Goal: Transaction & Acquisition: Purchase product/service

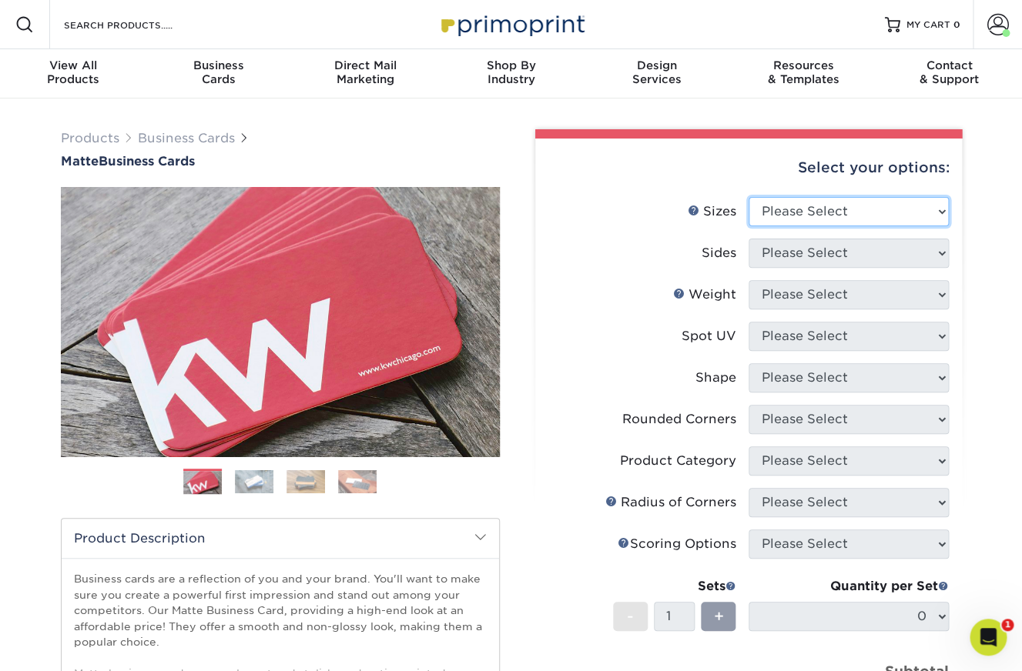
select select "2.00x3.50"
click option "2" x 3.5" - Standard" at bounding box center [0, 0] width 0 height 0
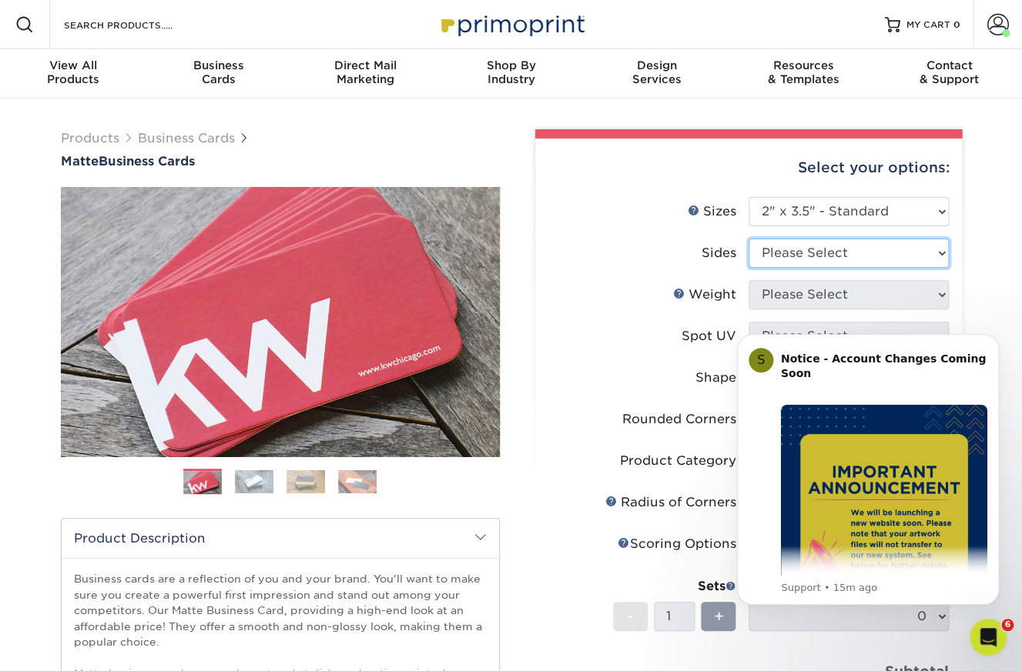
select select "13abbda7-1d64-4f25-8bb2-c179b224825d"
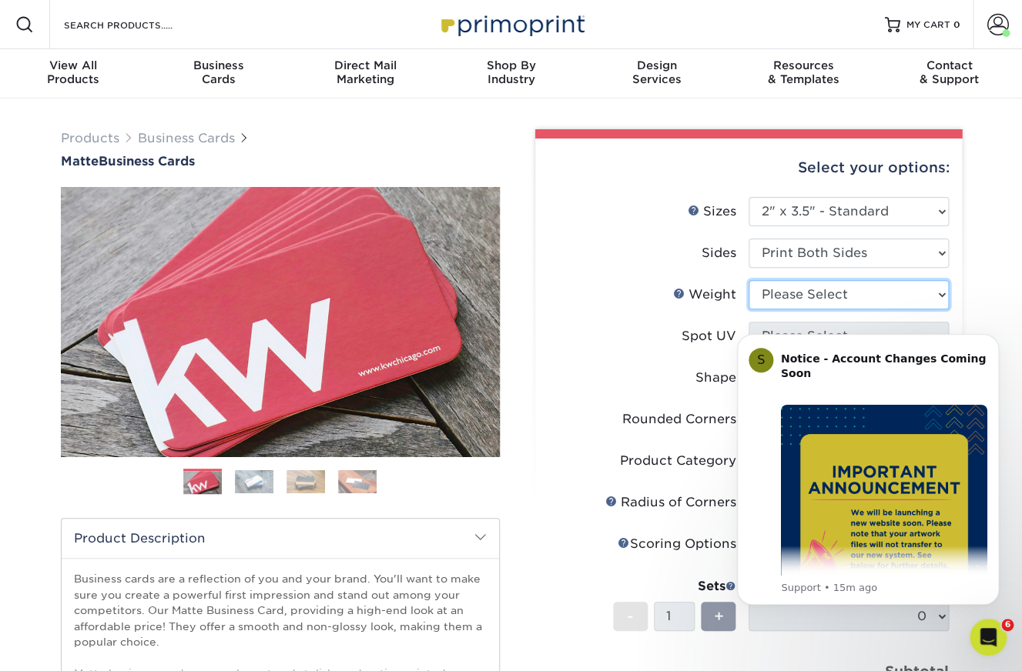
select select "16PT"
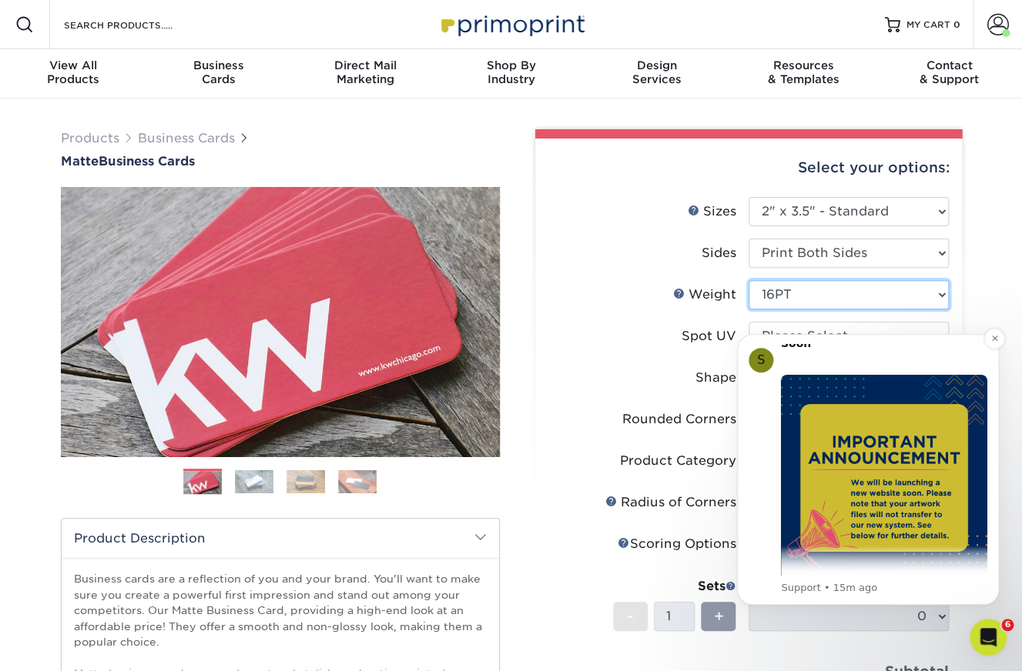
scroll to position [33, 0]
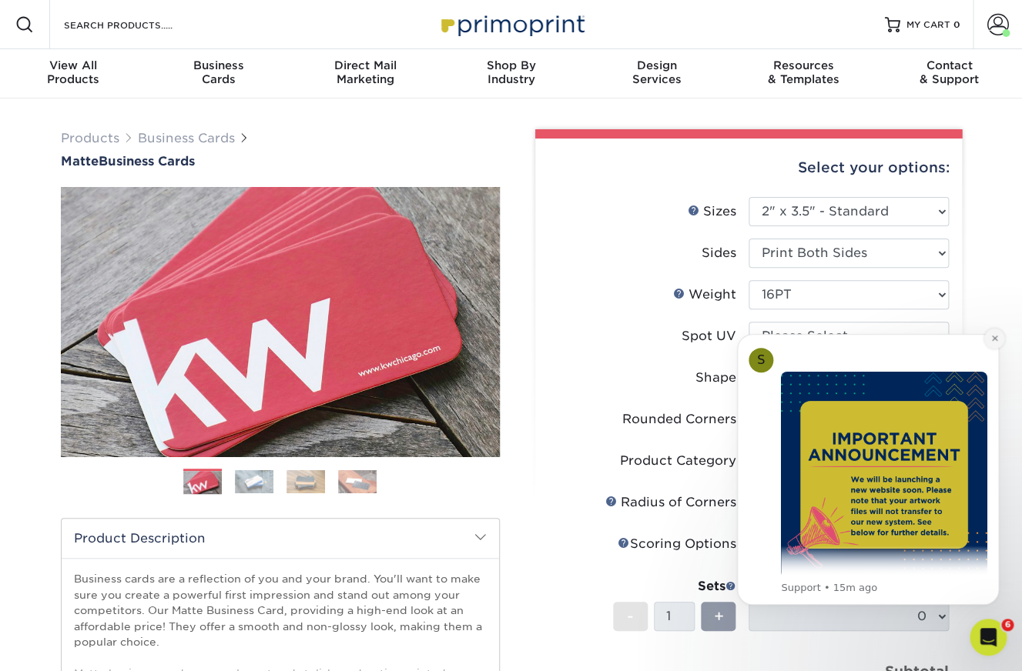
click at [993, 340] on icon "Dismiss notification" at bounding box center [993, 338] width 5 height 5
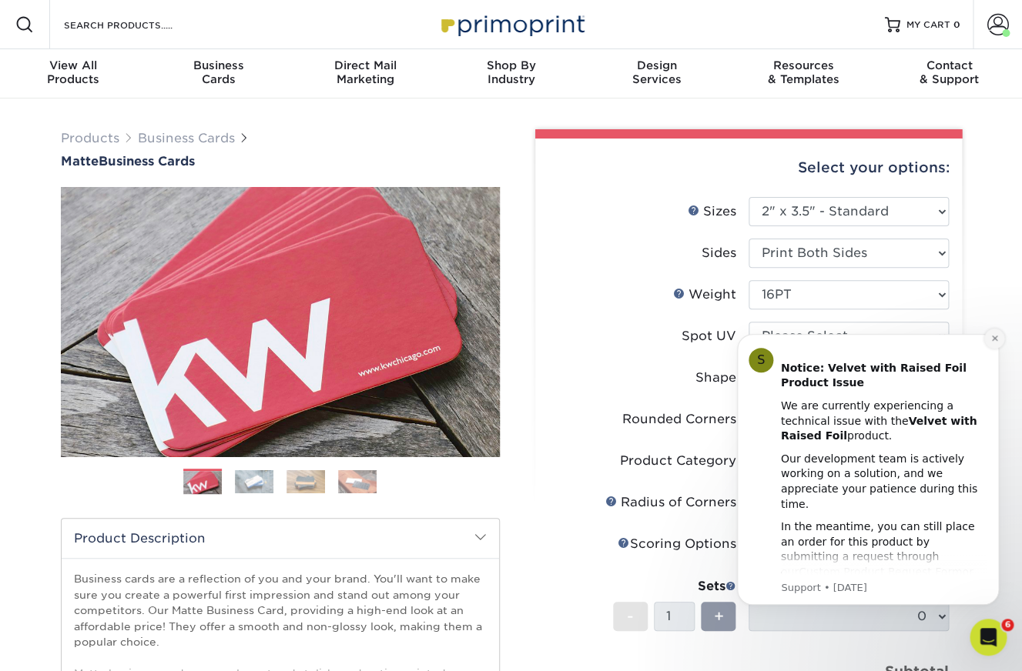
click at [987, 340] on button "Dismiss notification" at bounding box center [994, 339] width 20 height 20
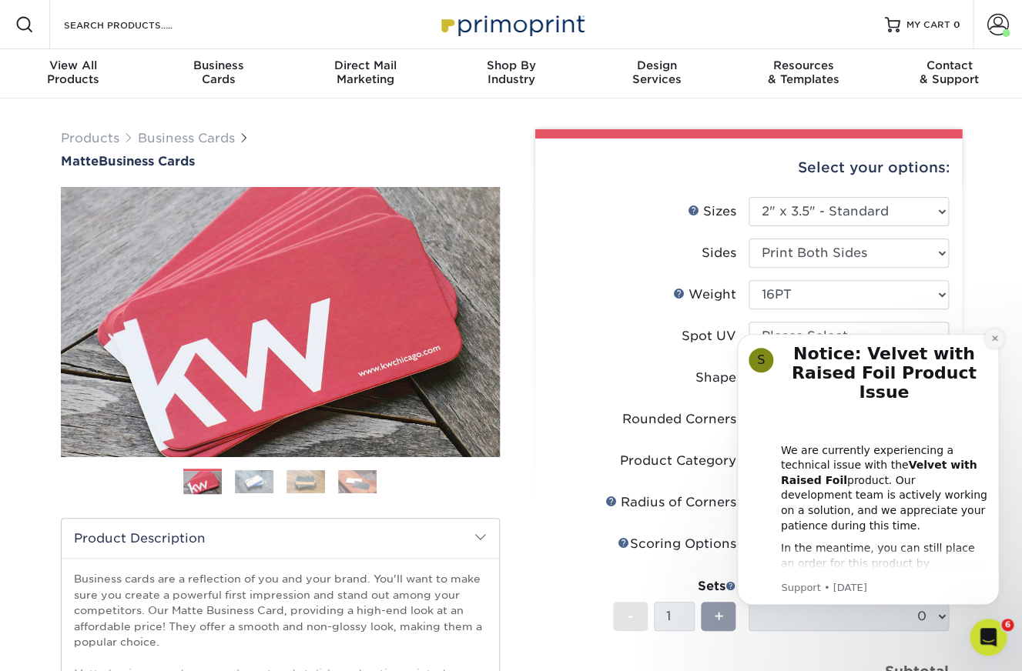
click at [989, 338] on button "Dismiss notification" at bounding box center [994, 339] width 20 height 20
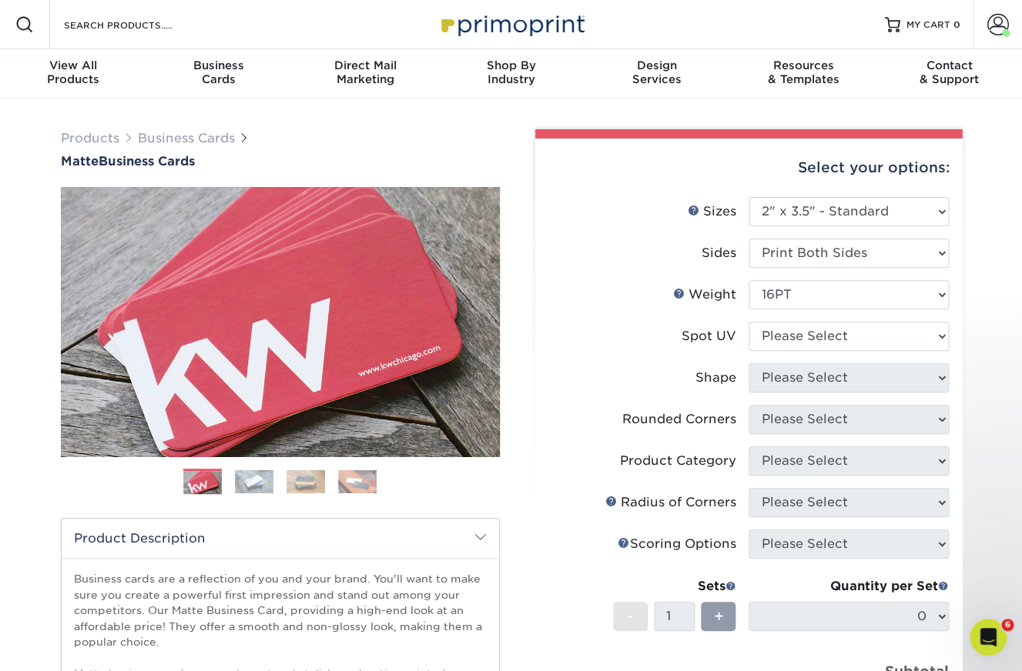
scroll to position [2, 0]
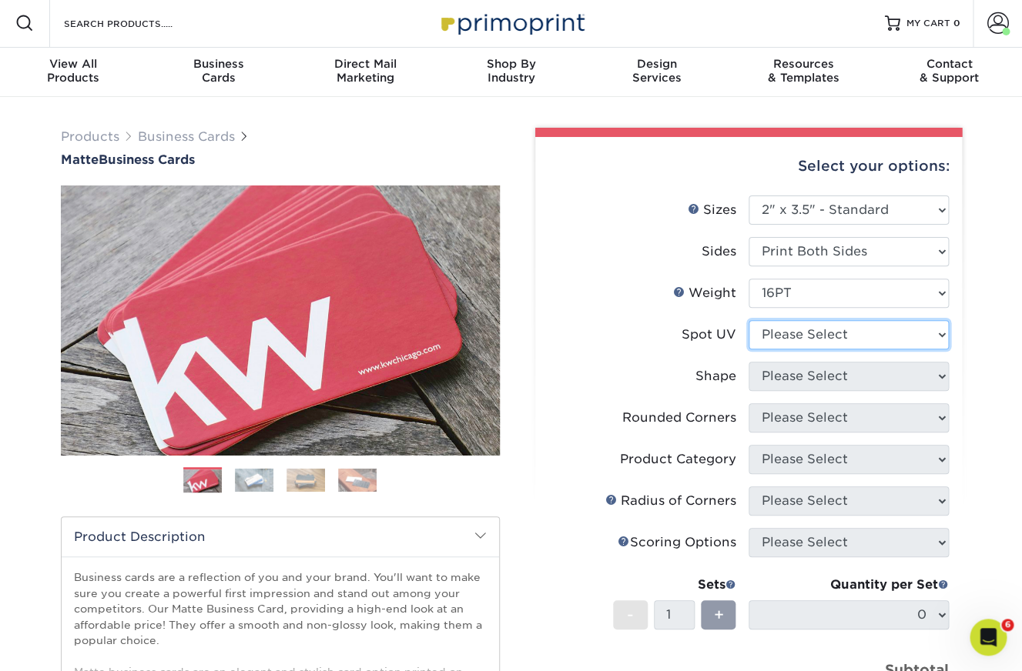
select select "3"
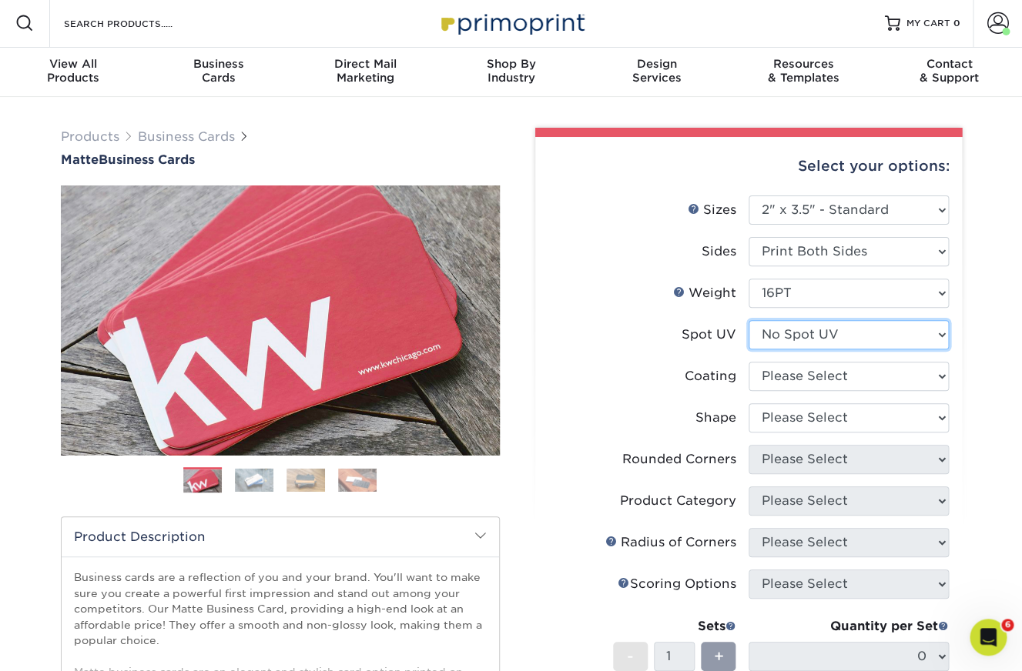
scroll to position [2, 0]
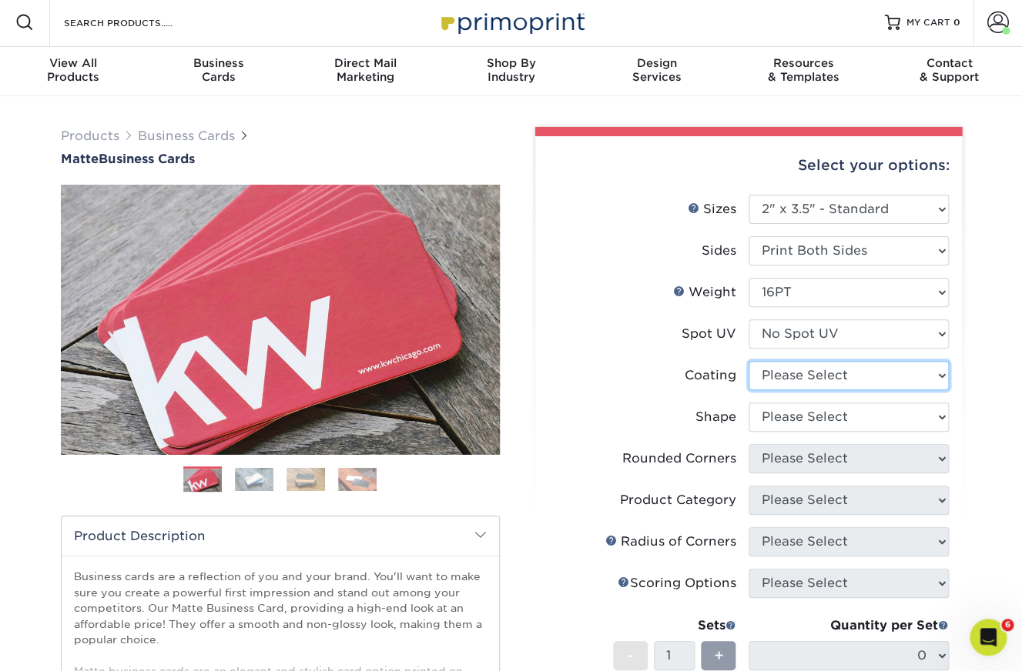
select select "121bb7b5-3b4d-429f-bd8d-bbf80e953313"
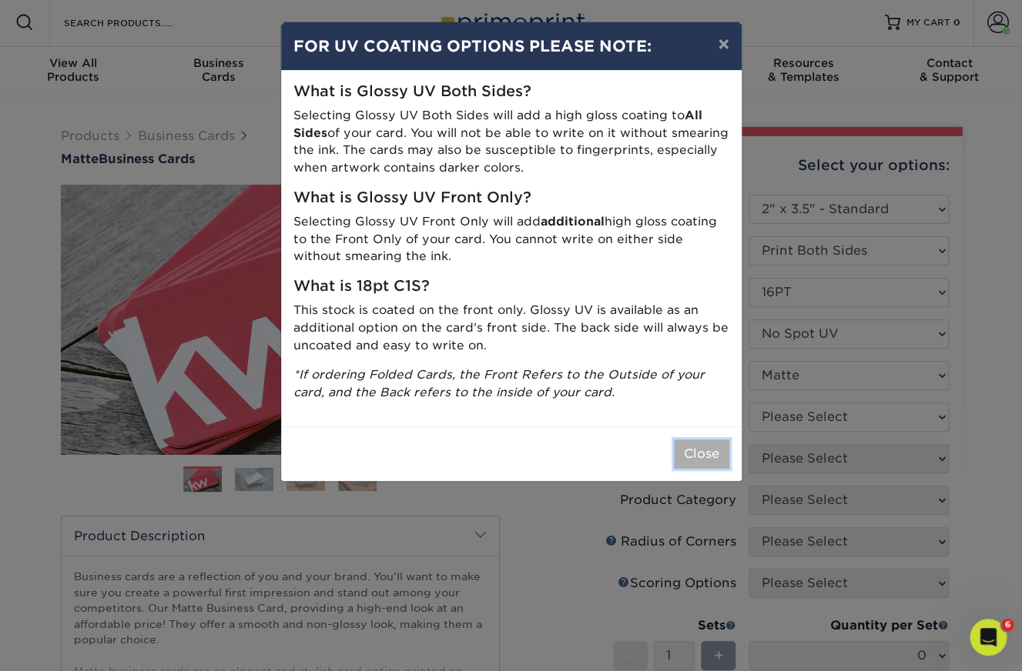
click at [719, 456] on button "Close" at bounding box center [701, 454] width 55 height 29
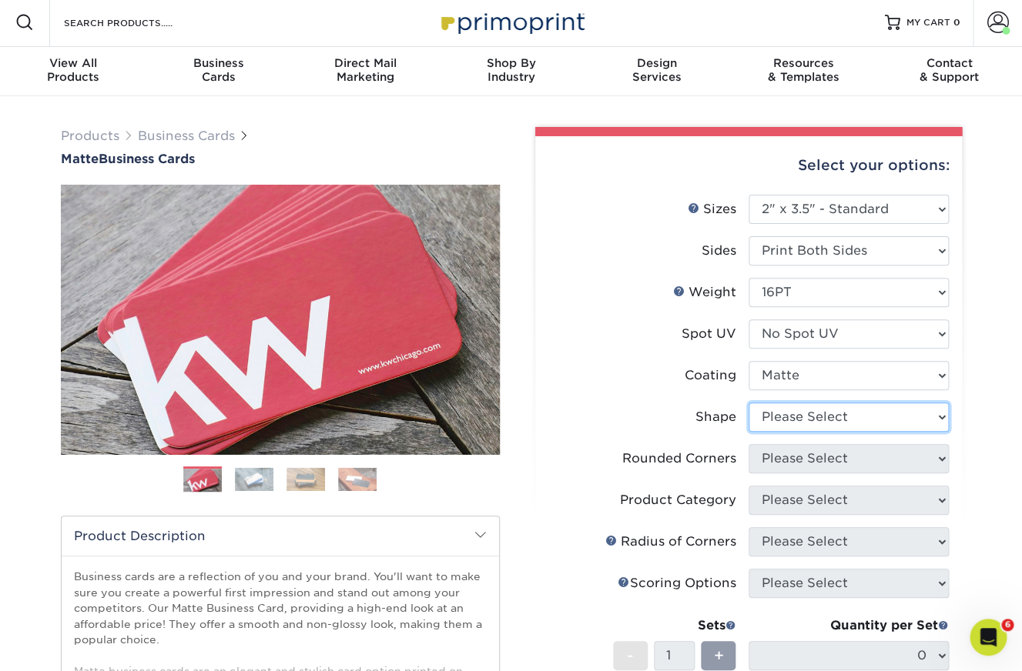
select select "standard"
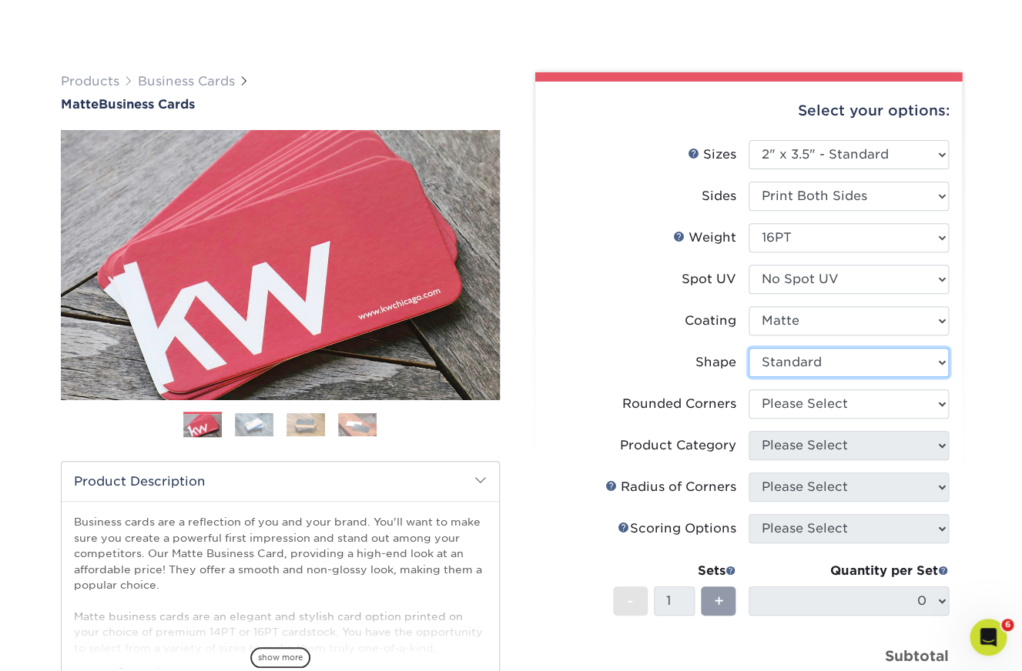
scroll to position [219, 0]
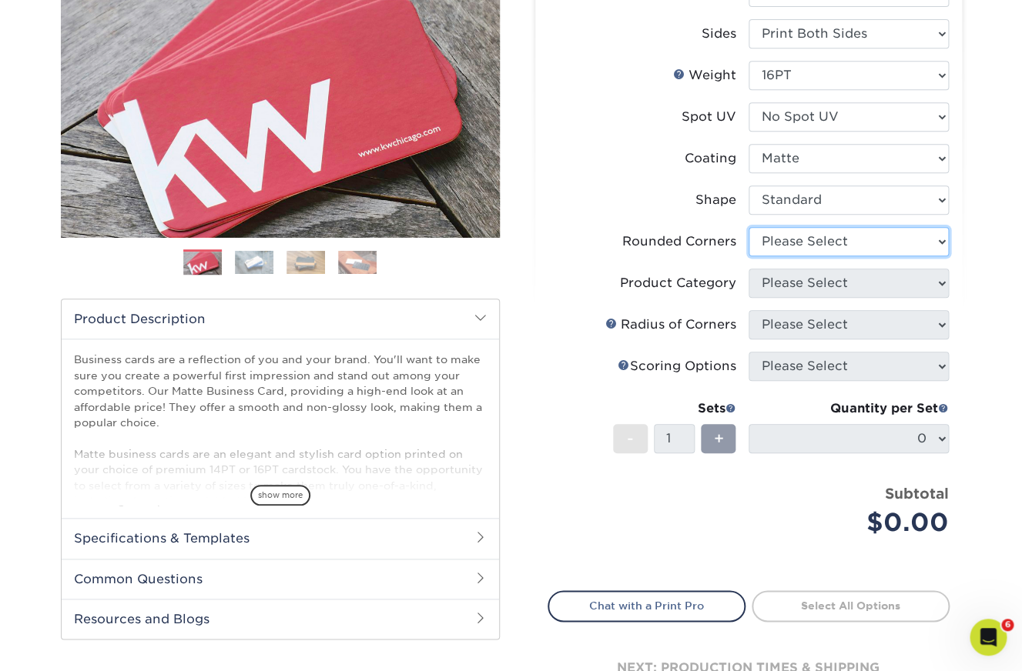
select select "0"
click option "No" at bounding box center [0, 0] width 0 height 0
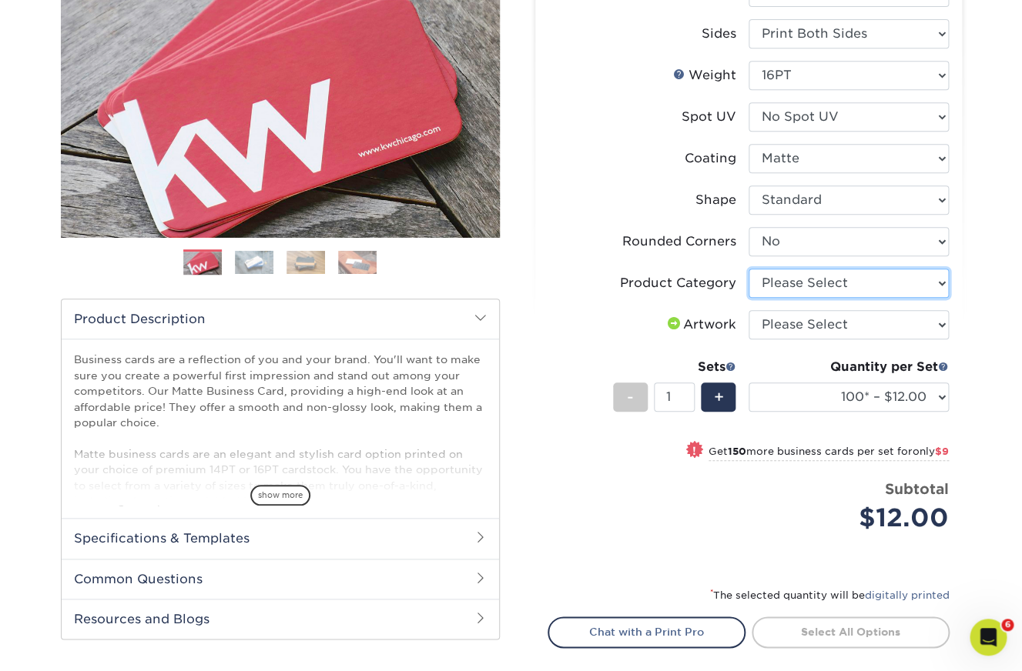
select select "3b5148f1-0588-4f88-a218-97bcfdce65c1"
click option "Business Cards" at bounding box center [0, 0] width 0 height 0
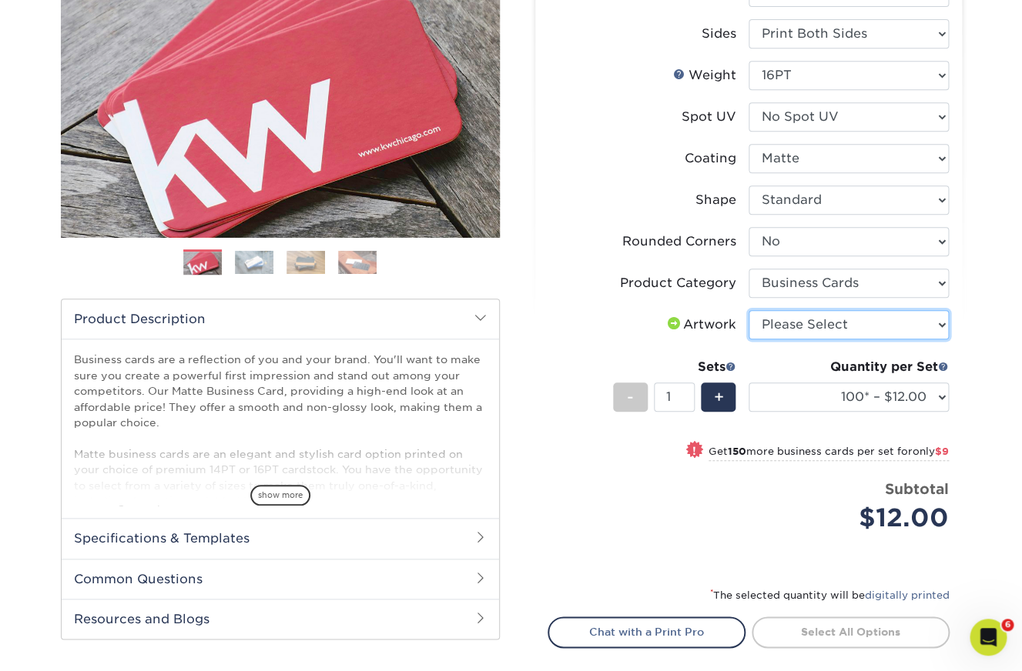
select select "upload"
click option "I will upload files" at bounding box center [0, 0] width 0 height 0
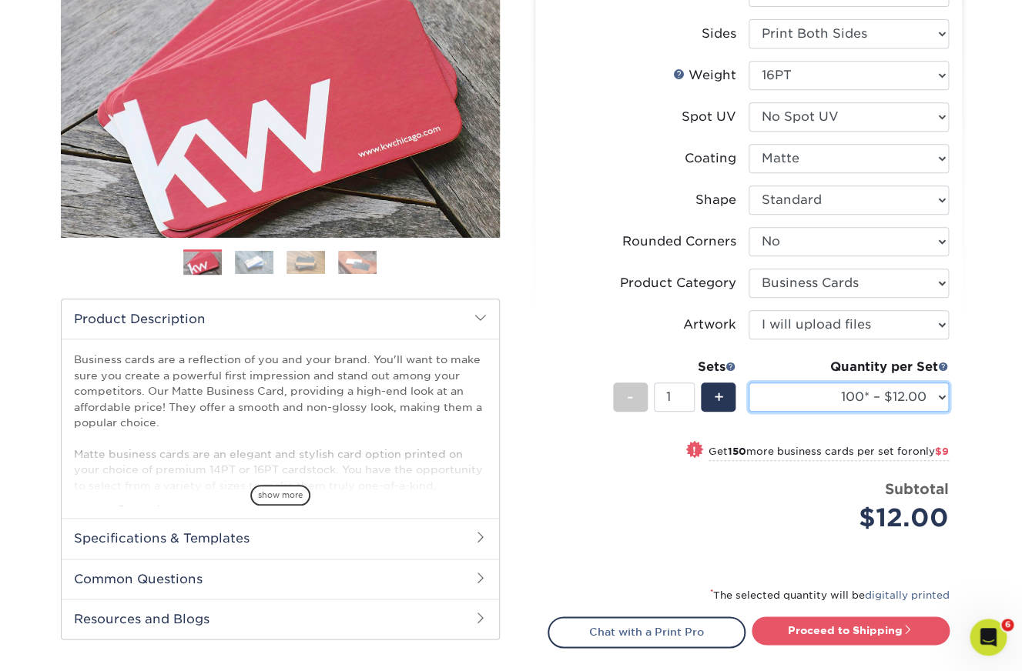
click at [748, 383] on select "100* – $12.00 250* – $21.00 500 – $42.00 1000 – $53.00 2500 – $95.00 5000 – $18…" at bounding box center [848, 397] width 200 height 29
select select "500 – $42.00"
click option "500 – $42.00" at bounding box center [0, 0] width 0 height 0
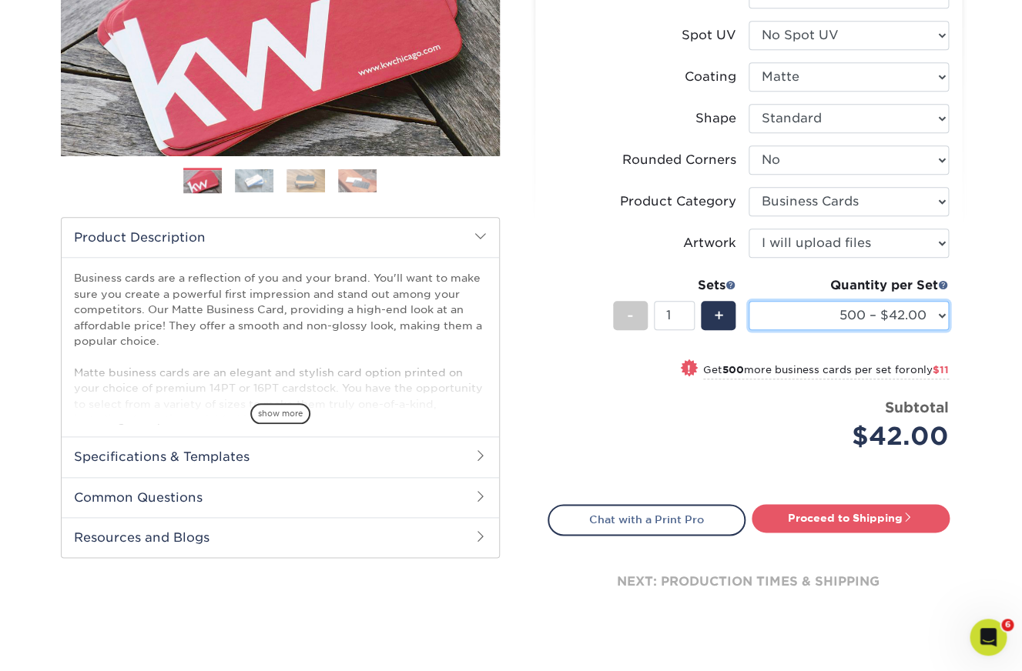
scroll to position [302, 0]
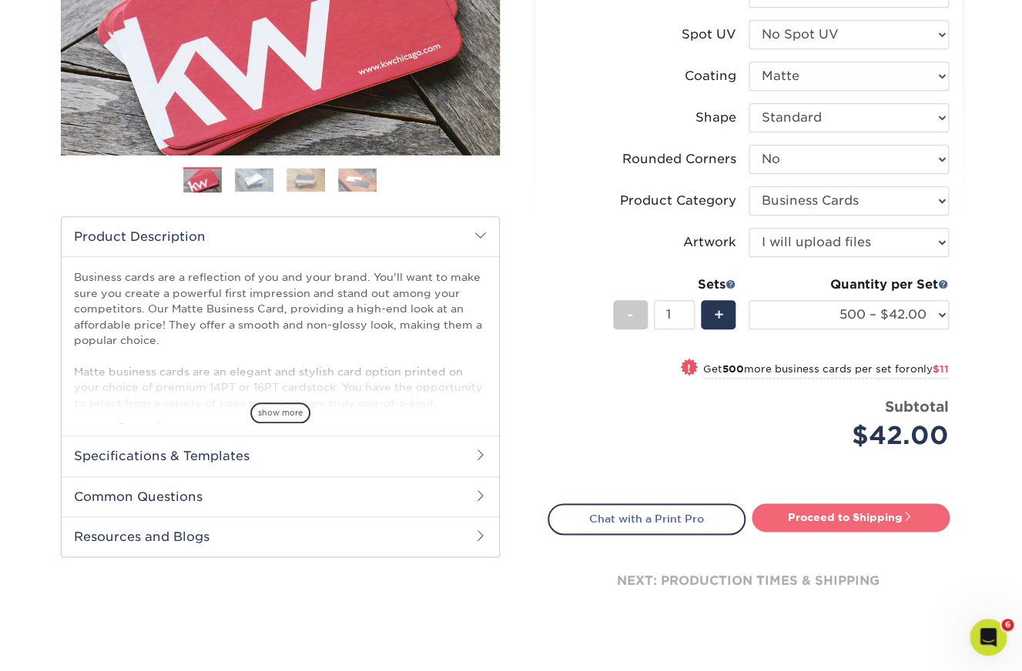
click at [850, 524] on link "Proceed to Shipping" at bounding box center [850, 518] width 198 height 28
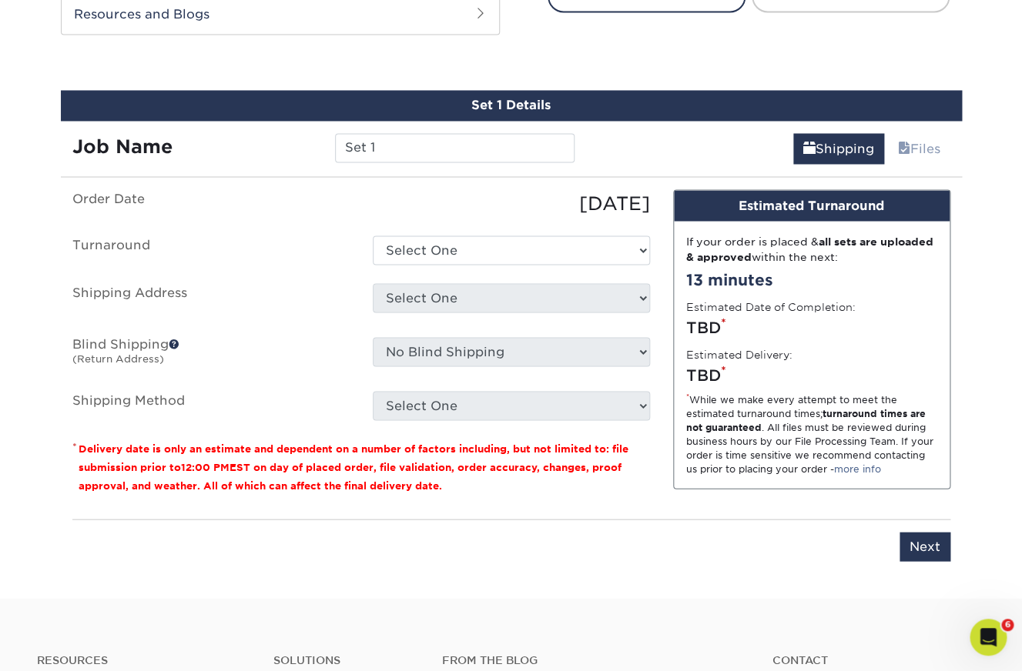
scroll to position [846, 0]
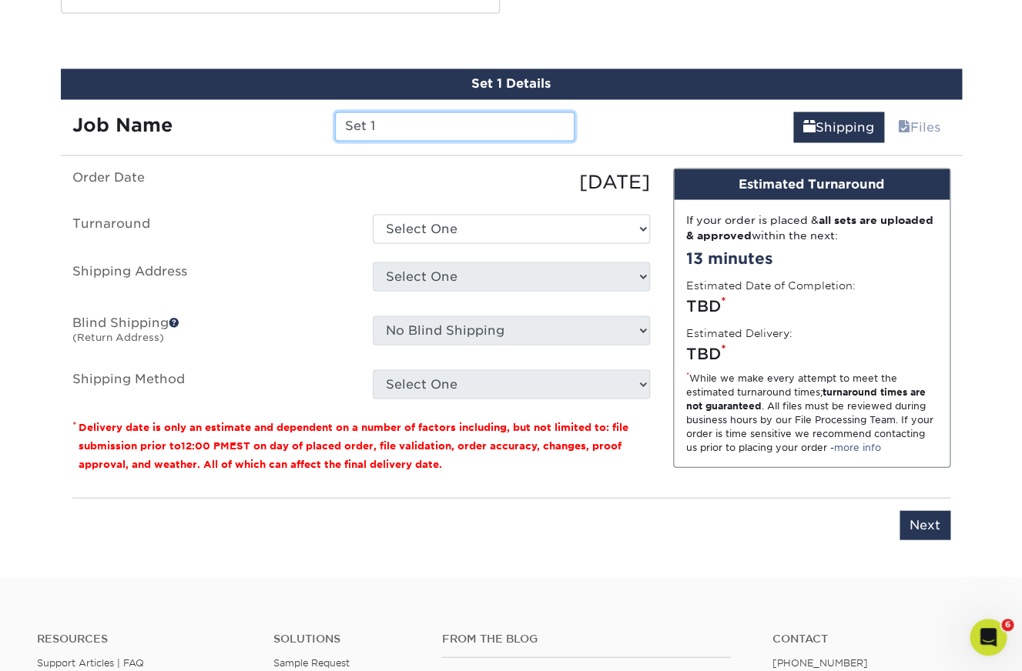
drag, startPoint x: 405, startPoint y: 129, endPoint x: 296, endPoint y: 120, distance: 108.9
click at [335, 120] on input "Set 1" at bounding box center [454, 126] width 239 height 29
type input "Retra Bcards"
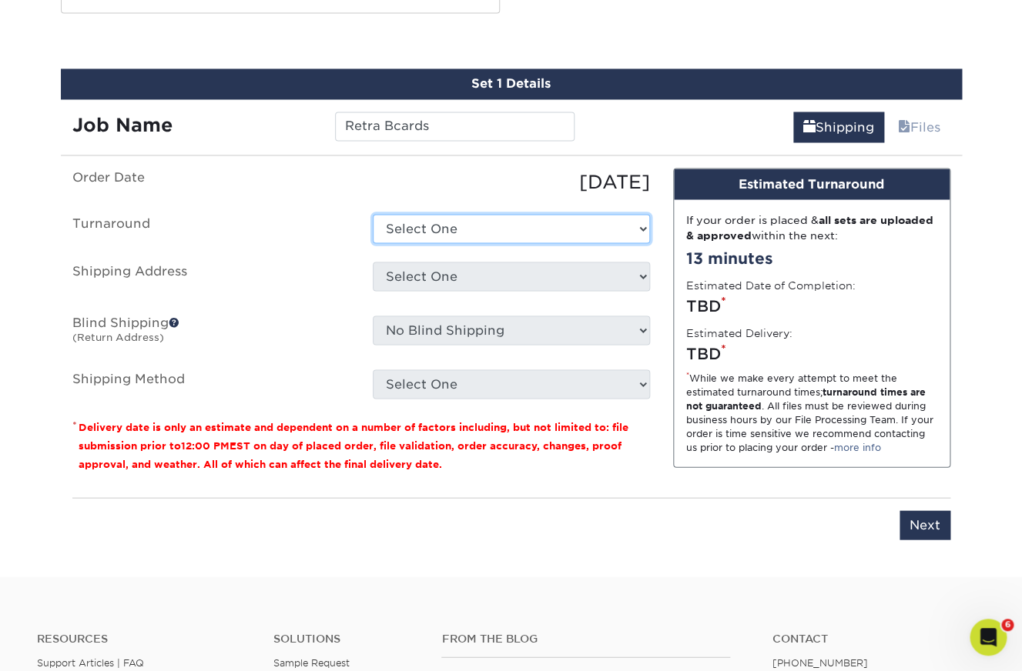
select select "b78ebb40-f3d8-446a-8df3-6de10c612245"
click option "2-4 Business Days" at bounding box center [0, 0] width 0 height 0
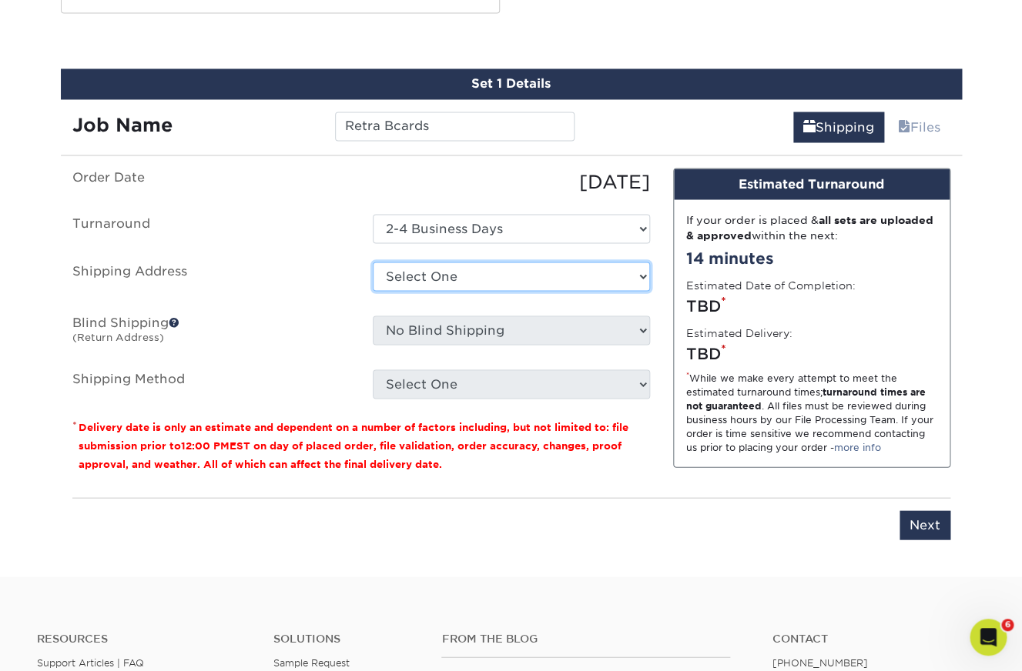
select select "newaddress"
click option "+ Add New Address" at bounding box center [0, 0] width 0 height 0
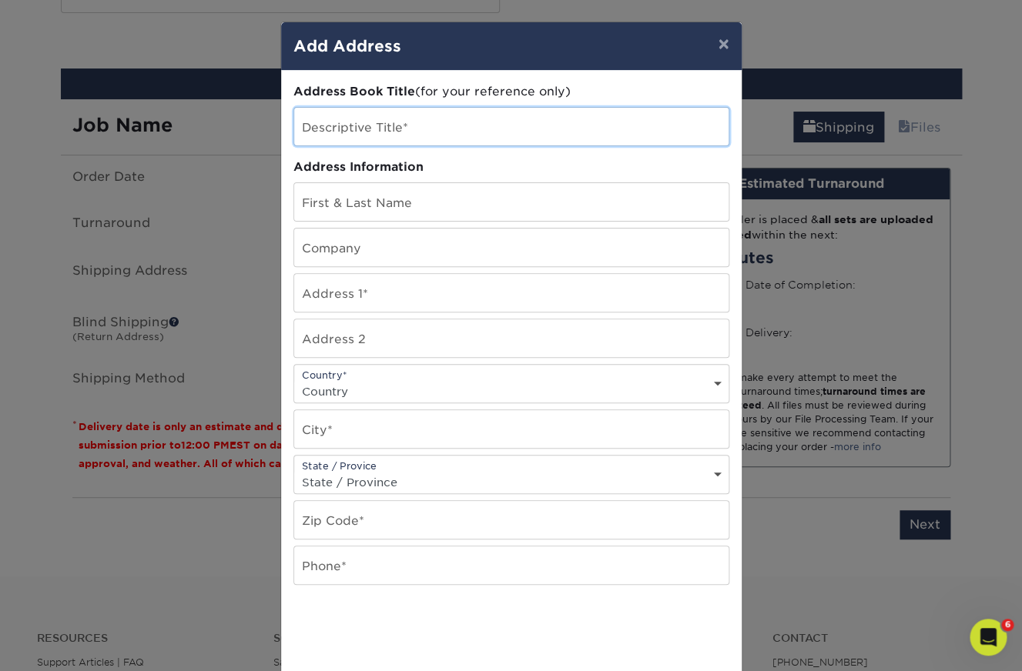
click at [381, 130] on input "text" at bounding box center [511, 127] width 434 height 38
type input "Retra"
click at [395, 202] on input "text" at bounding box center [511, 202] width 434 height 38
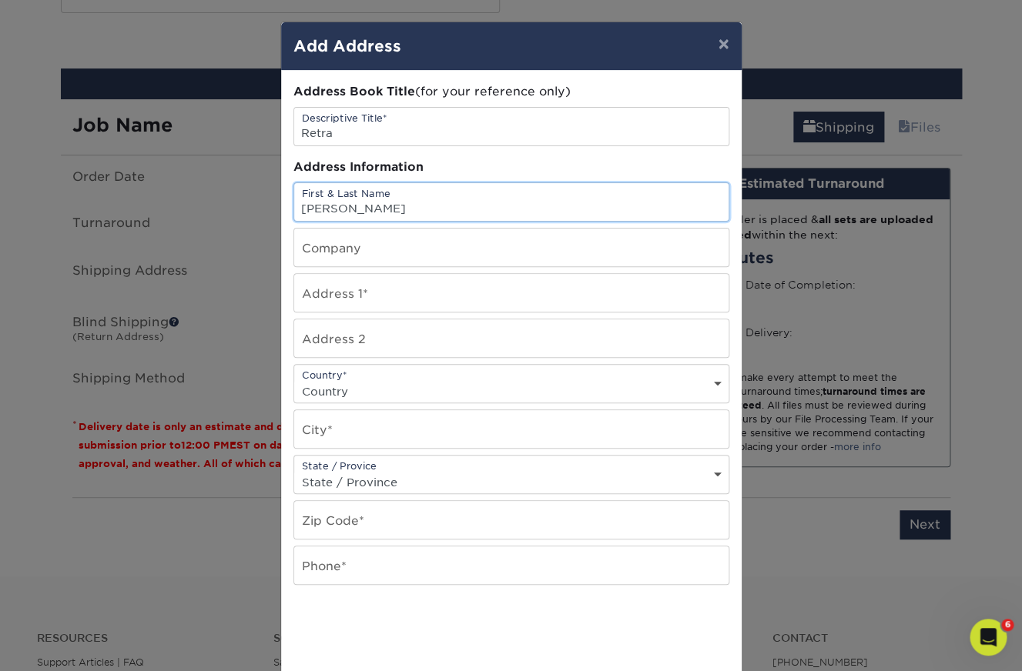
type input "[PERSON_NAME]"
click at [365, 247] on input "text" at bounding box center [511, 248] width 434 height 38
type input "Retra"
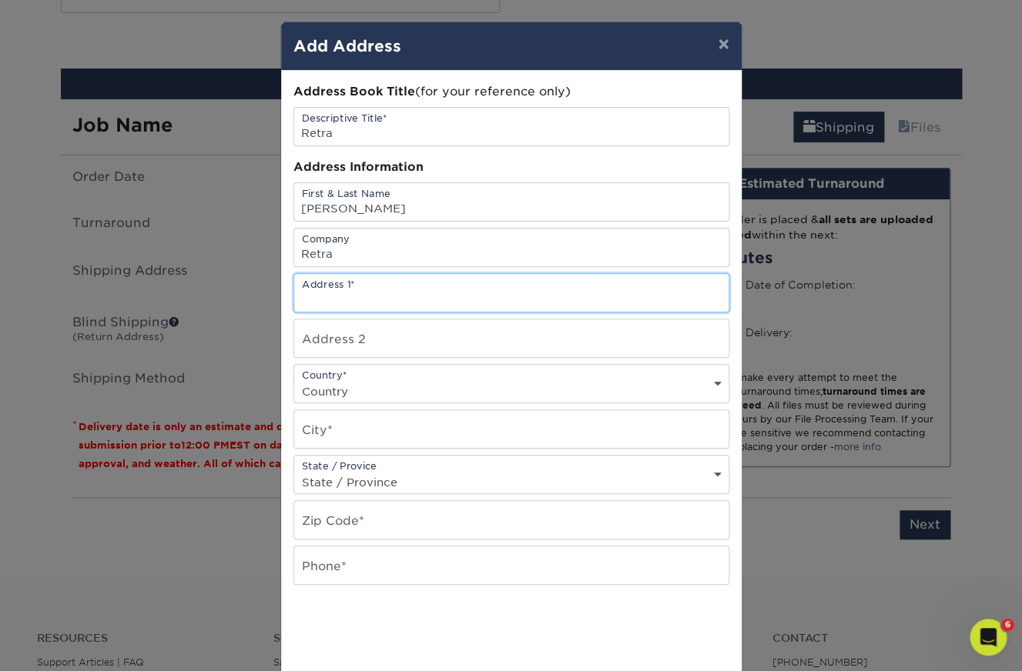
click at [426, 290] on input "text" at bounding box center [511, 293] width 434 height 38
type input "20902 Cactus Ridge"
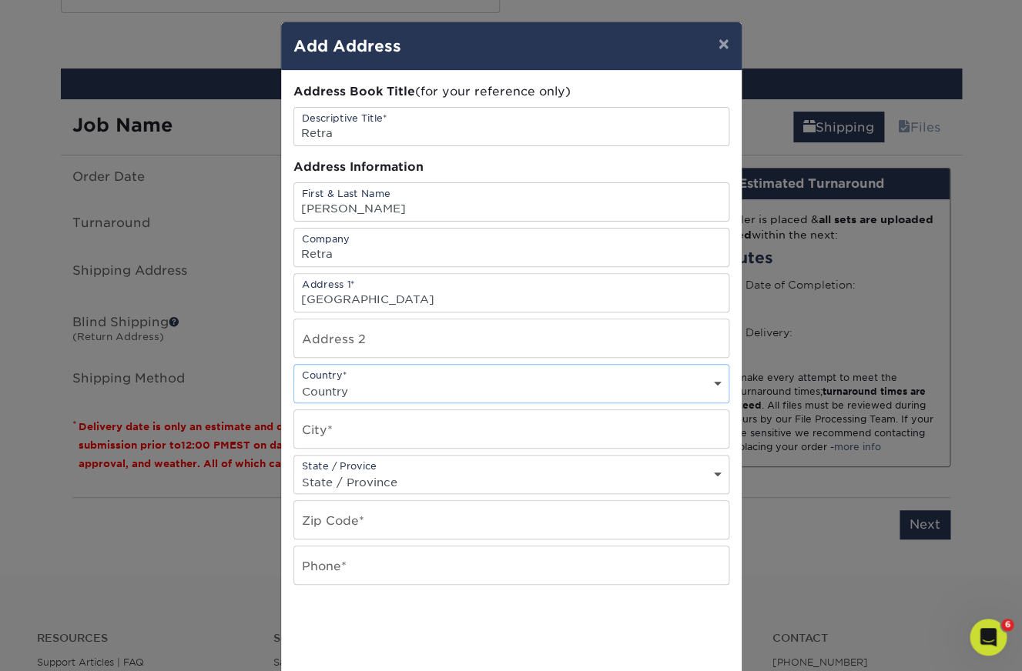
click at [294, 380] on select "Country United States Canada ----------------------------- Afghanistan Albania …" at bounding box center [511, 391] width 434 height 22
select select "US"
click option "United States" at bounding box center [0, 0] width 0 height 0
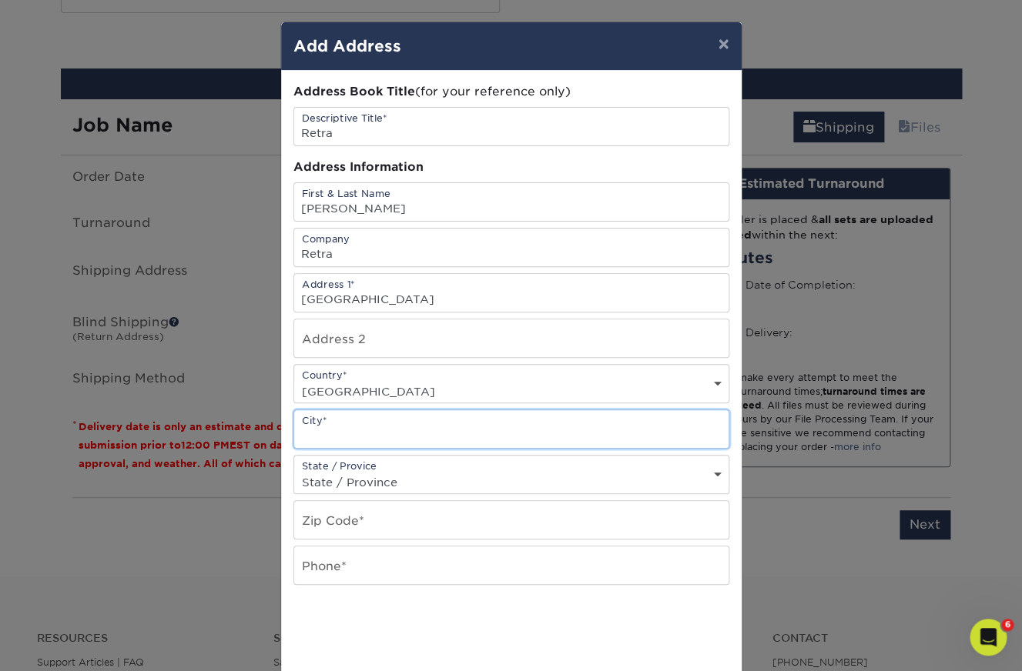
click at [371, 440] on input "text" at bounding box center [511, 429] width 434 height 38
type input "San Antonia"
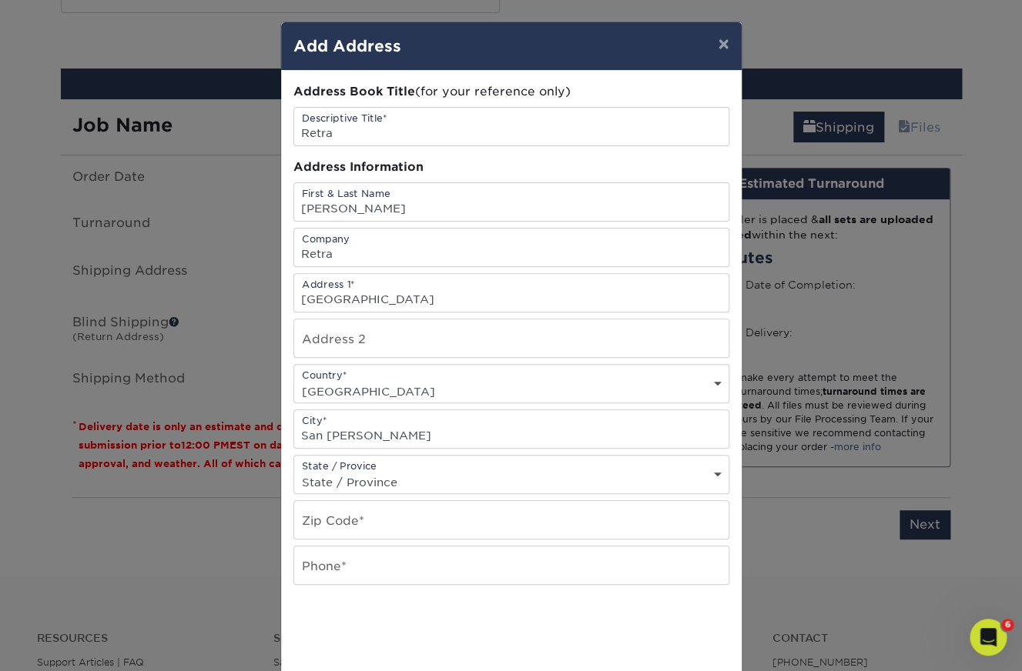
click at [294, 471] on select "State / Province Alabama Alaska Arizona Arkansas California Colorado Connecticu…" at bounding box center [511, 482] width 434 height 22
select select "TX"
click option "[US_STATE]" at bounding box center [0, 0] width 0 height 0
click at [341, 533] on input "text" at bounding box center [511, 520] width 434 height 38
type input "78258"
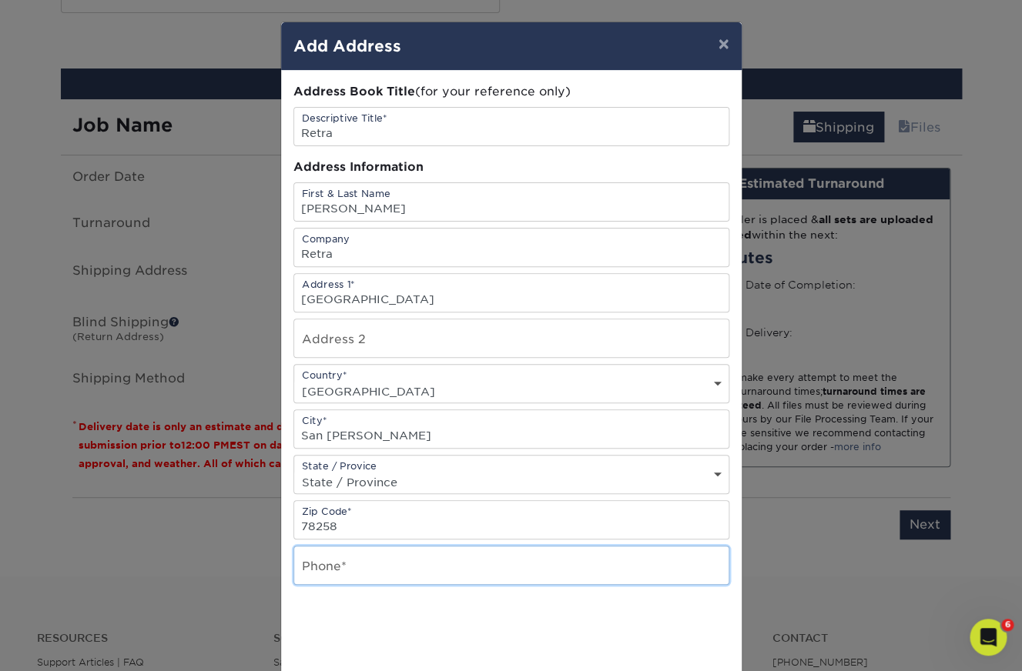
click at [351, 575] on input "text" at bounding box center [511, 566] width 434 height 38
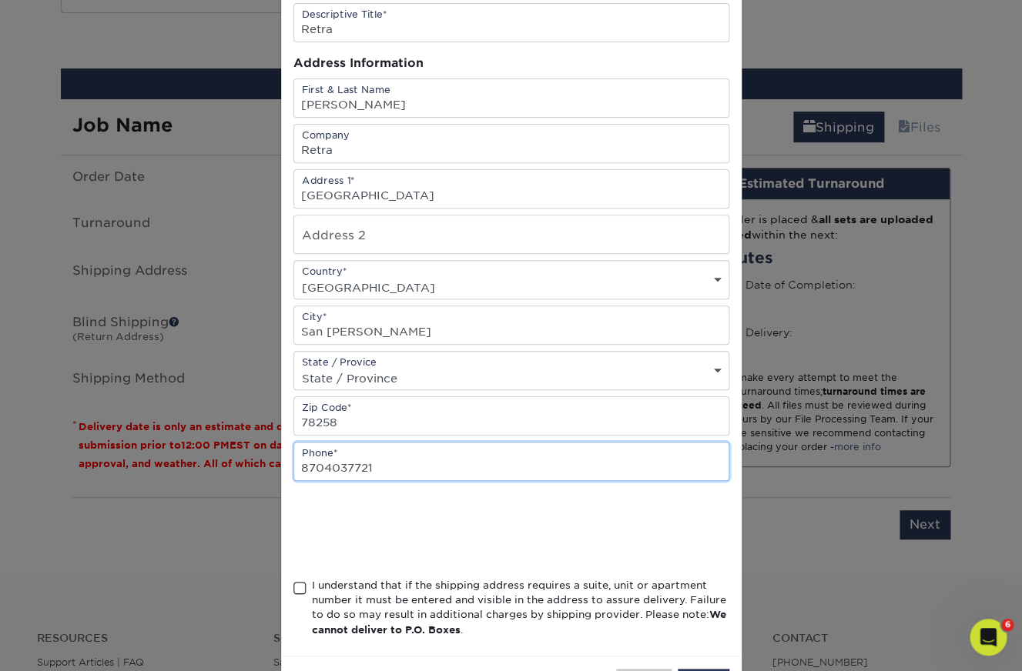
scroll to position [148, 0]
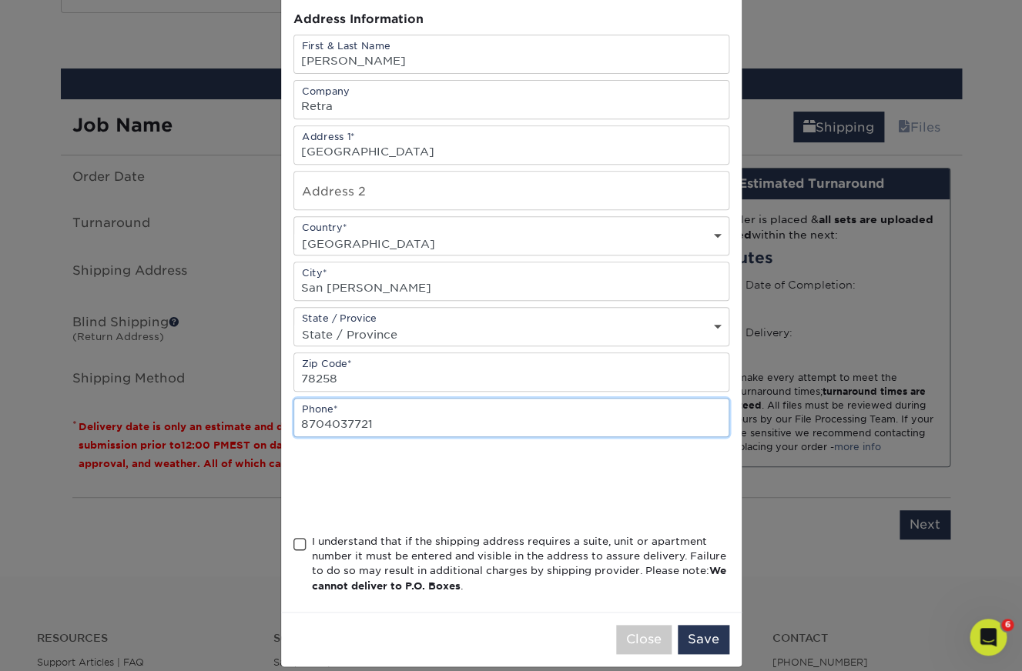
type input "8704037721"
click at [301, 552] on span at bounding box center [299, 544] width 13 height 15
click at [0, 0] on input "I understand that if the shipping address requires a suite, unit or apartment n…" at bounding box center [0, 0] width 0 height 0
click at [684, 642] on button "Save" at bounding box center [704, 639] width 52 height 29
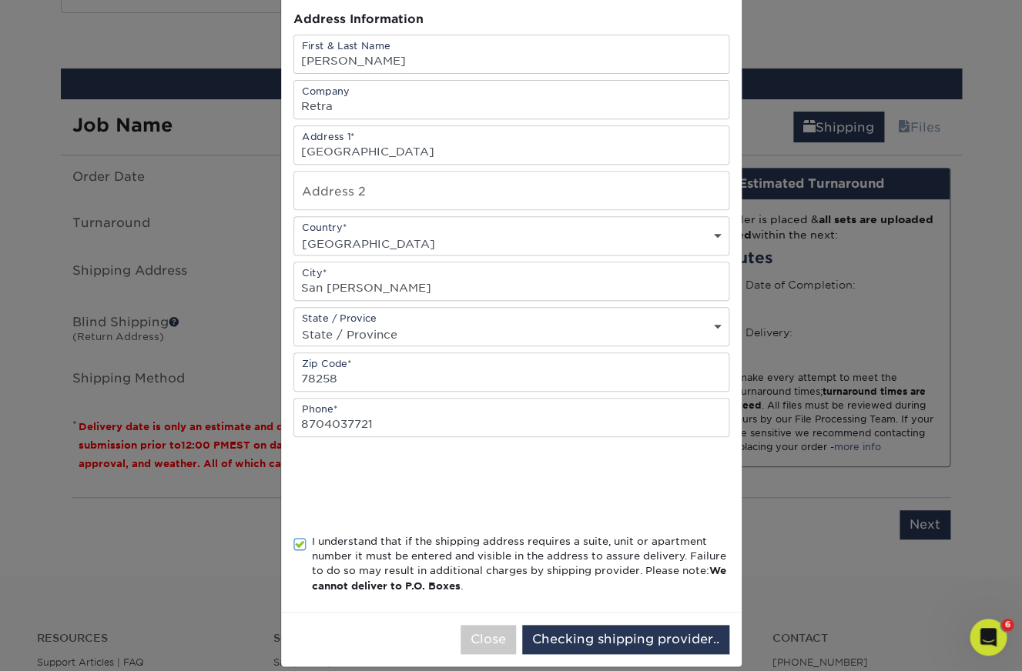
scroll to position [0, 0]
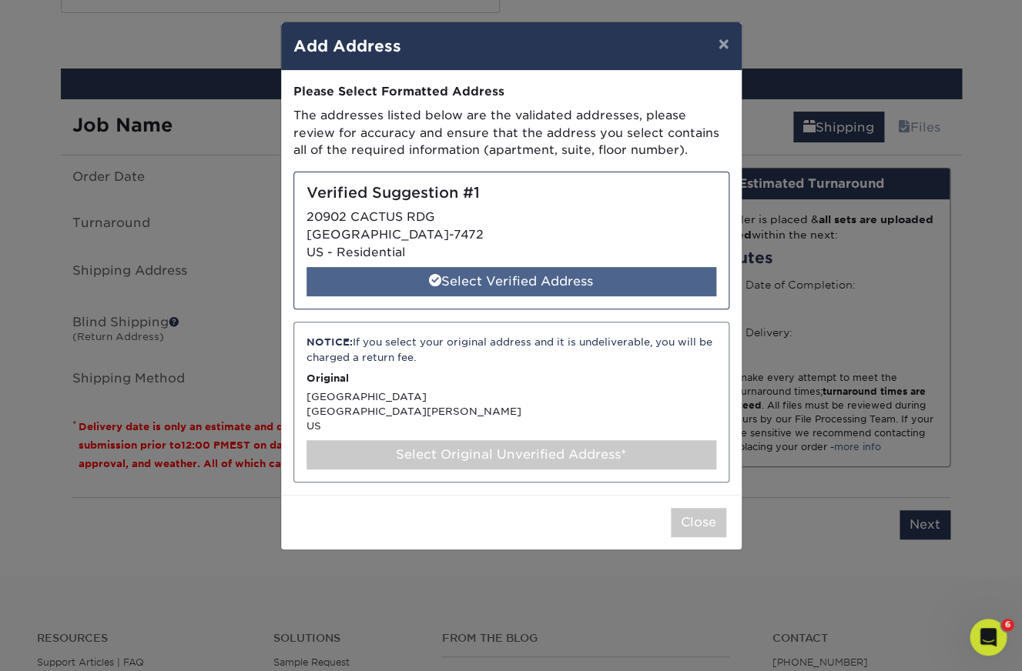
click at [504, 285] on div "Select Verified Address" at bounding box center [511, 281] width 410 height 29
select select "285108"
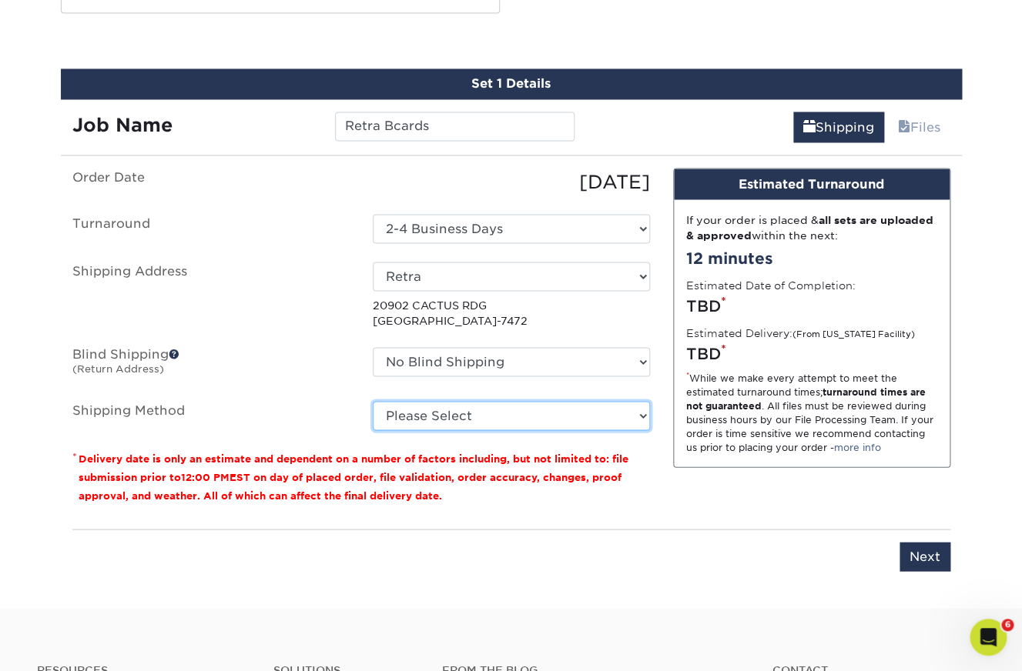
select select "03"
click option "Ground Shipping (+$8.96)" at bounding box center [0, 0] width 0 height 0
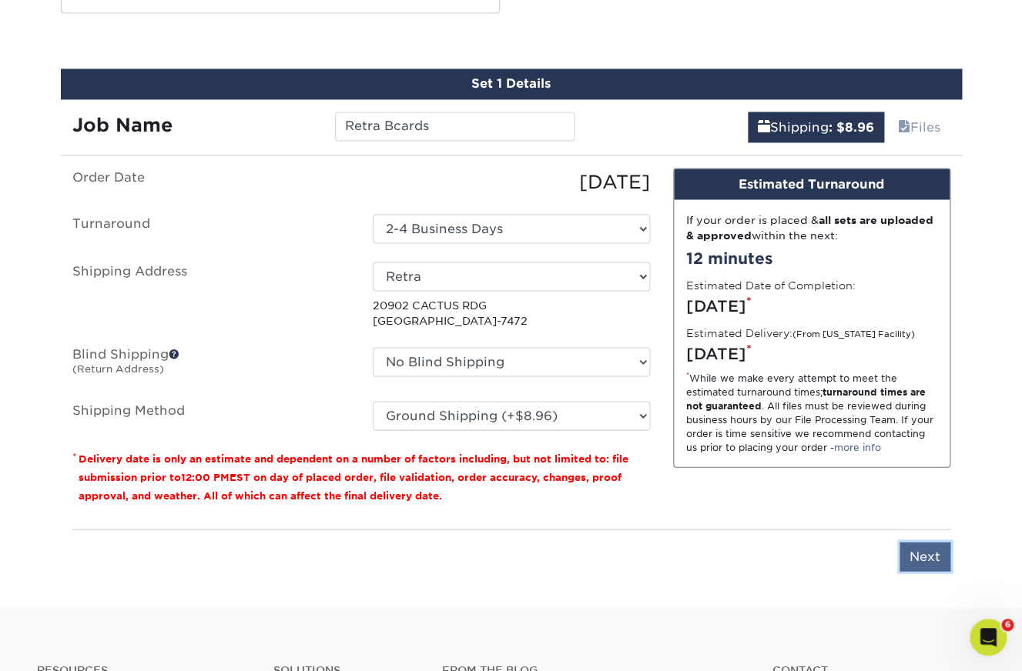
click at [925, 558] on input "Next" at bounding box center [924, 556] width 51 height 29
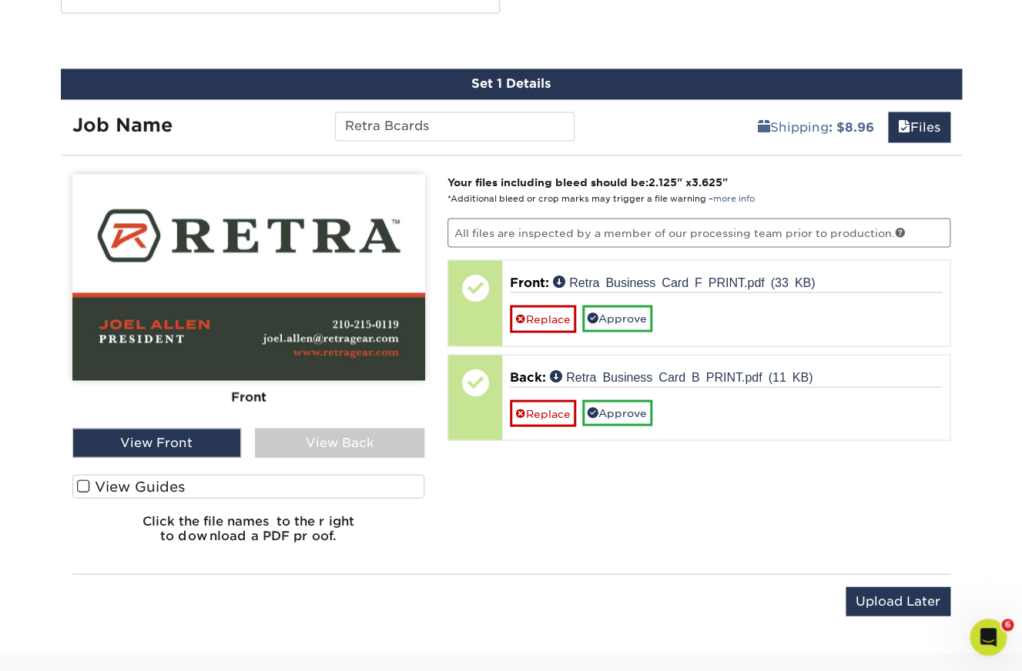
click at [119, 480] on label "View Guides" at bounding box center [248, 486] width 353 height 24
click at [0, 0] on input "View Guides" at bounding box center [0, 0] width 0 height 0
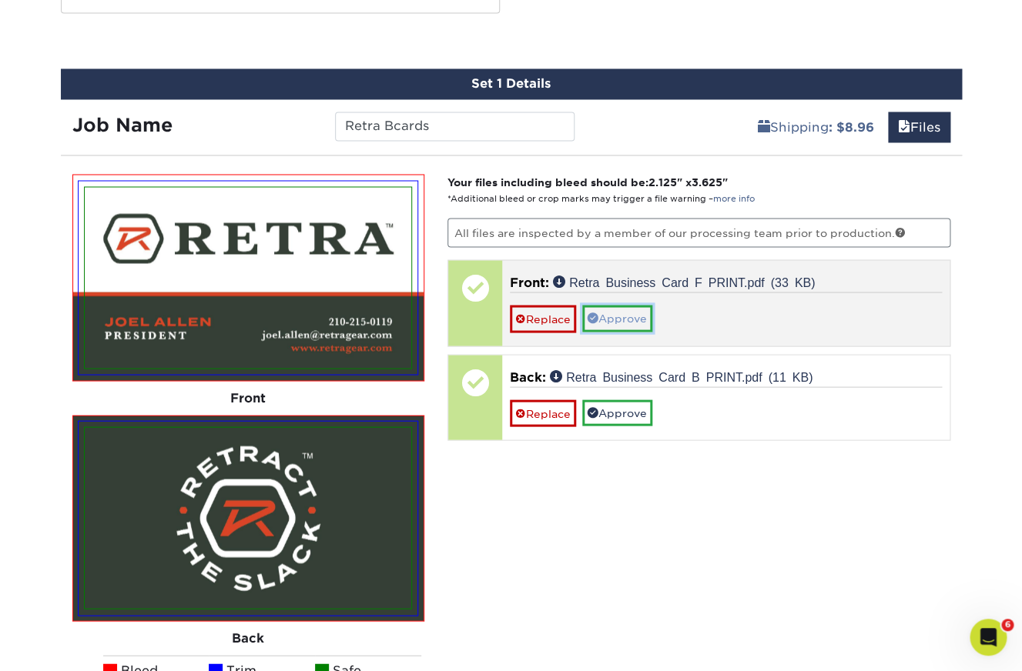
click at [626, 316] on link "Approve" at bounding box center [617, 318] width 70 height 26
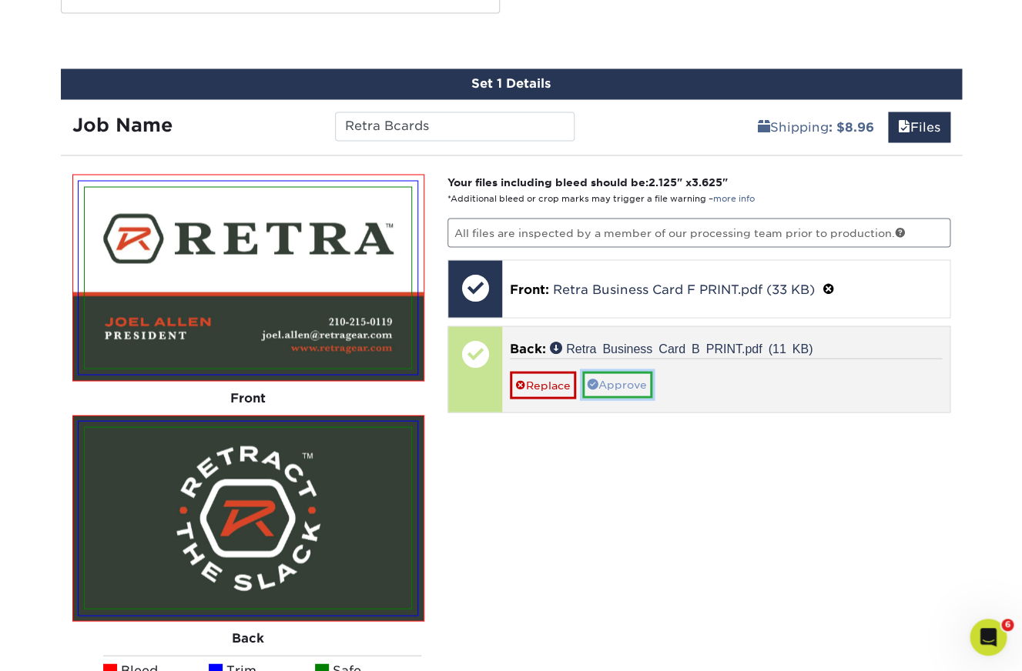
click at [612, 380] on link "Approve" at bounding box center [617, 384] width 70 height 26
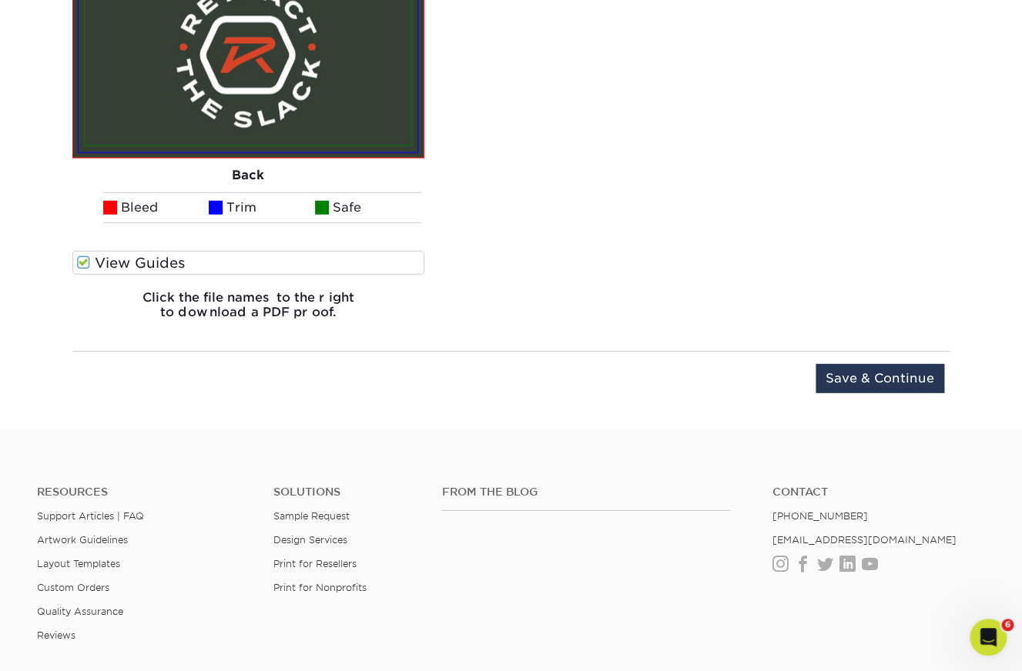
scroll to position [1310, 0]
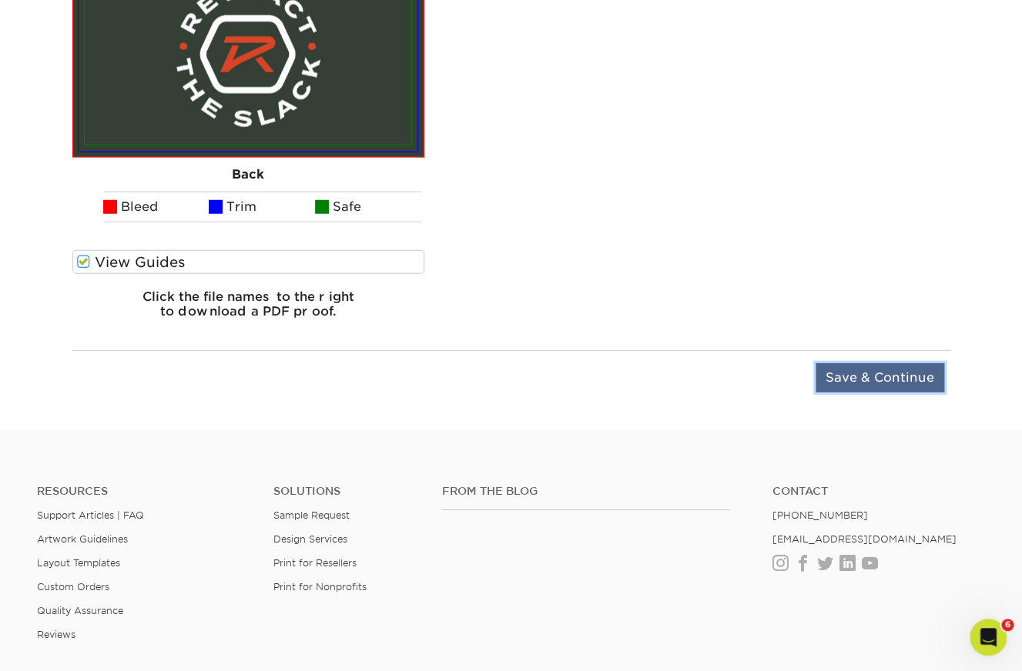
click at [904, 385] on input "Save & Continue" at bounding box center [879, 377] width 129 height 29
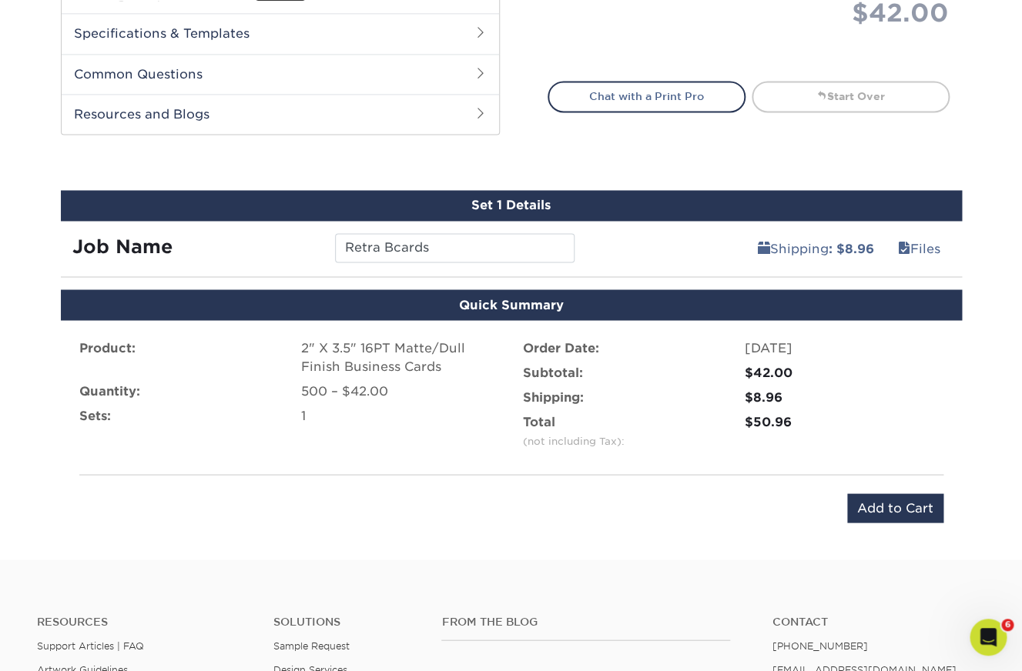
scroll to position [753, 0]
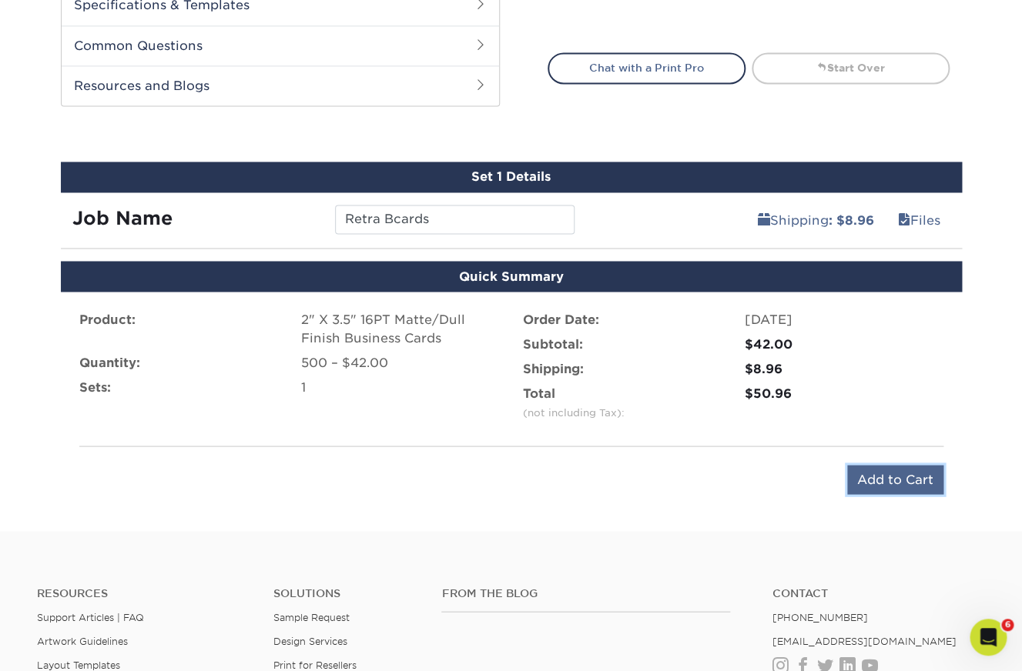
click at [905, 479] on input "Add to Cart" at bounding box center [895, 479] width 96 height 29
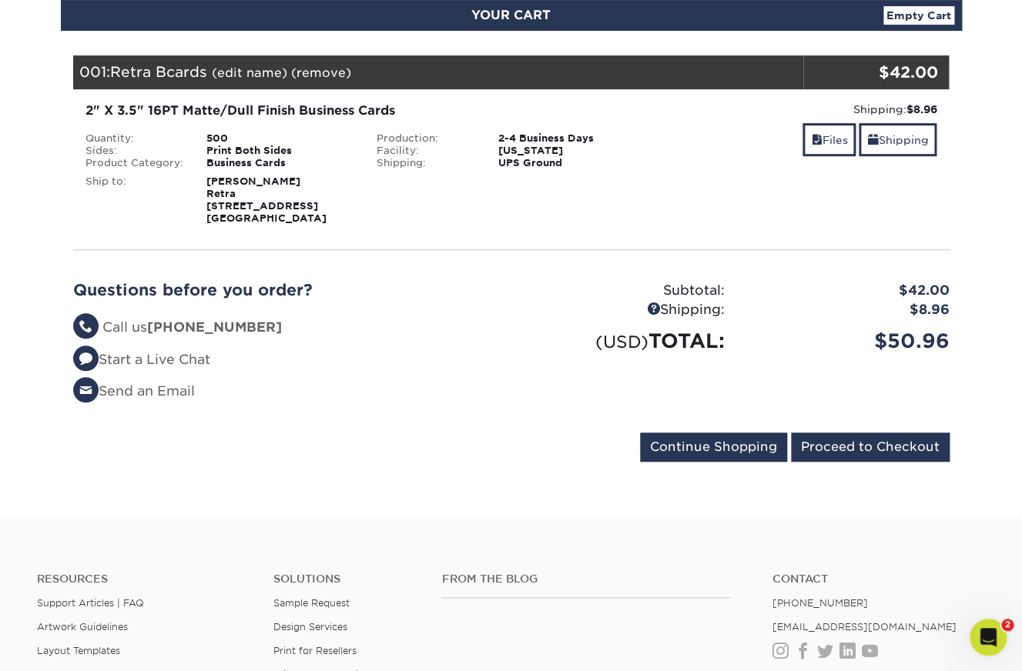
scroll to position [197, 0]
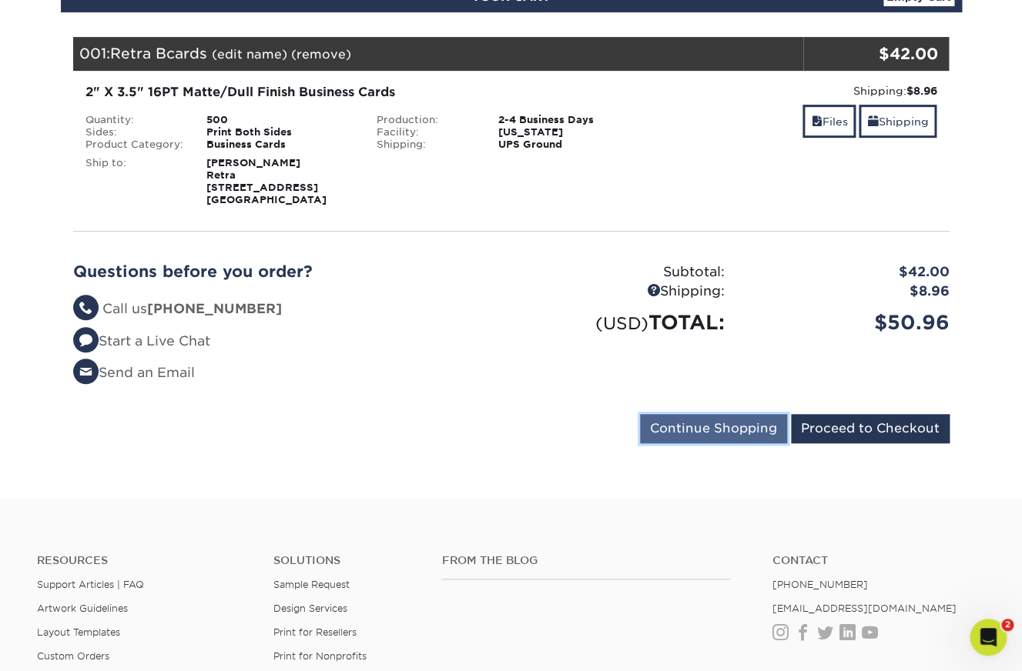
click at [724, 424] on input "Continue Shopping" at bounding box center [713, 428] width 147 height 29
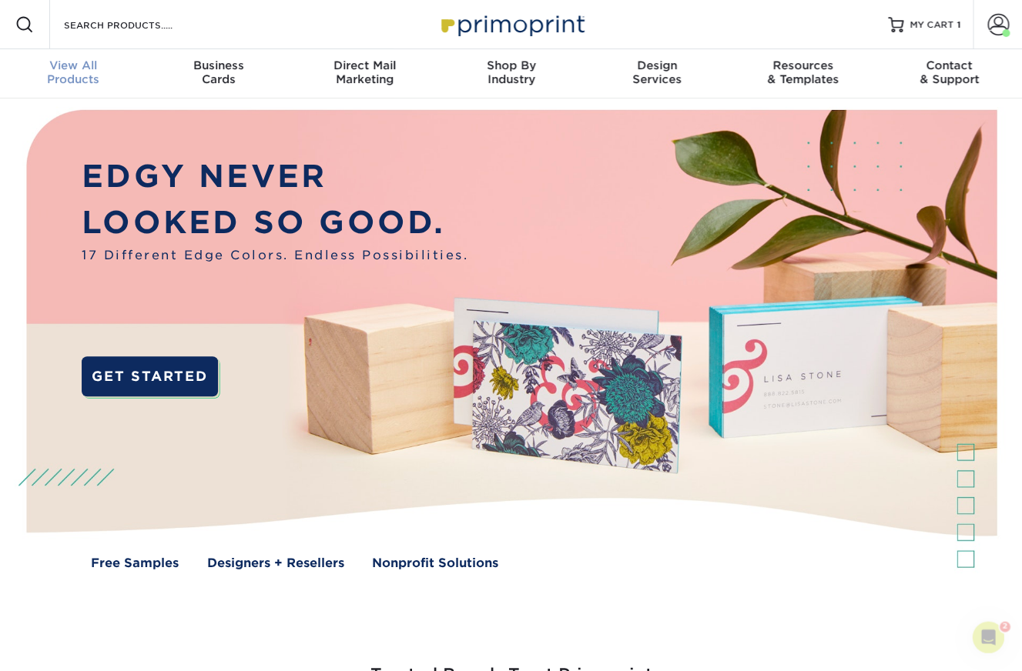
click at [89, 69] on span "View All" at bounding box center [73, 66] width 146 height 14
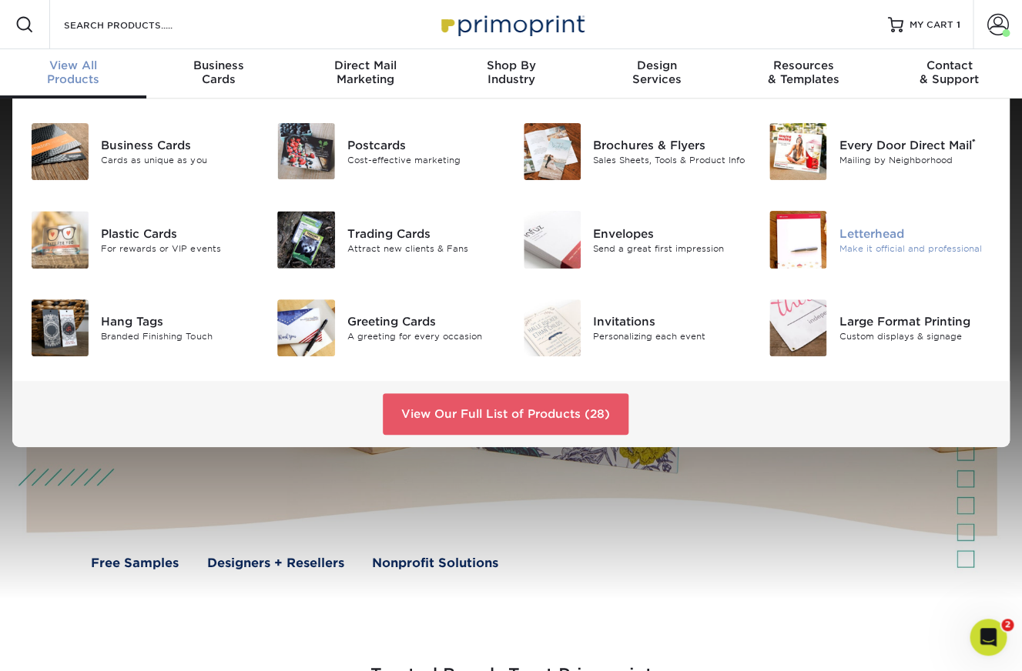
click at [829, 233] on div at bounding box center [798, 239] width 82 height 57
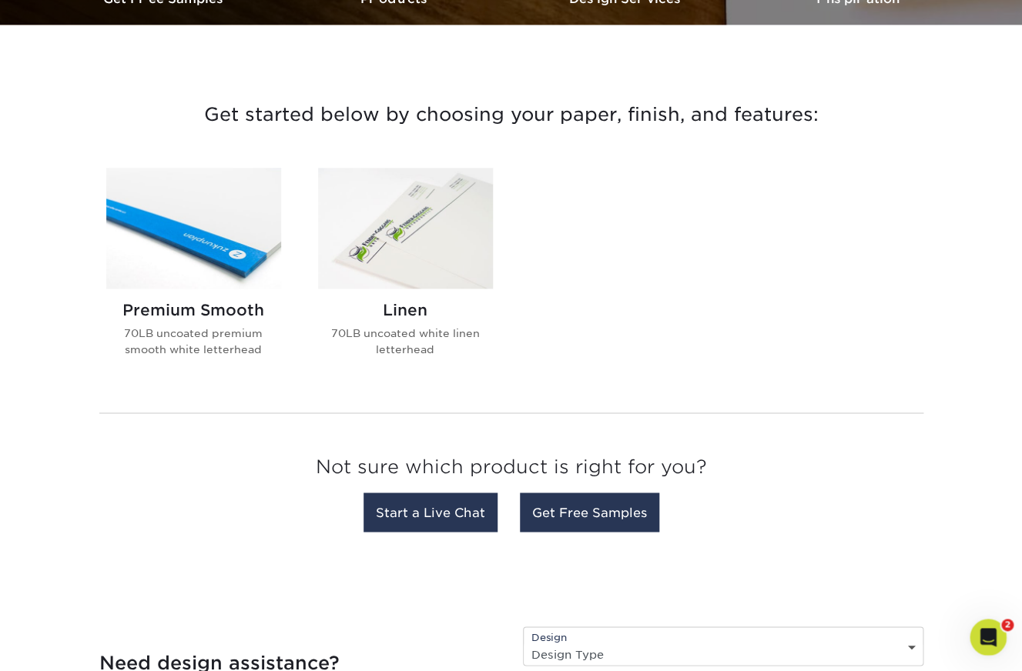
scroll to position [515, 0]
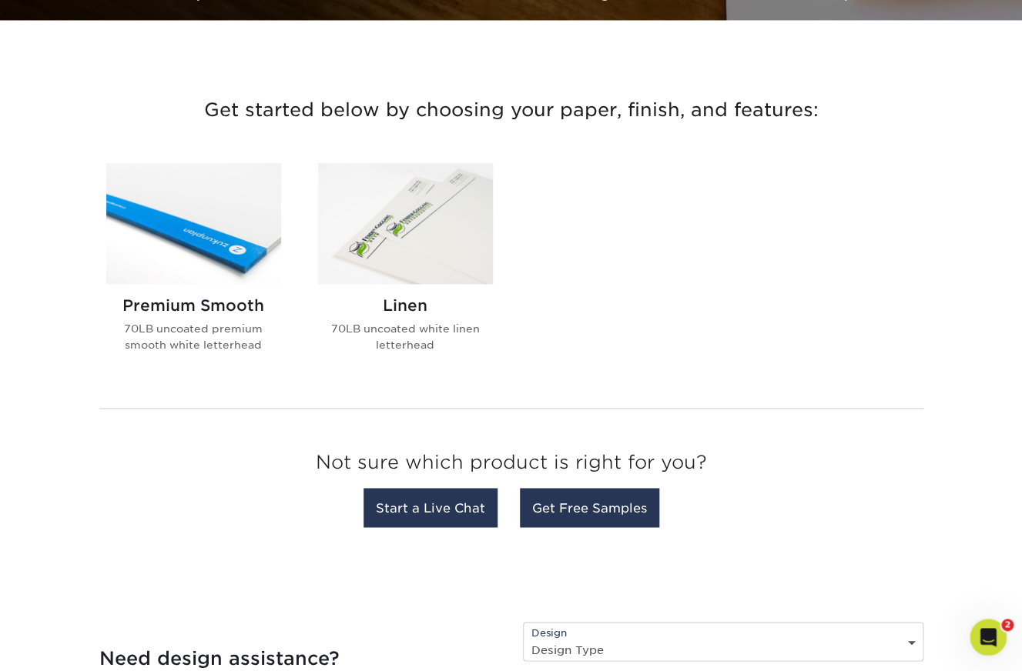
click at [219, 234] on img at bounding box center [193, 223] width 175 height 121
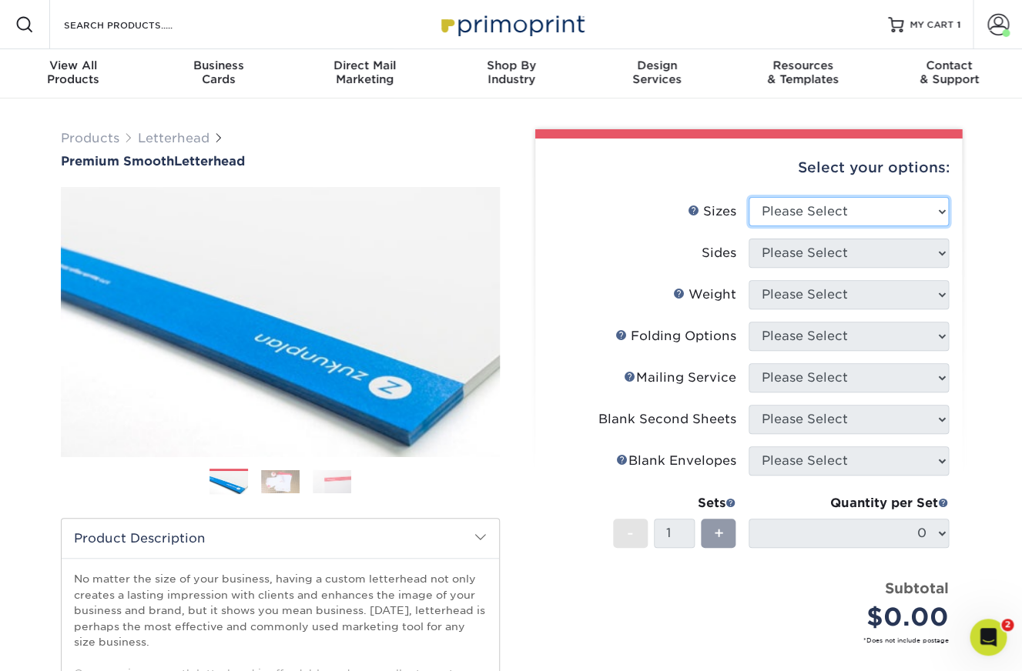
select select "8.50x11.00"
click option "8.5" x 11"" at bounding box center [0, 0] width 0 height 0
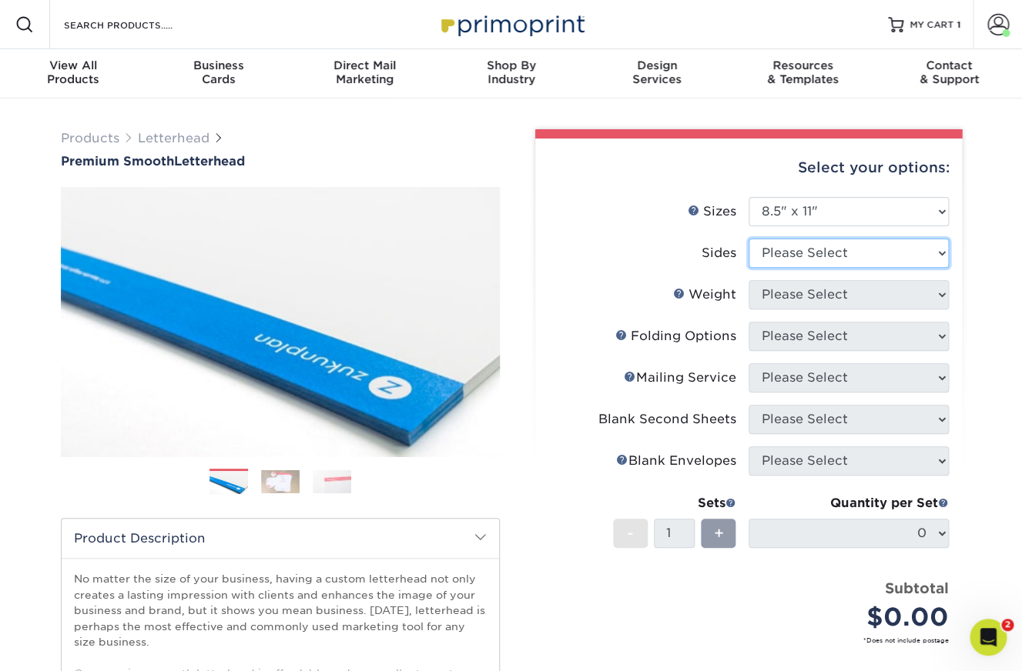
select select "32d3c223-f82c-492b-b915-ba065a00862f"
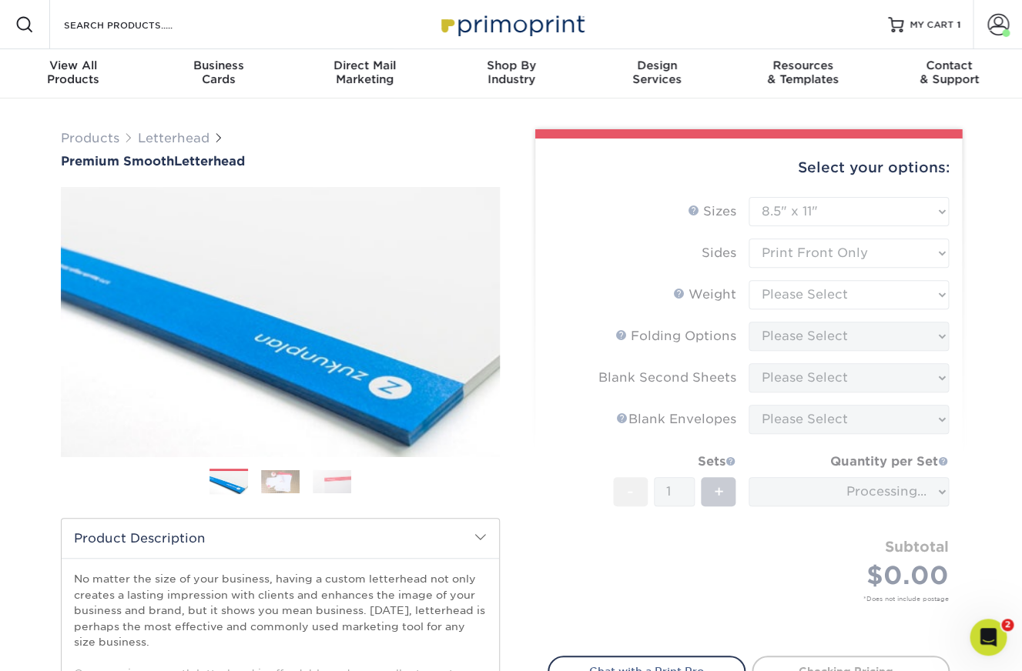
click at [814, 294] on form "Sizes Help Sizes Please Select 5.5" x 8.5" 8.5" x 11" 8.5" x 14" 11" x 17" Side…" at bounding box center [748, 417] width 402 height 441
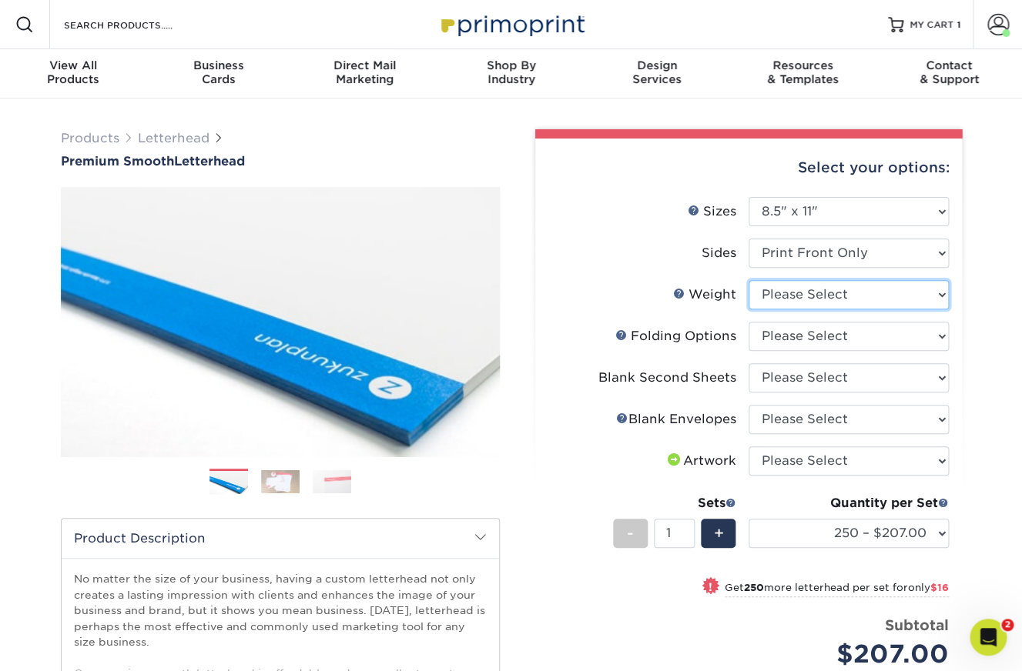
select select "70LB"
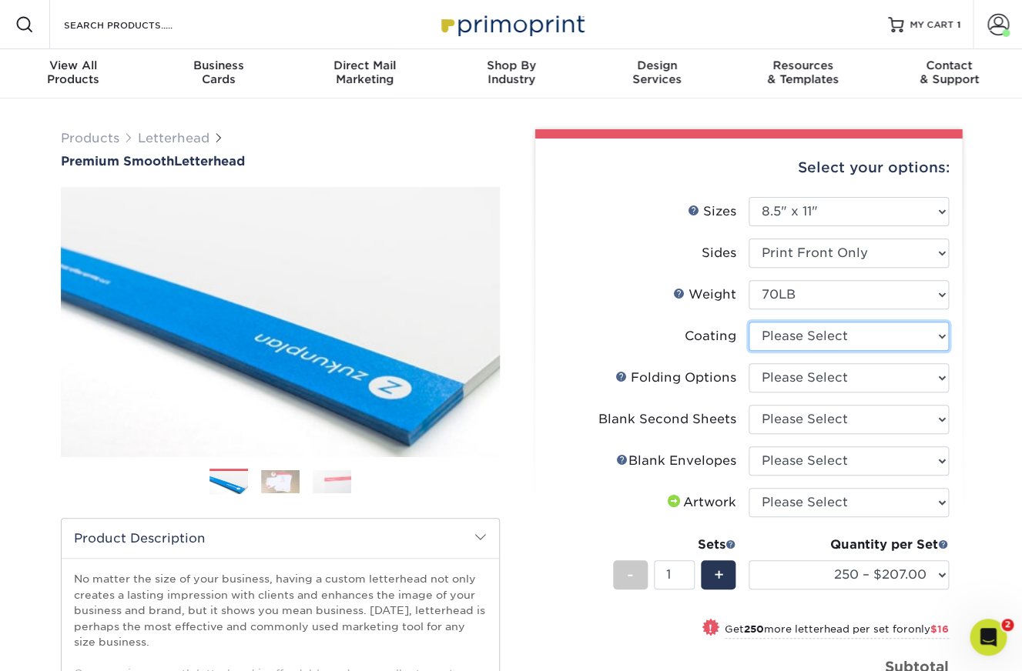
select select "3e7618de-abca-4bda-9f97-8b9129e913d8"
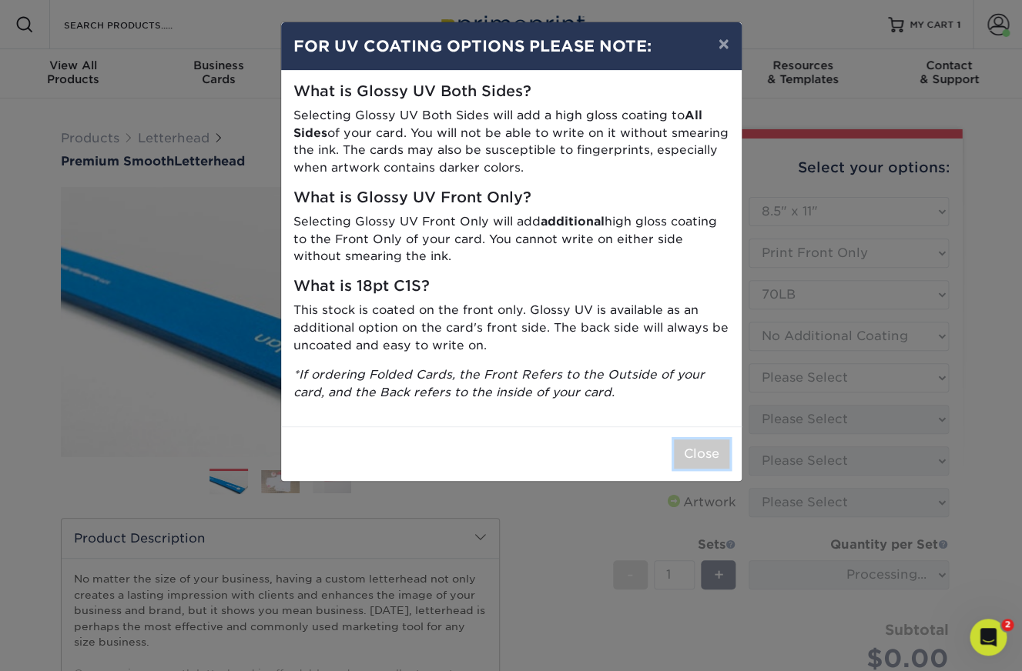
click at [712, 456] on button "Close" at bounding box center [701, 454] width 55 height 29
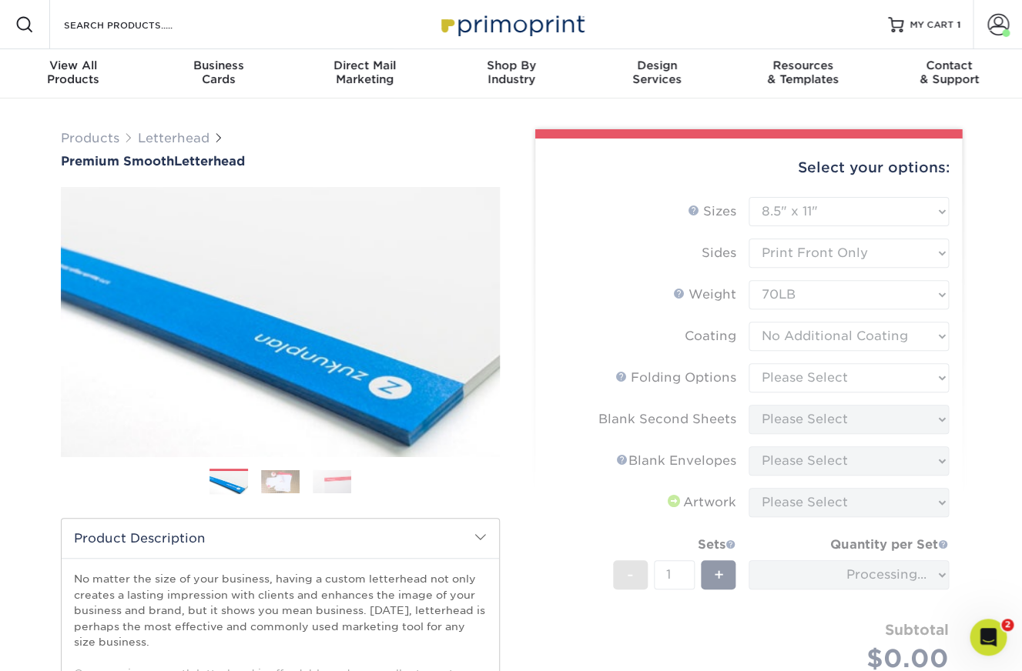
click at [826, 383] on form "Sizes Help Sizes Please Select 5.5" x 8.5" 8.5" x 11" 8.5" x 14" 11" x 17" Side…" at bounding box center [748, 459] width 402 height 524
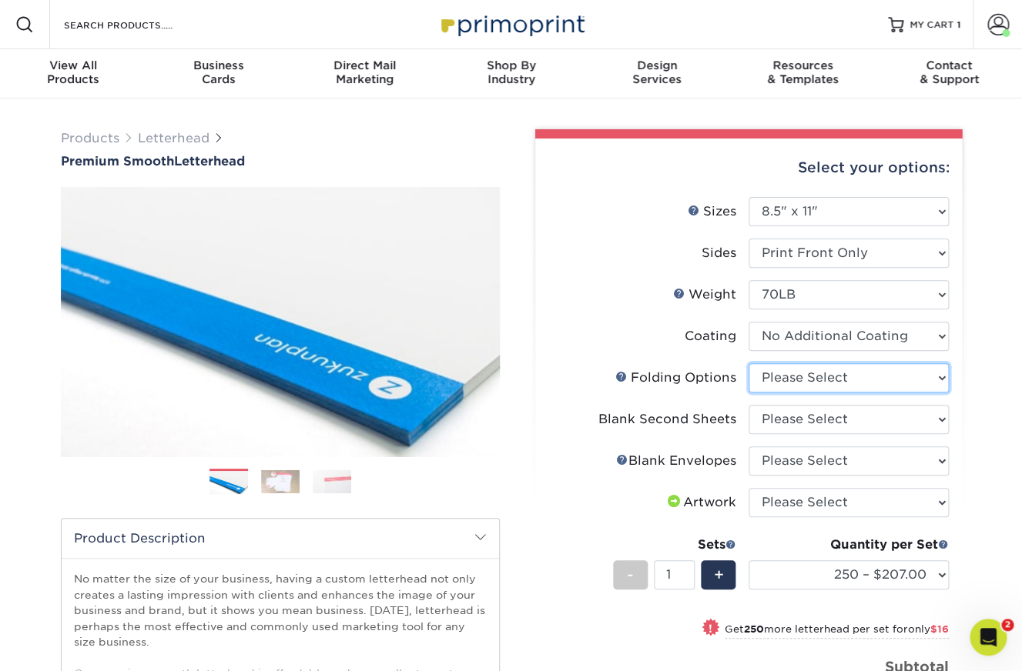
select select "9b1d5825-34d1-4721-9874-ed79abb003d7"
click option "FLAT - No Folding" at bounding box center [0, 0] width 0 height 0
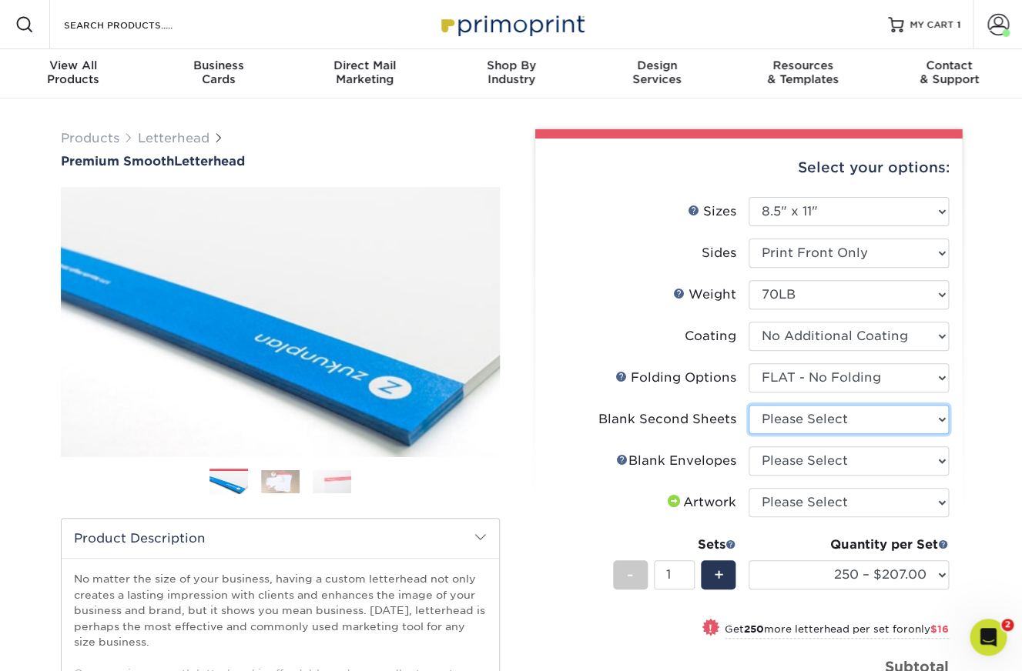
select select "80c01c16-d127-4b18-b8f3-2c0f873fa65b"
click option "No second blank sheets" at bounding box center [0, 0] width 0 height 0
select select "9f137334-7cf0-4a73-8a74-a4df662606ea"
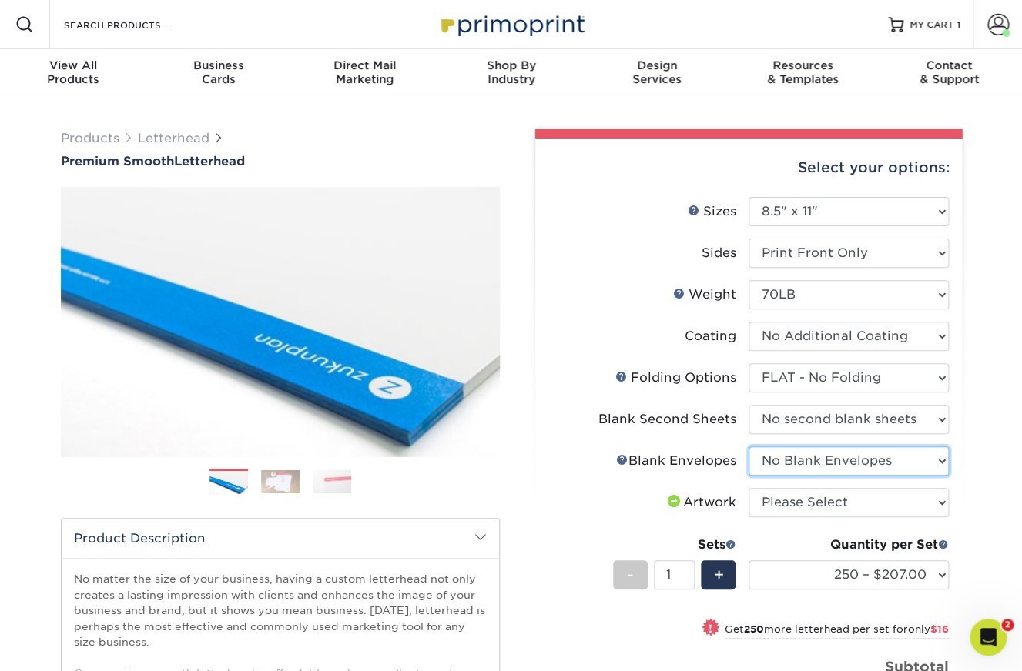
click option "No Blank Envelopes" at bounding box center [0, 0] width 0 height 0
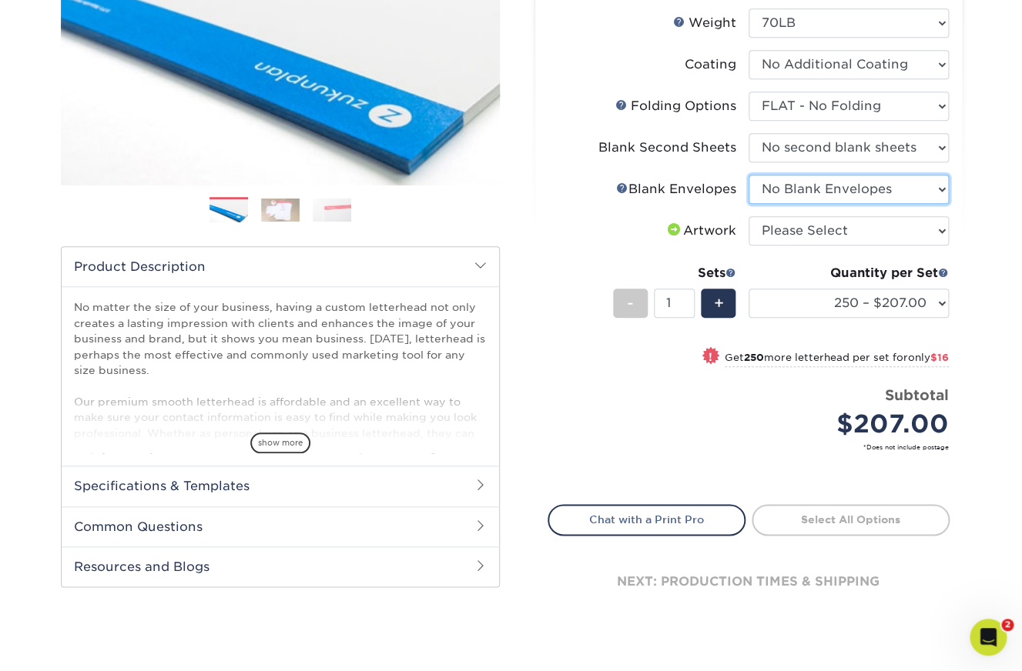
scroll to position [306, 0]
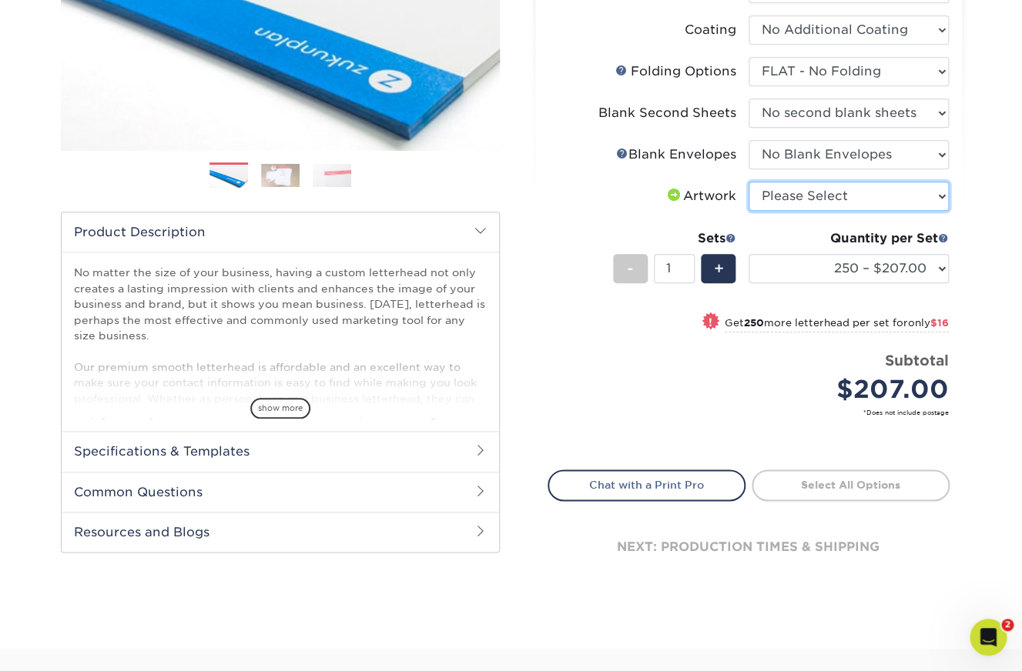
select select "upload"
click option "I will upload files" at bounding box center [0, 0] width 0 height 0
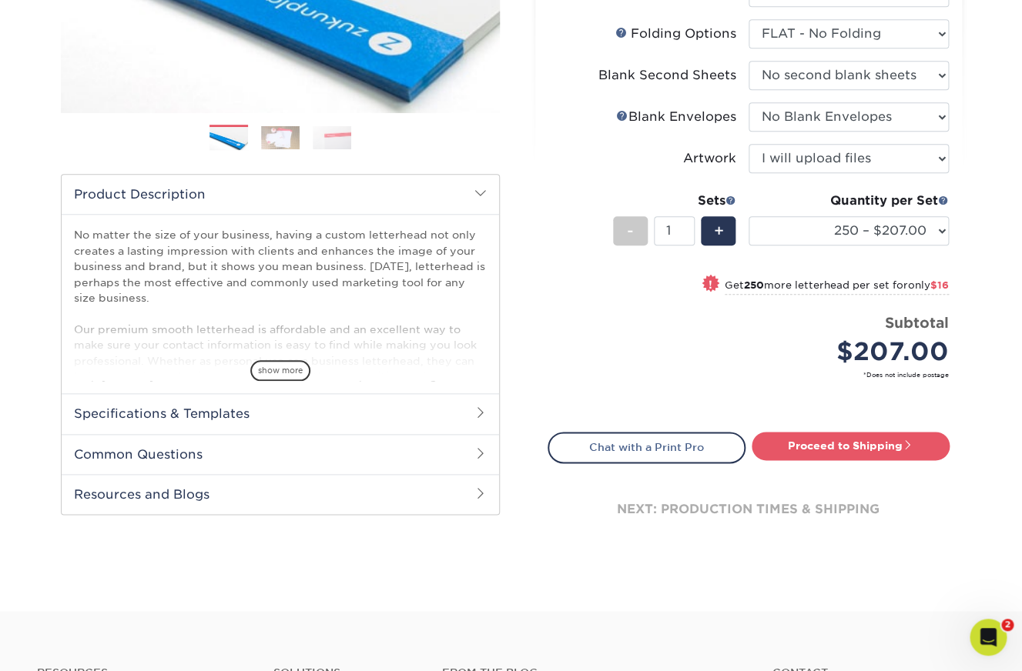
scroll to position [348, 0]
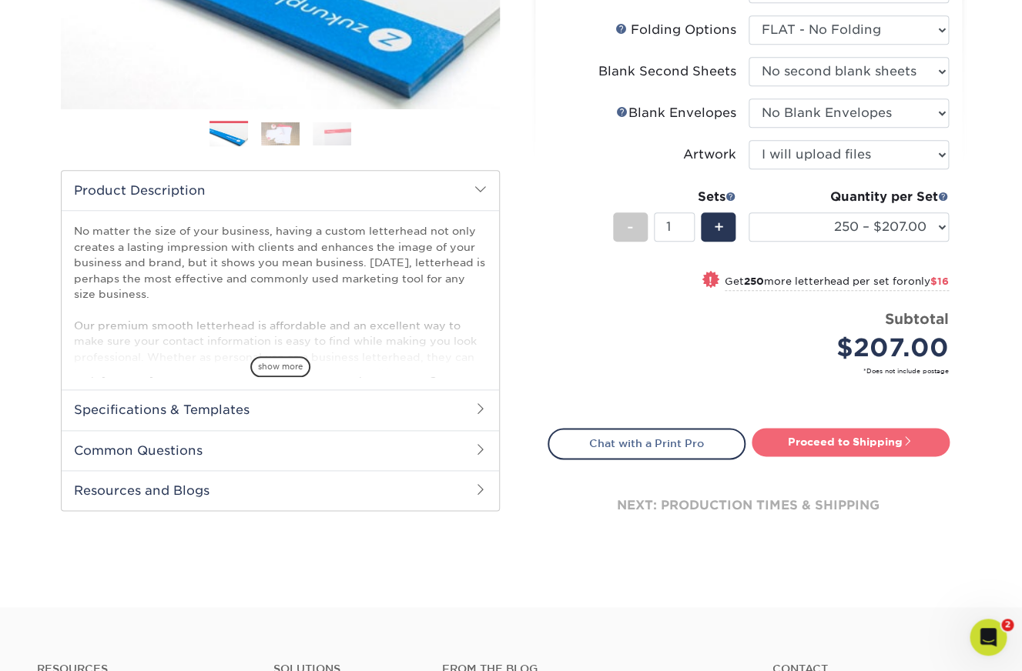
click at [875, 443] on link "Proceed to Shipping" at bounding box center [850, 442] width 198 height 28
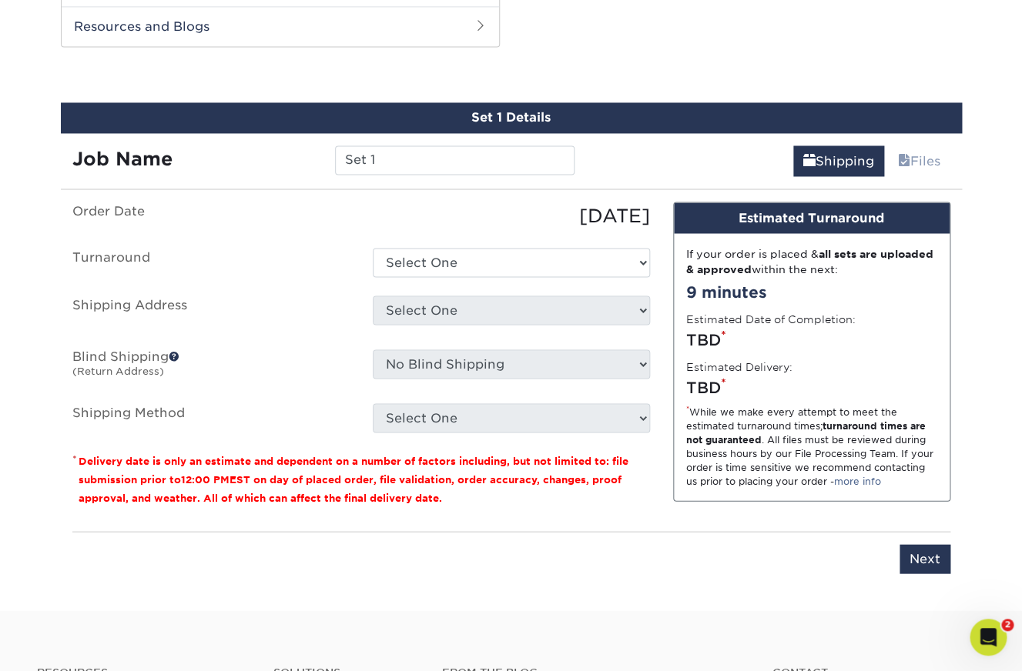
scroll to position [817, 0]
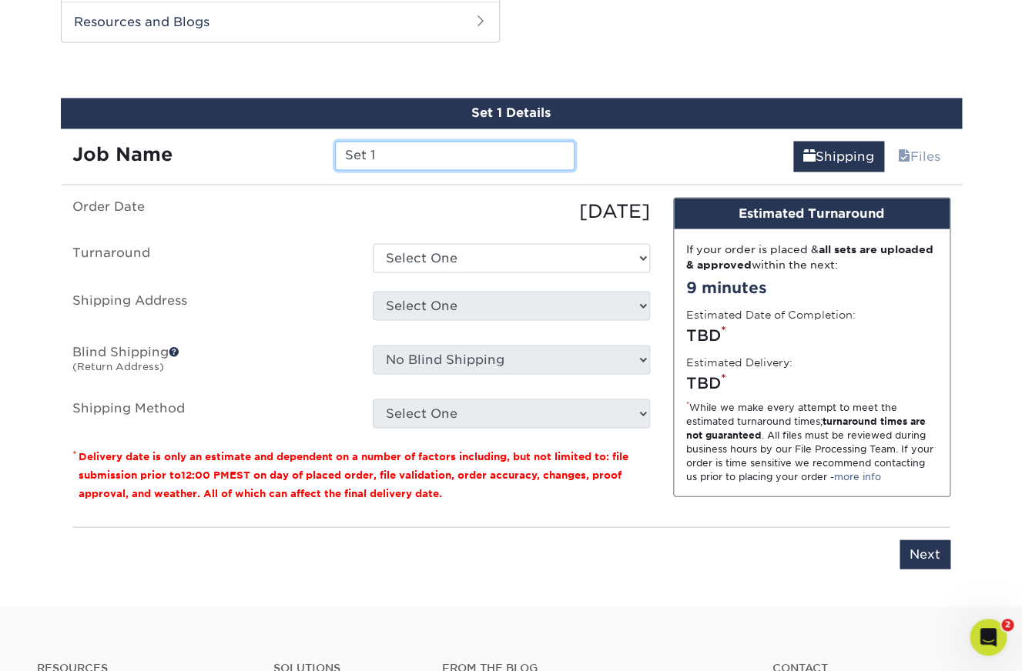
click at [374, 157] on input "Set 1" at bounding box center [454, 155] width 239 height 29
drag, startPoint x: 397, startPoint y: 156, endPoint x: 264, endPoint y: 145, distance: 132.9
click at [335, 145] on input "Set 1" at bounding box center [454, 155] width 239 height 29
type input "Retra Letterhead"
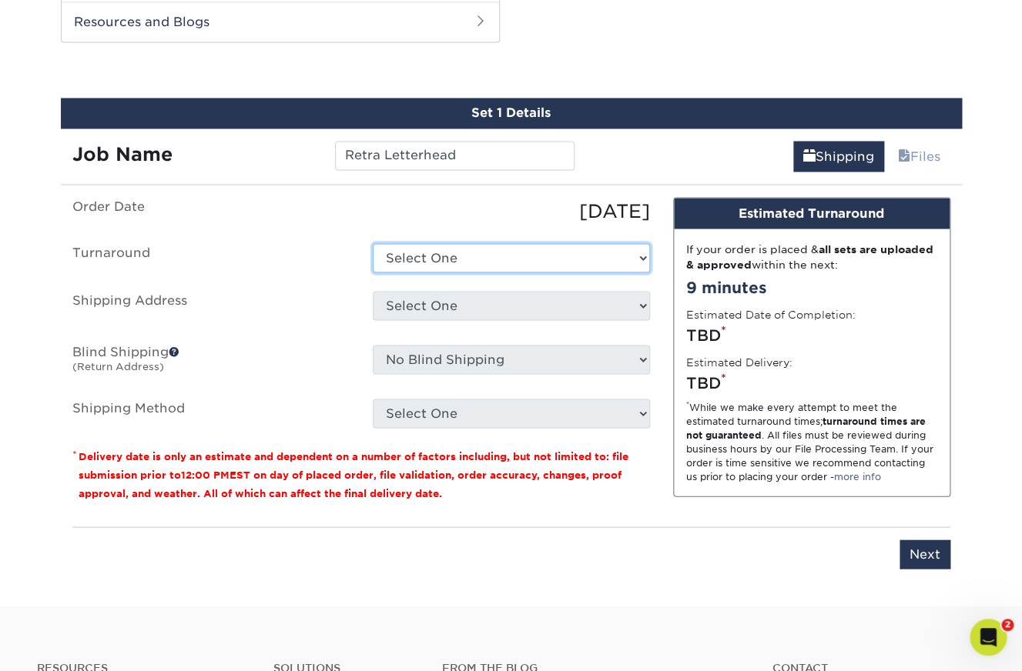
select select "24ab73a5-8060-4506-a713-1aad4863813b"
click option "2-4 Business Days" at bounding box center [0, 0] width 0 height 0
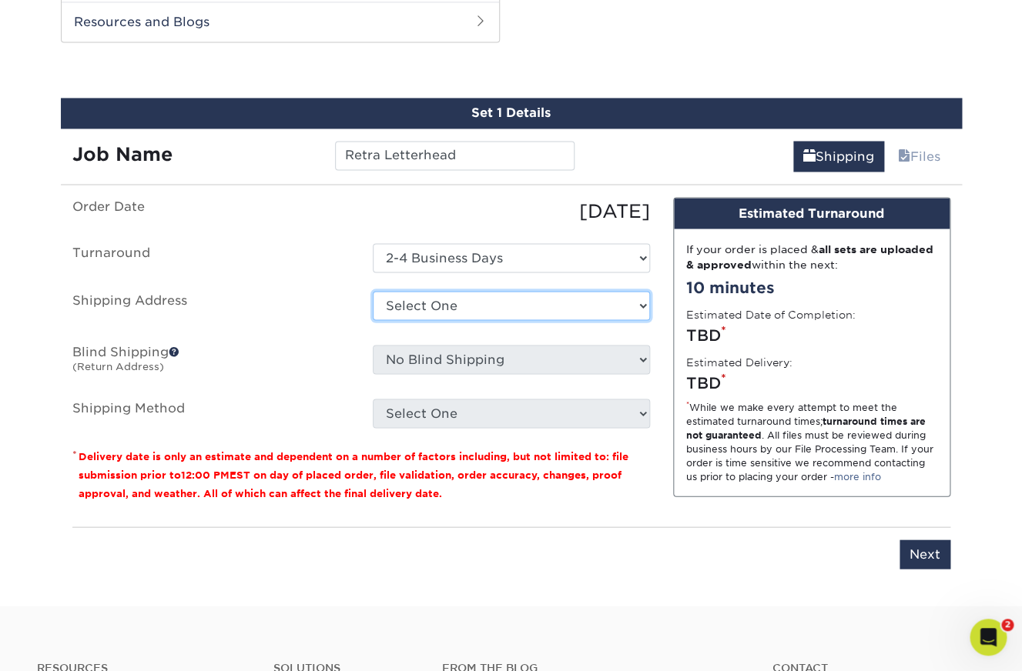
select select "285108"
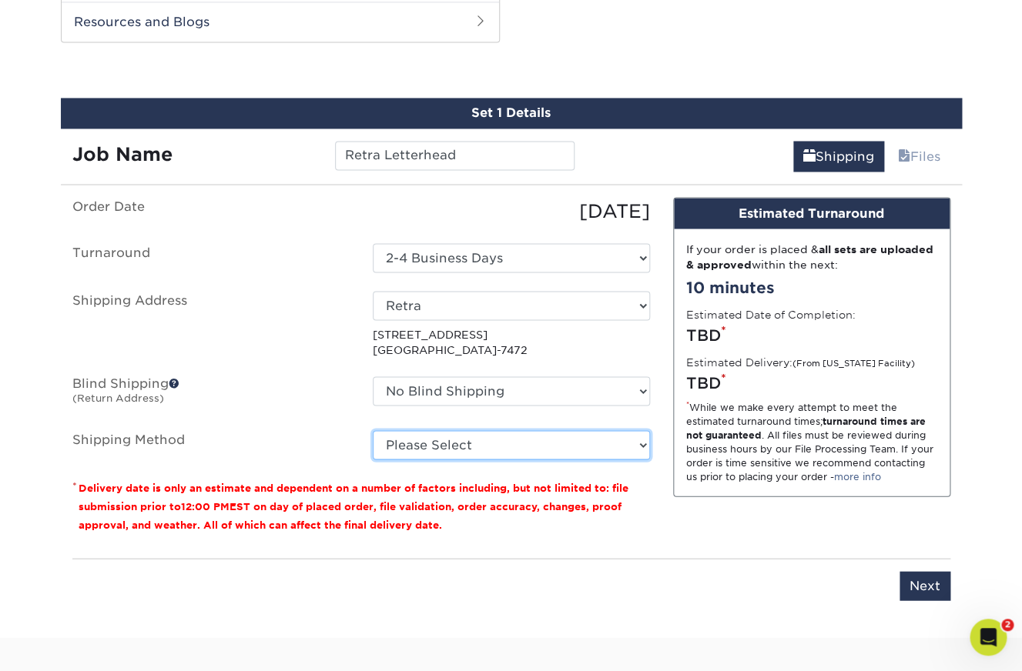
select select "03"
click option "Ground Shipping (+$24.76)" at bounding box center [0, 0] width 0 height 0
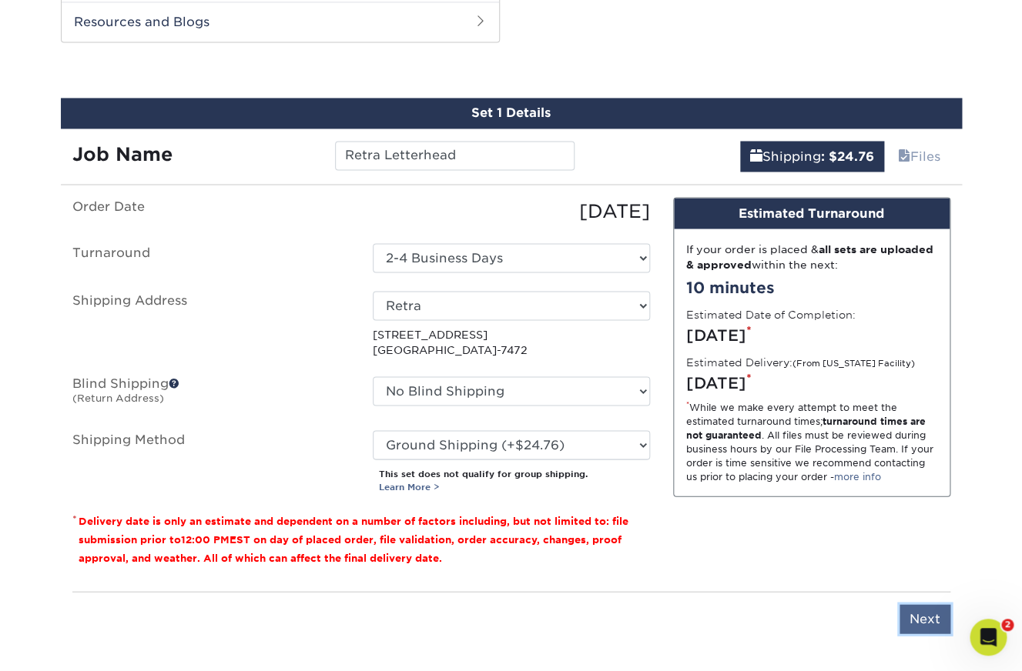
click at [926, 618] on input "Next" at bounding box center [924, 618] width 51 height 29
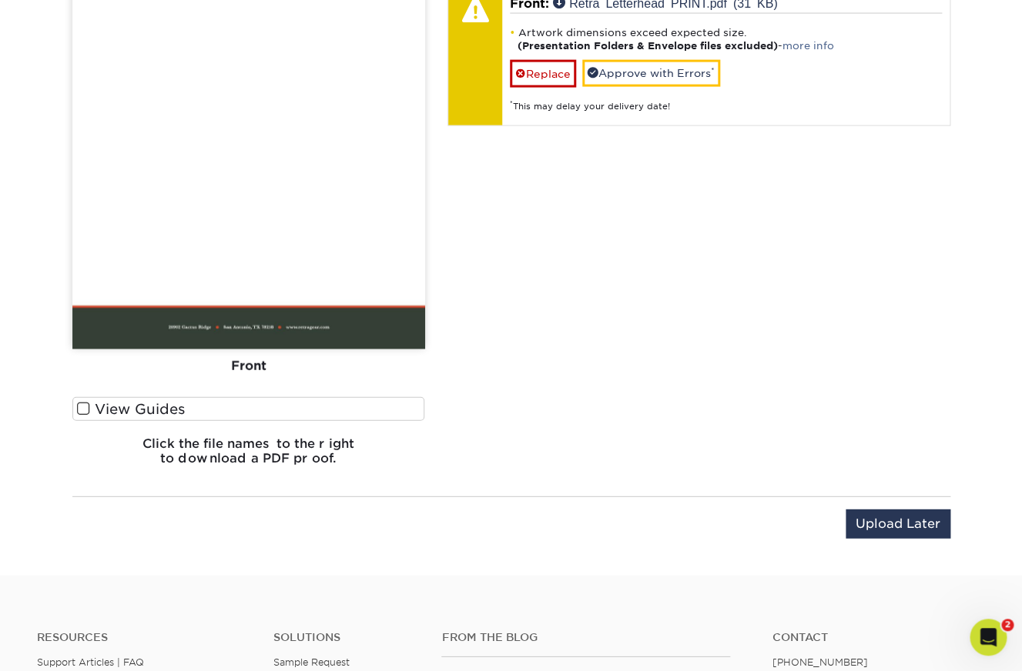
scroll to position [1160, 0]
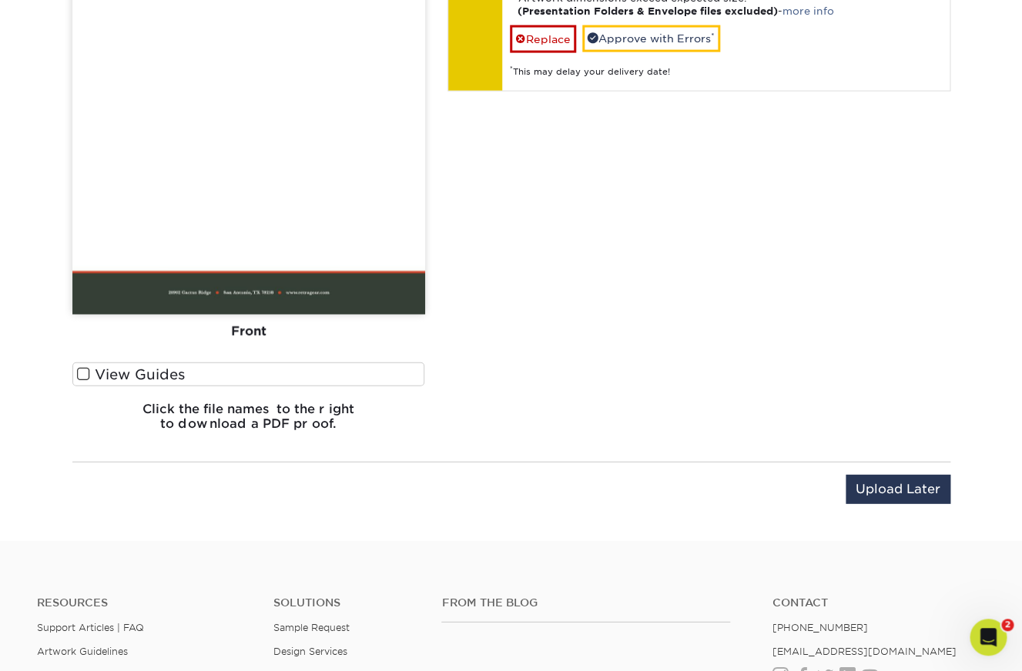
click at [97, 375] on label "View Guides" at bounding box center [248, 375] width 353 height 24
click at [0, 0] on input "View Guides" at bounding box center [0, 0] width 0 height 0
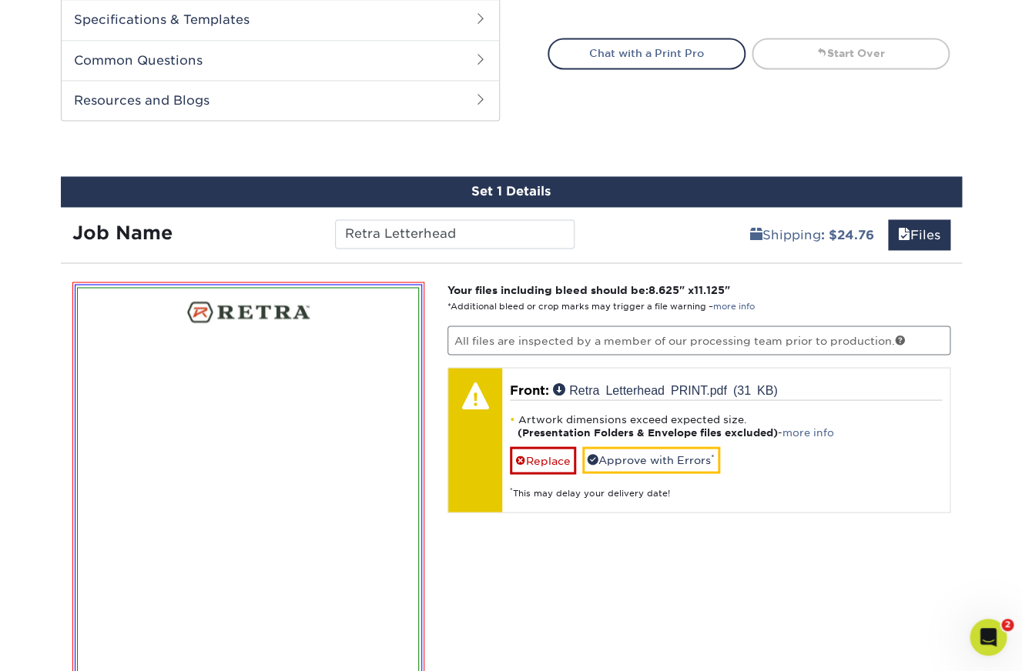
scroll to position [743, 0]
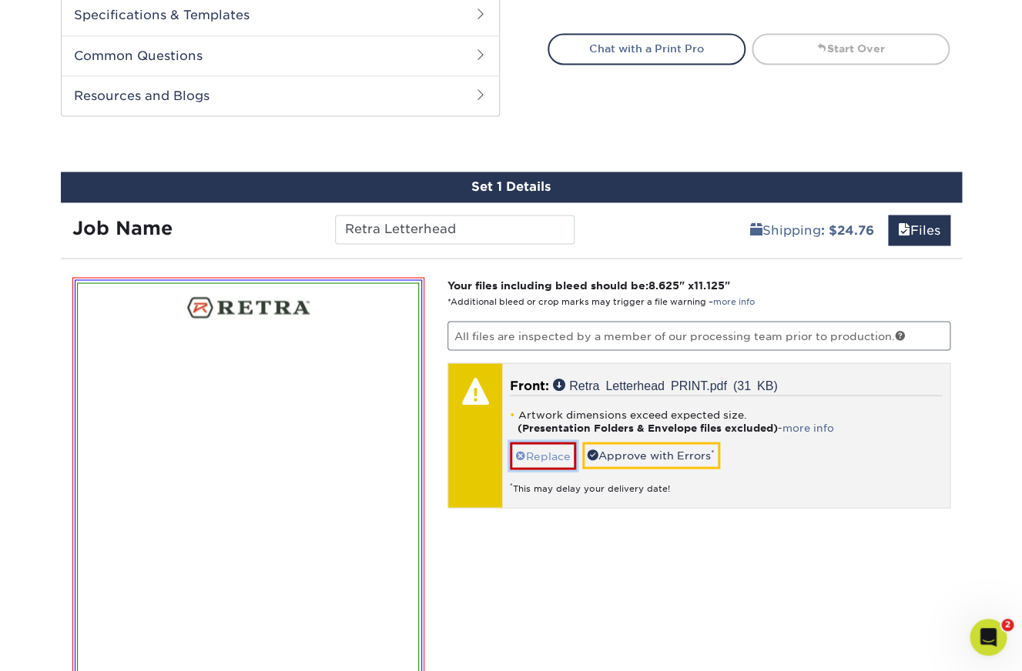
click at [538, 456] on link "Replace" at bounding box center [543, 455] width 66 height 27
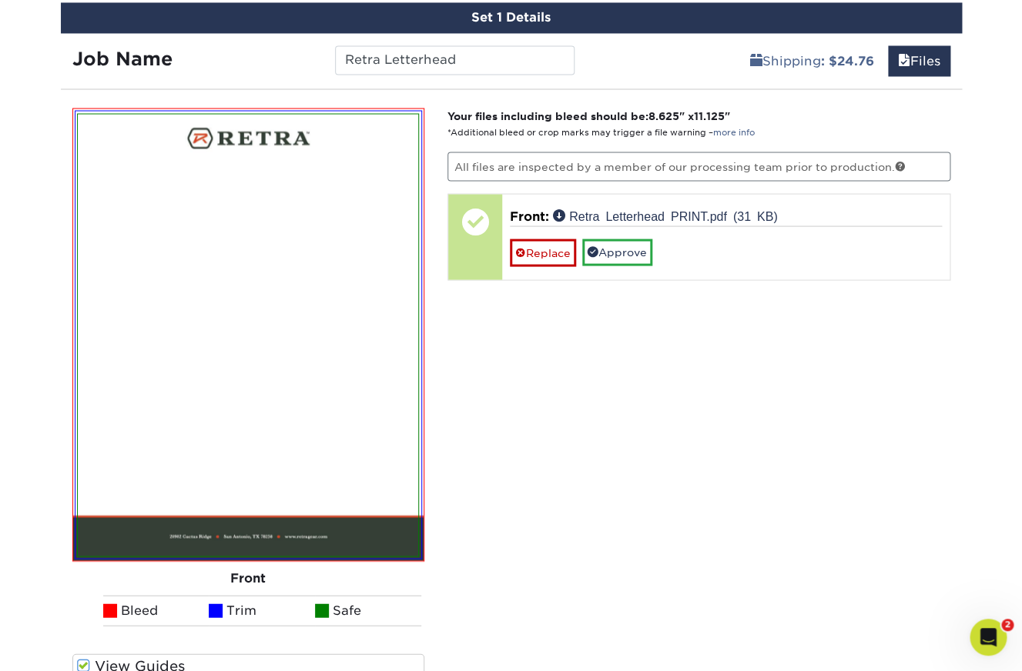
scroll to position [916, 0]
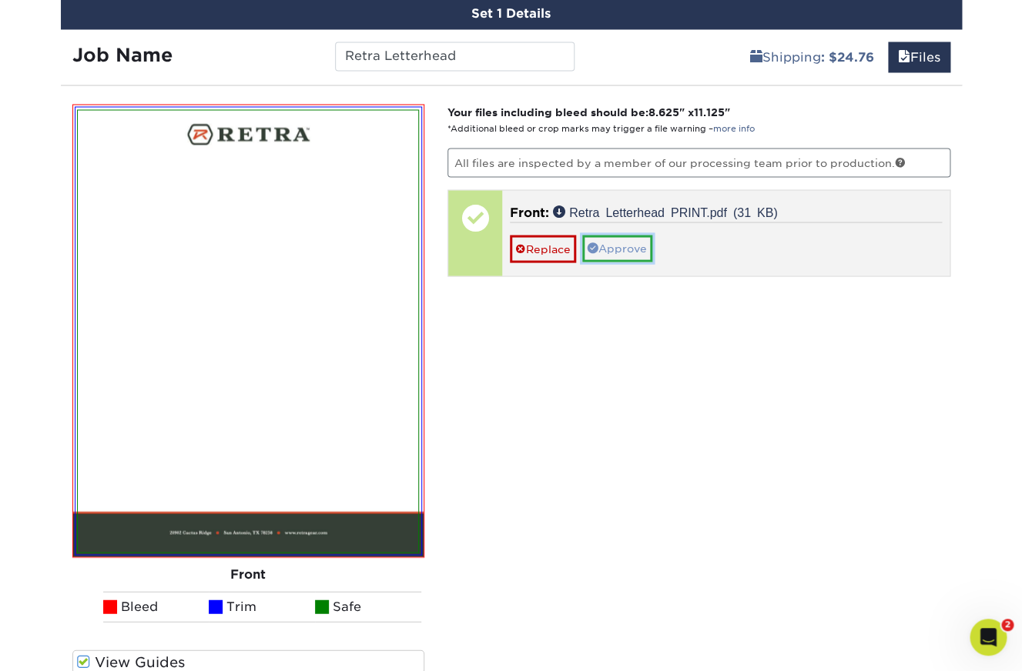
click at [633, 247] on link "Approve" at bounding box center [617, 248] width 70 height 26
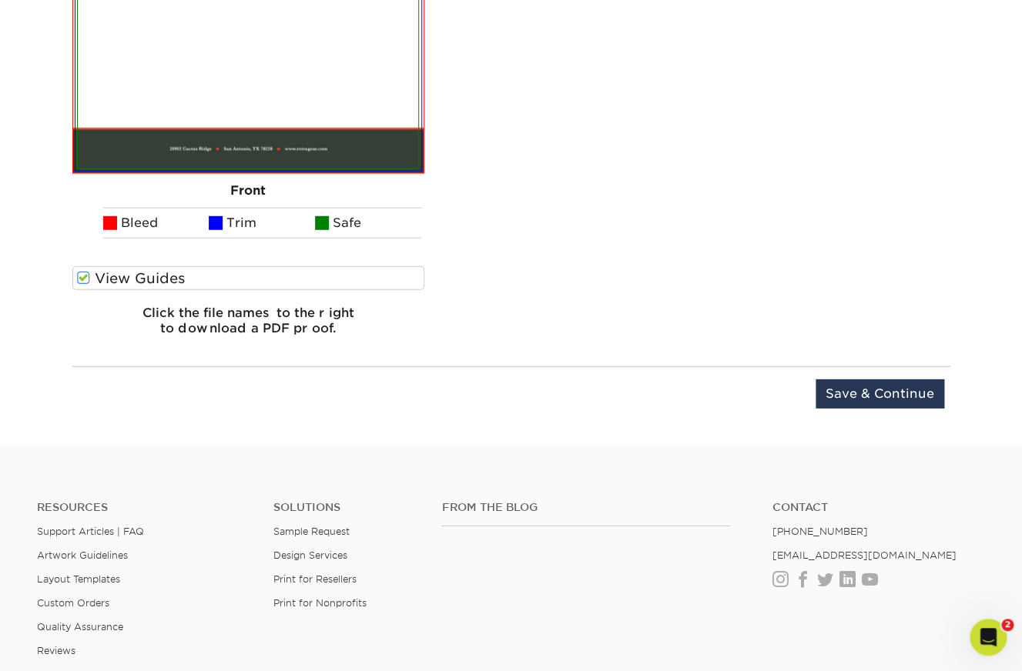
scroll to position [1309, 0]
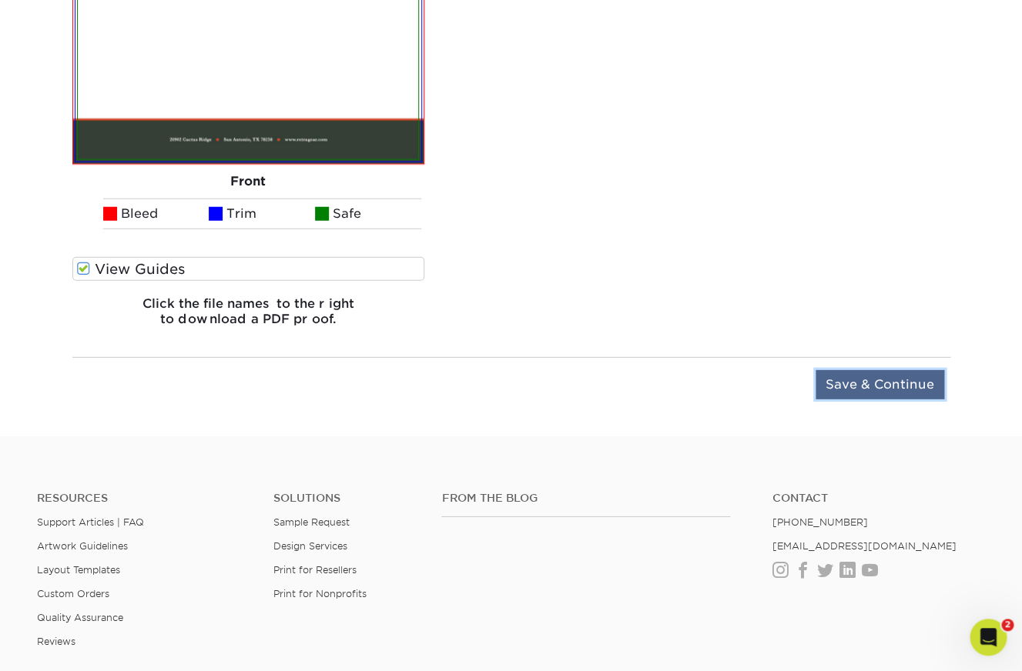
click at [873, 380] on input "Save & Continue" at bounding box center [879, 384] width 129 height 29
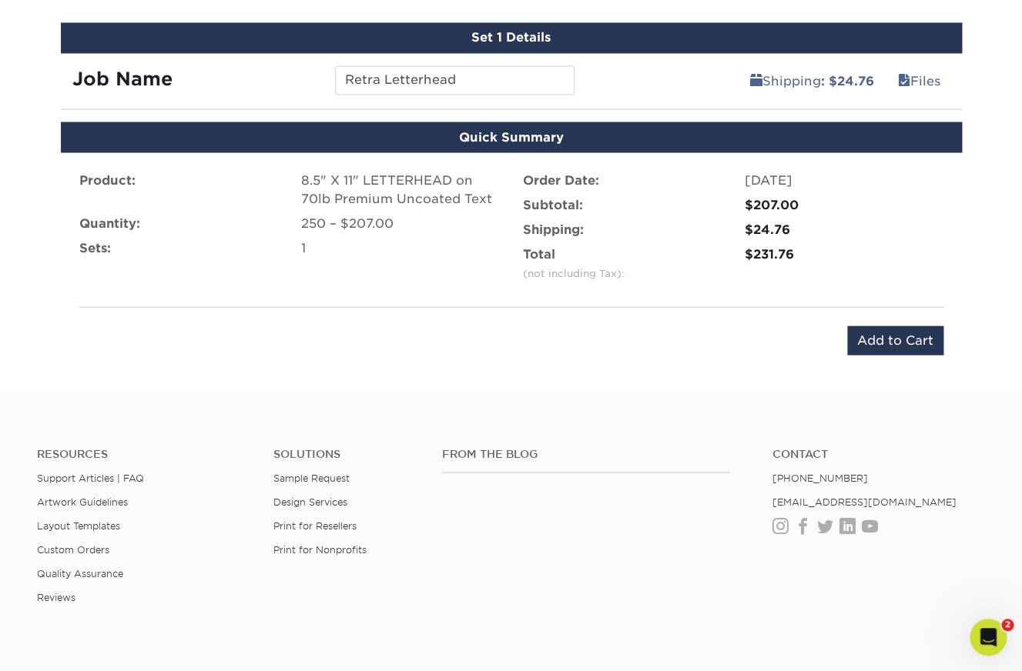
scroll to position [825, 0]
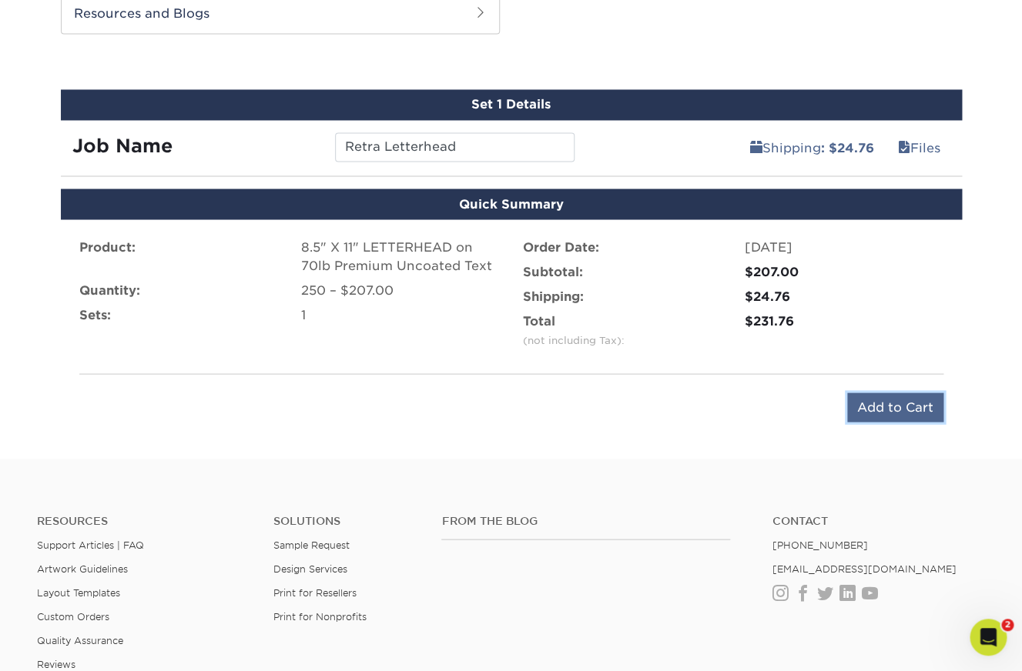
click at [895, 403] on input "Add to Cart" at bounding box center [895, 407] width 96 height 29
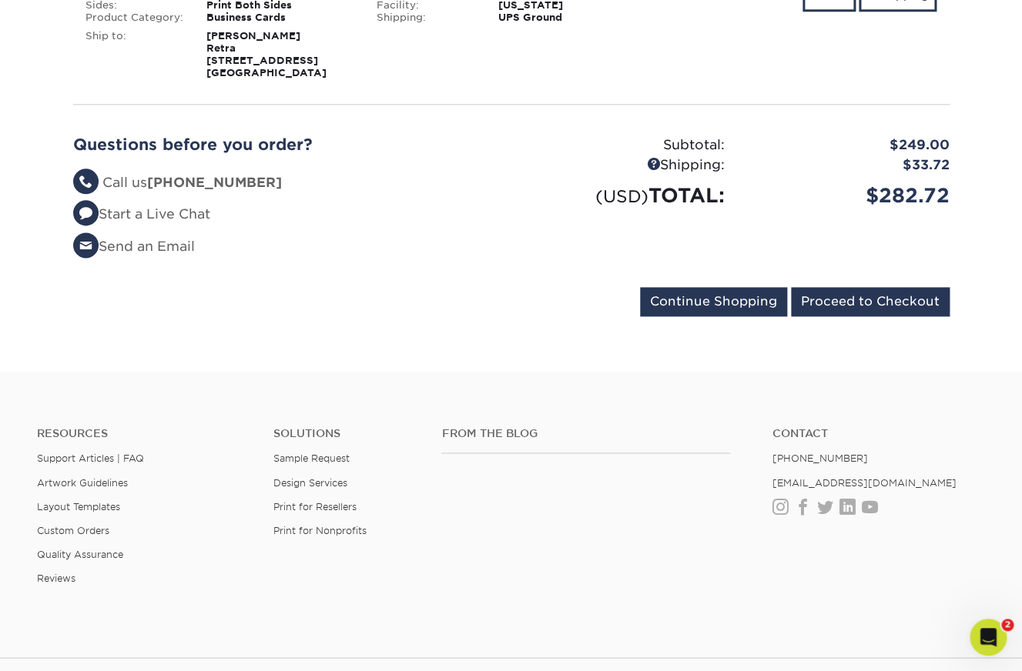
scroll to position [552, 0]
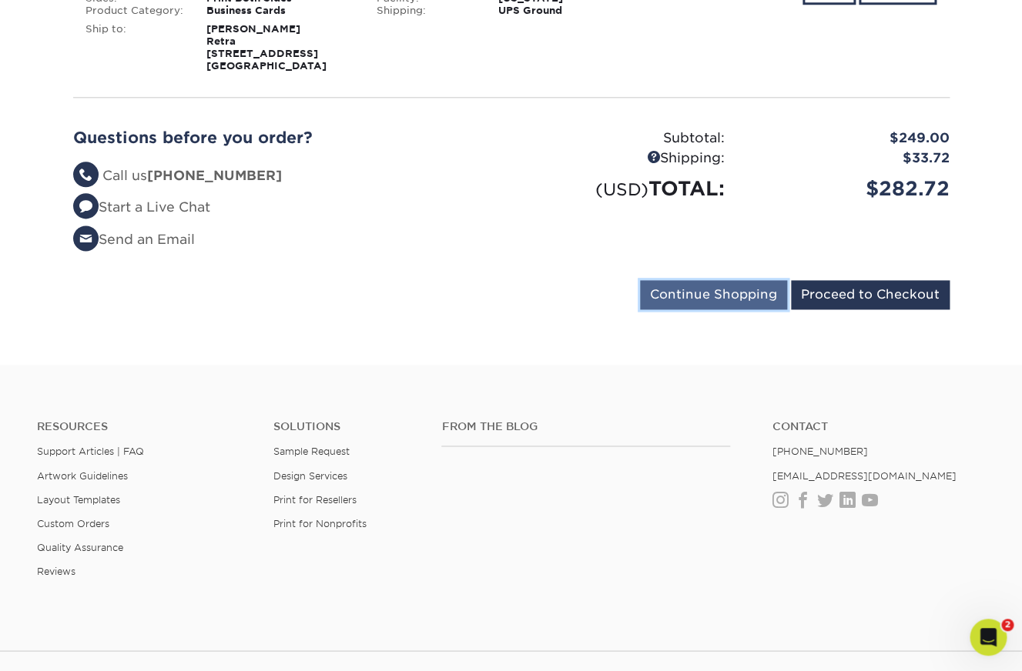
click at [736, 301] on input "Continue Shopping" at bounding box center [713, 294] width 147 height 29
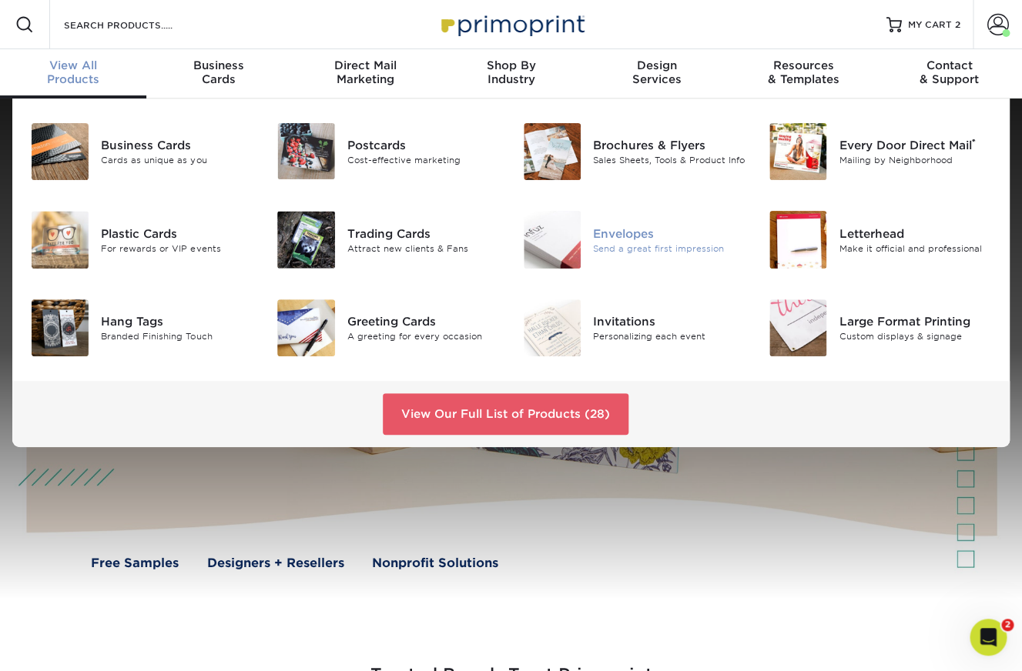
click at [618, 239] on div "Envelopes" at bounding box center [669, 233] width 152 height 17
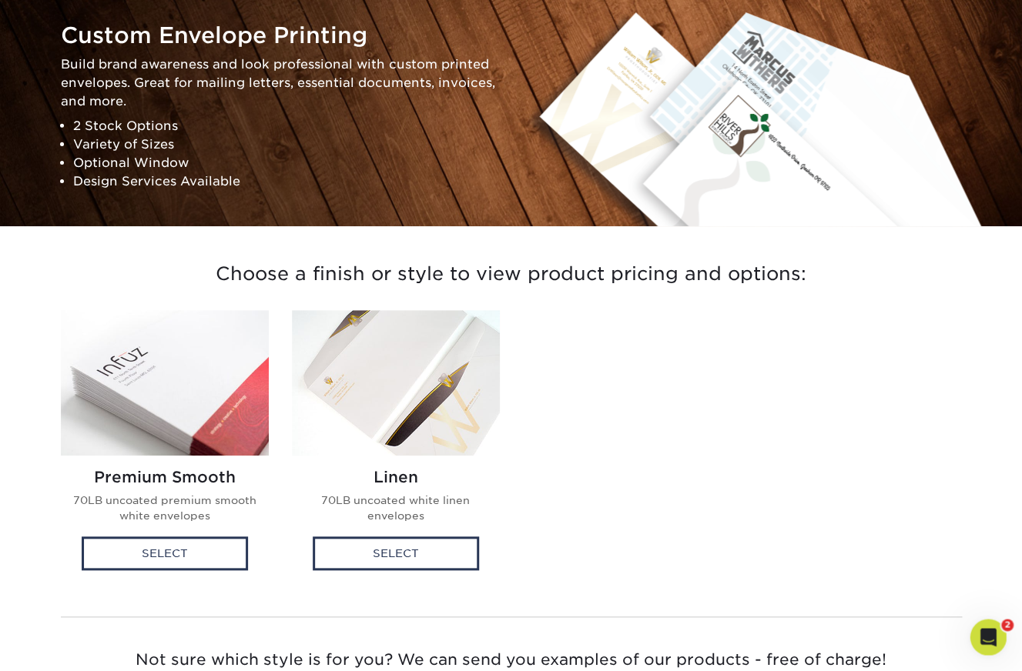
scroll to position [189, 0]
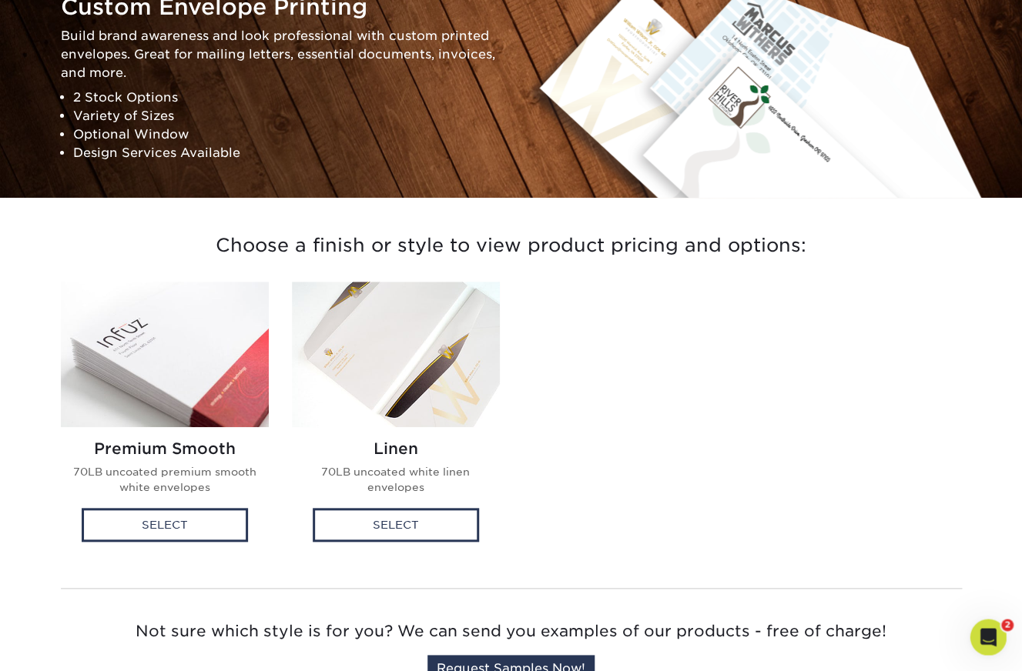
click at [132, 341] on img at bounding box center [165, 355] width 208 height 146
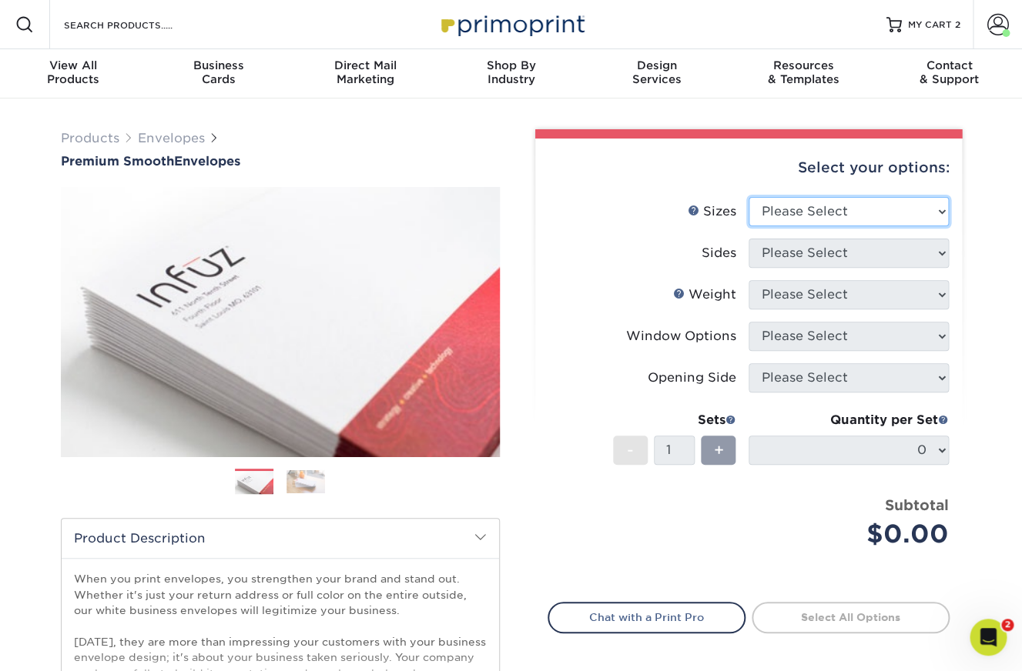
select select "4.12x9.50"
click option "4.125" x 9.5"" at bounding box center [0, 0] width 0 height 0
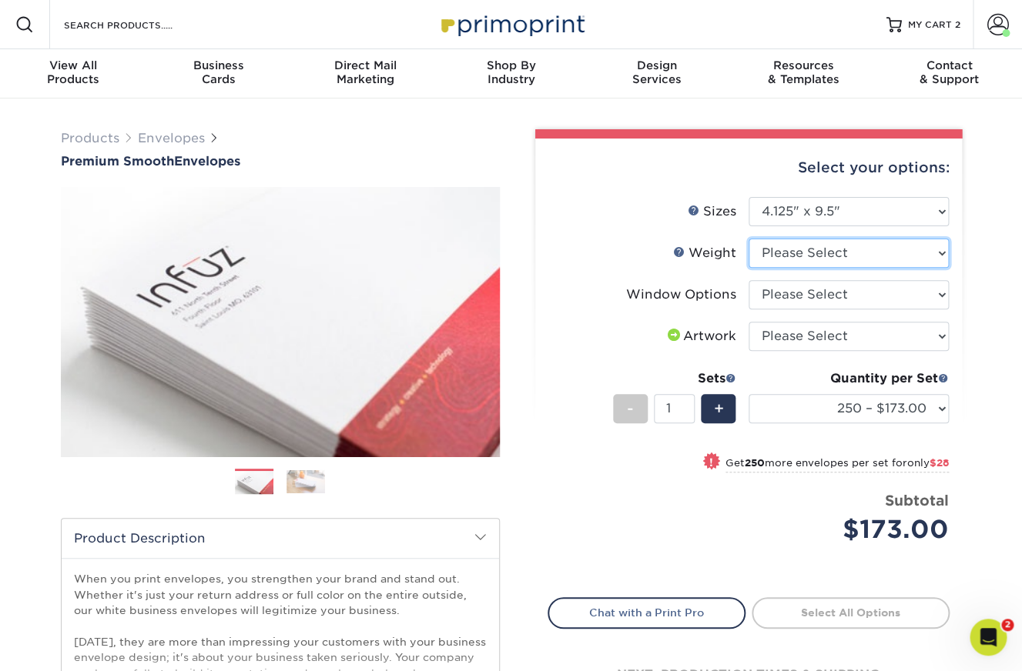
select select "70LB"
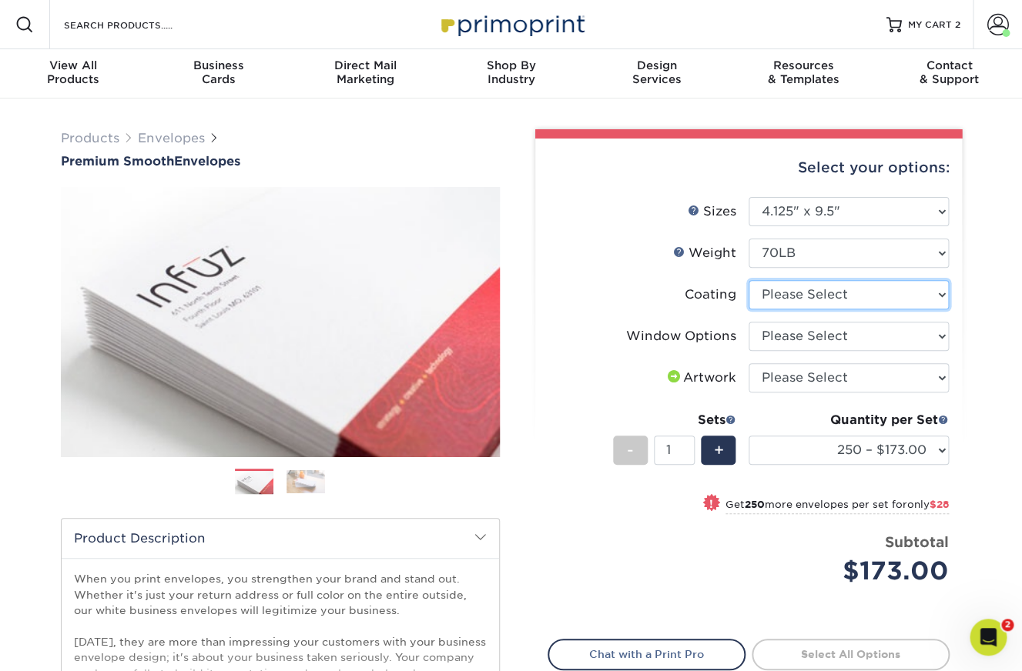
select select "3e7618de-abca-4bda-9f97-8b9129e913d8"
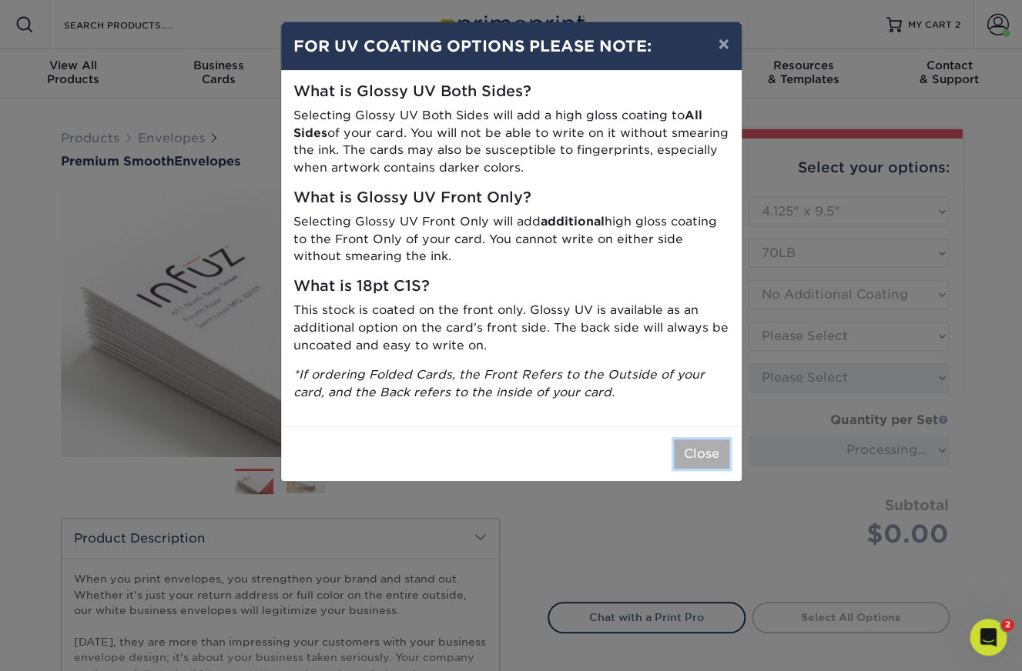
click at [702, 454] on button "Close" at bounding box center [701, 454] width 55 height 29
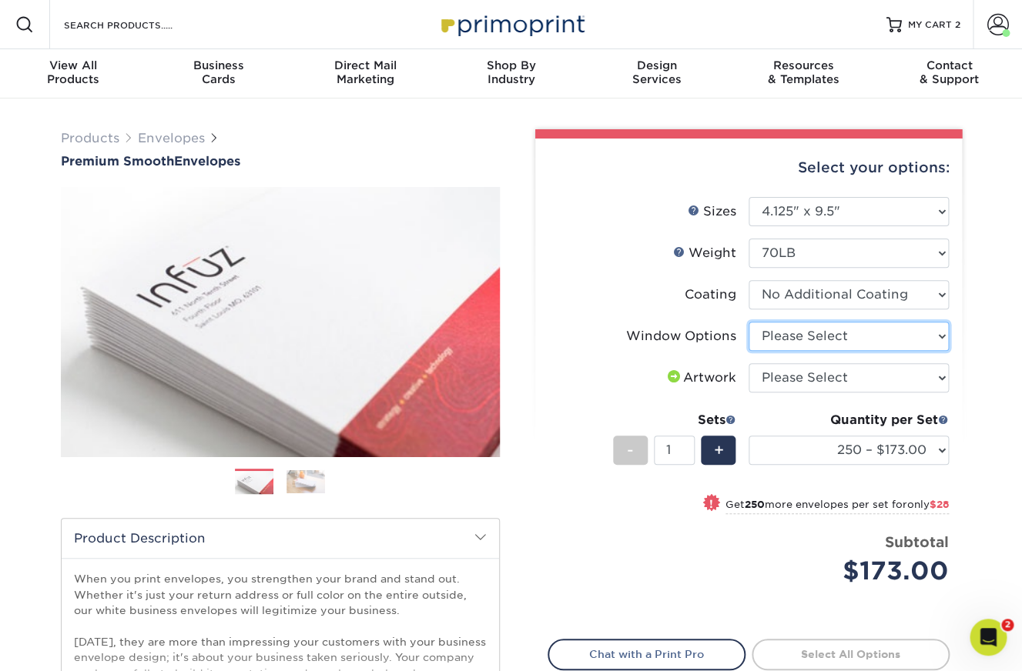
select select "1f9e9f9f-4237-4243-ba79-49052844f6e6"
click option "No Window" at bounding box center [0, 0] width 0 height 0
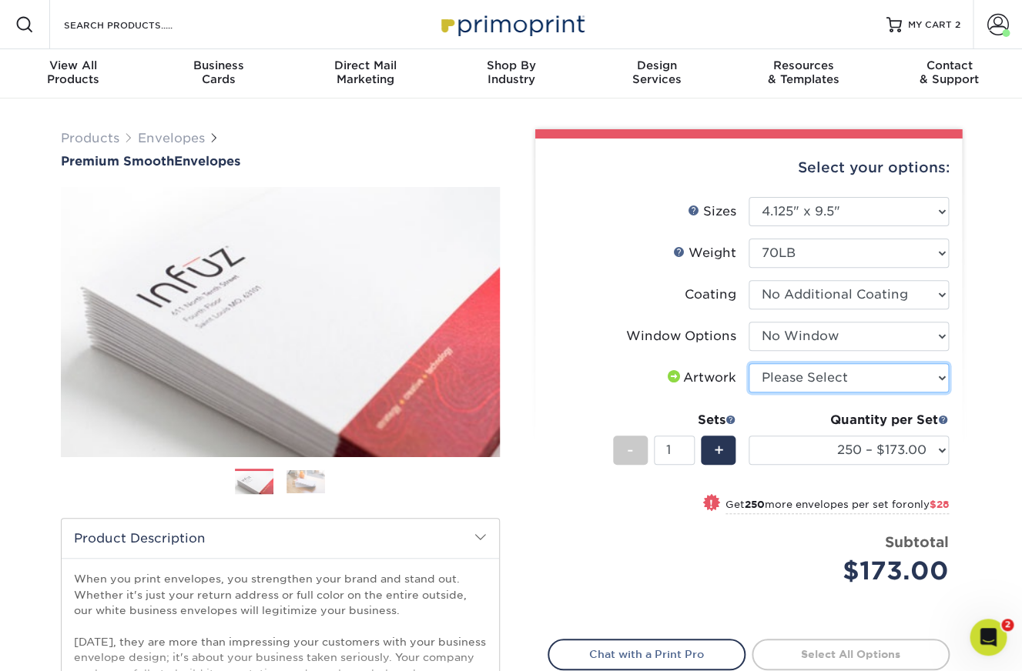
select select "upload"
click option "I will upload files" at bounding box center [0, 0] width 0 height 0
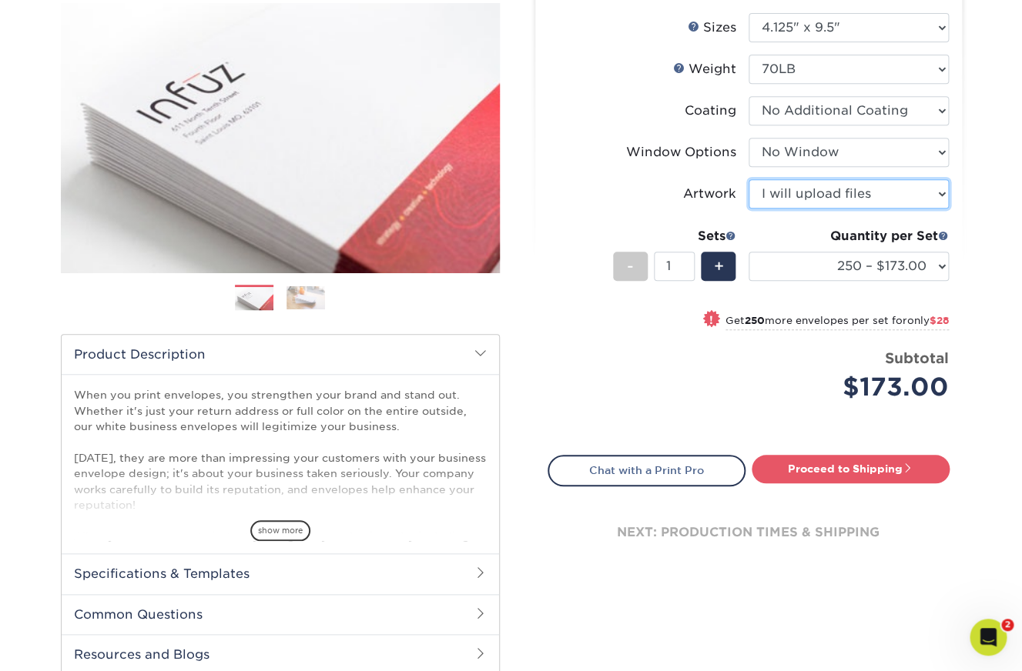
scroll to position [196, 0]
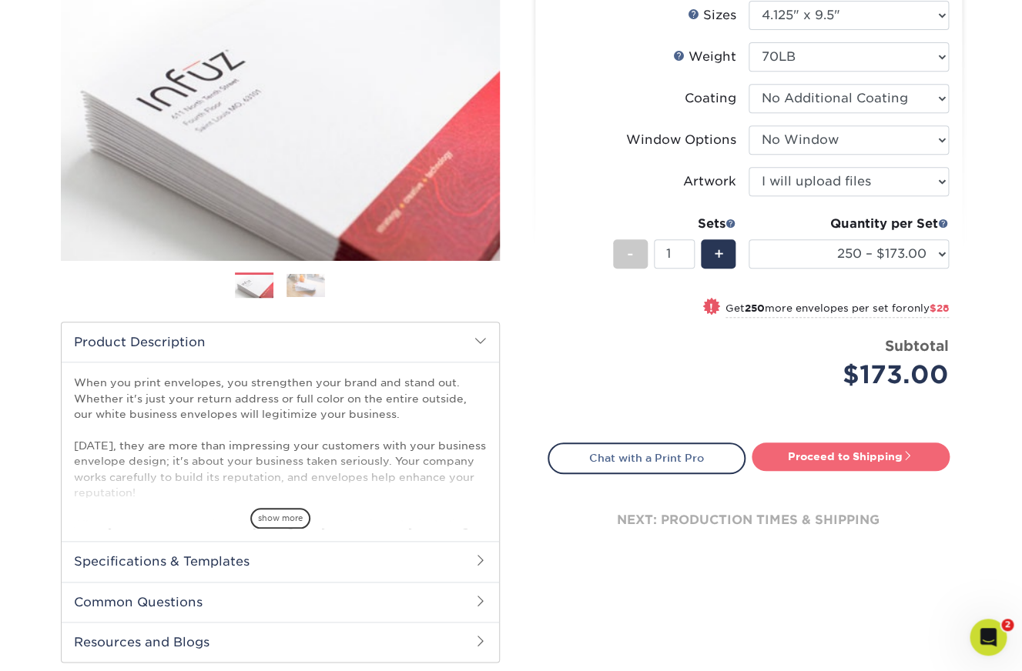
click at [820, 449] on link "Proceed to Shipping" at bounding box center [850, 457] width 198 height 28
type input "Set 1"
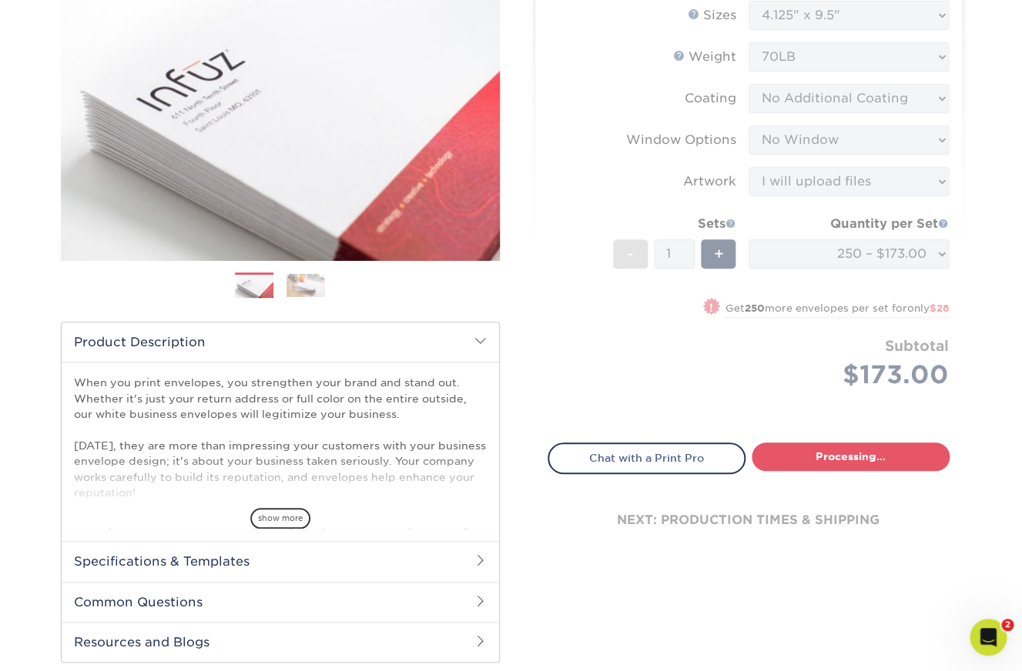
select select "b2c59b4e-5975-42f0-aed5-59ef86c8bcf7"
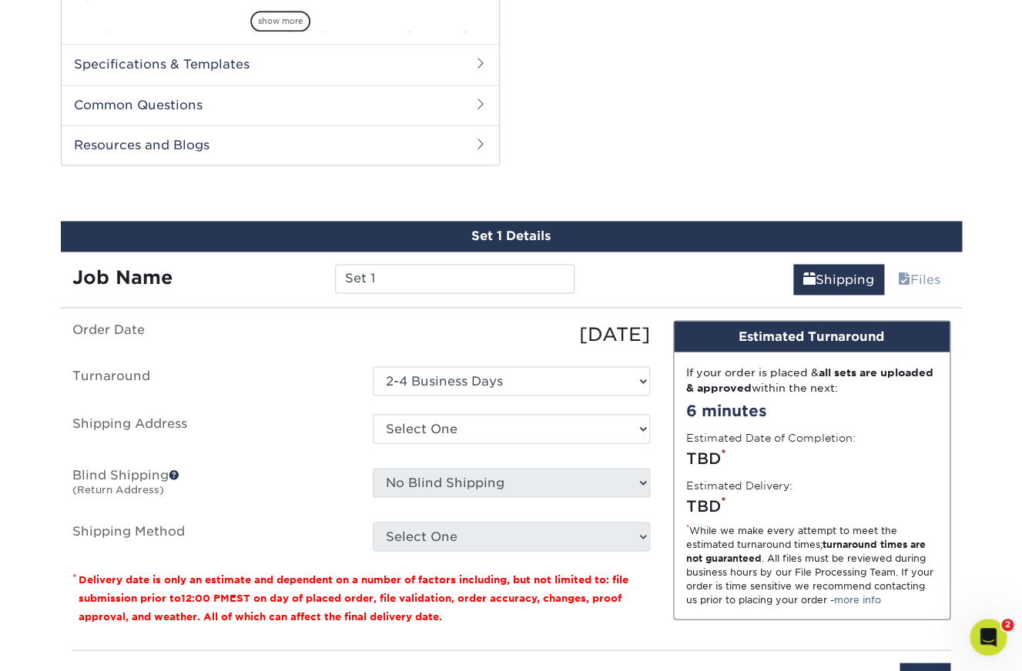
scroll to position [783, 0]
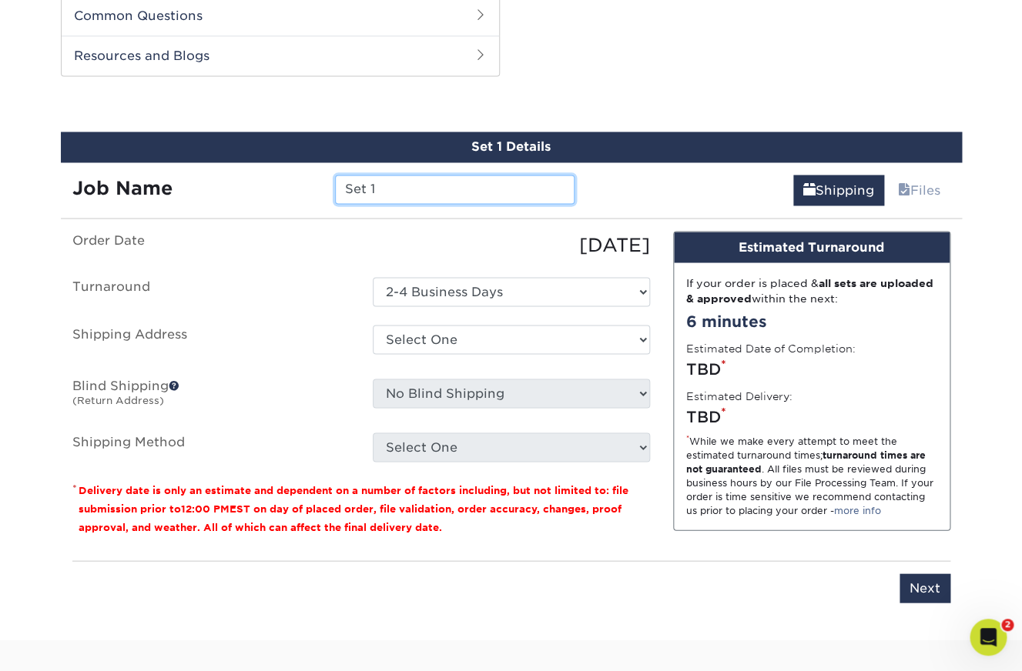
drag, startPoint x: 442, startPoint y: 188, endPoint x: 256, endPoint y: 169, distance: 187.2
click at [335, 175] on input "Set 1" at bounding box center [454, 189] width 239 height 29
type input "Retra Envelope"
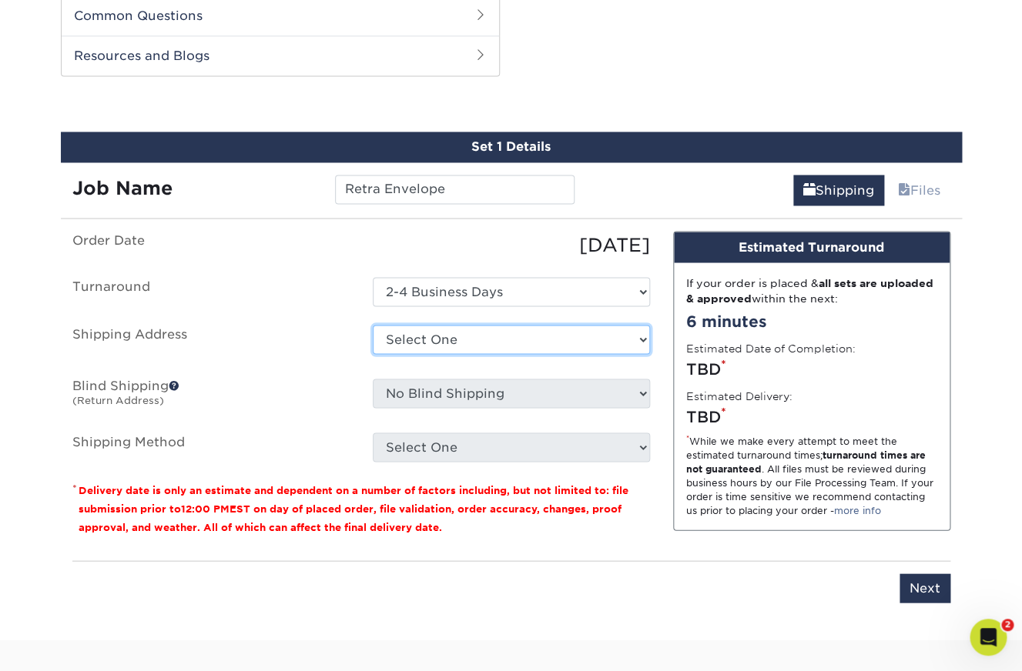
select select "285108"
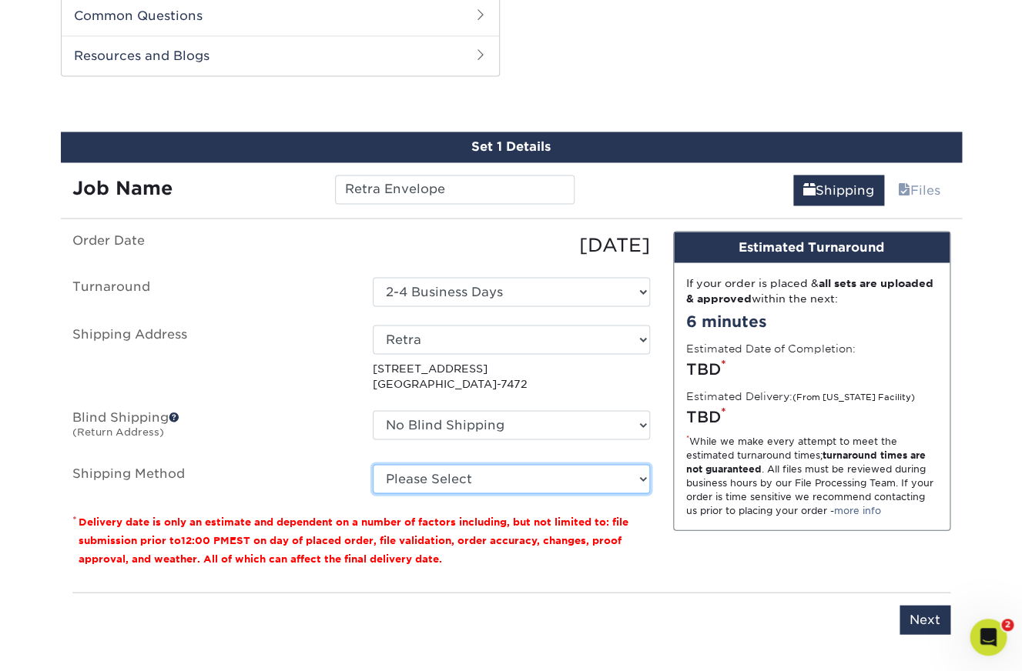
select select "03"
click option "Ground Shipping (+$25.03)" at bounding box center [0, 0] width 0 height 0
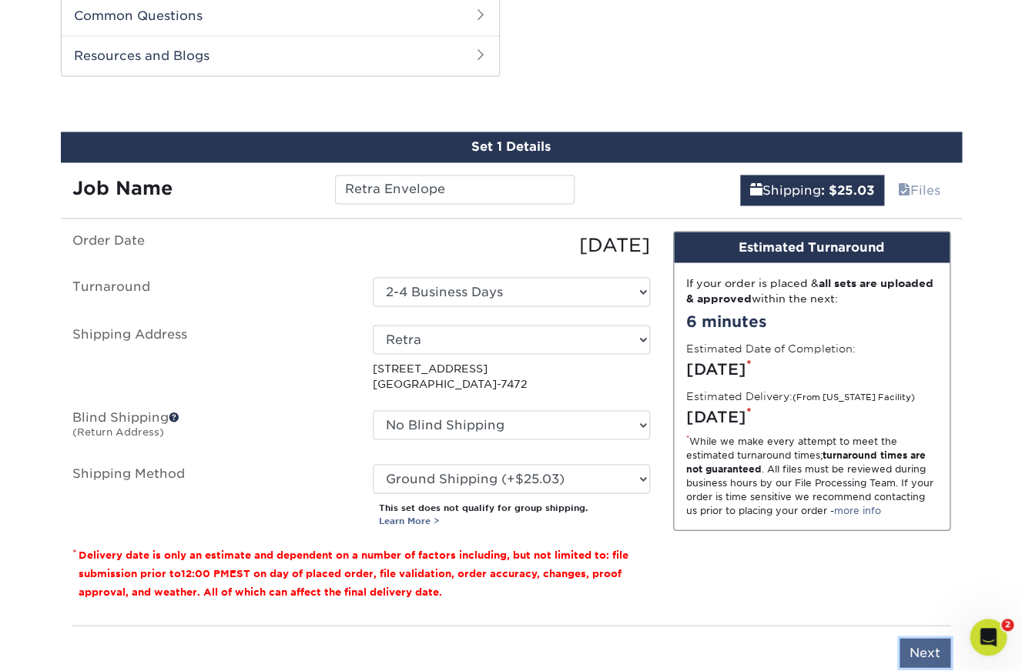
click at [915, 646] on input "Next" at bounding box center [924, 652] width 51 height 29
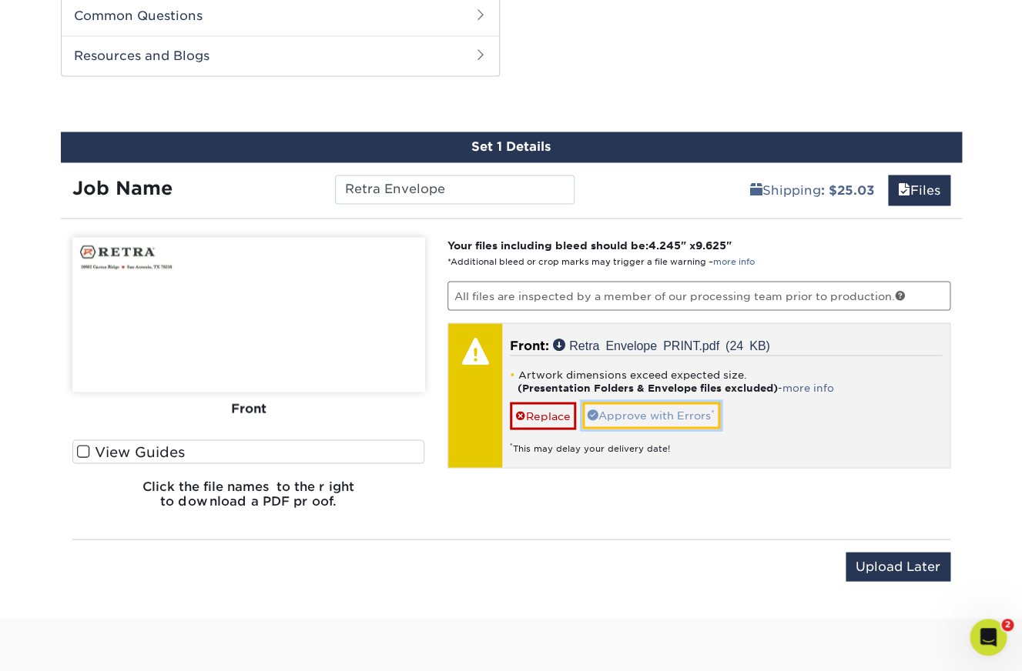
click at [694, 413] on link "Approve with Errors *" at bounding box center [651, 415] width 138 height 26
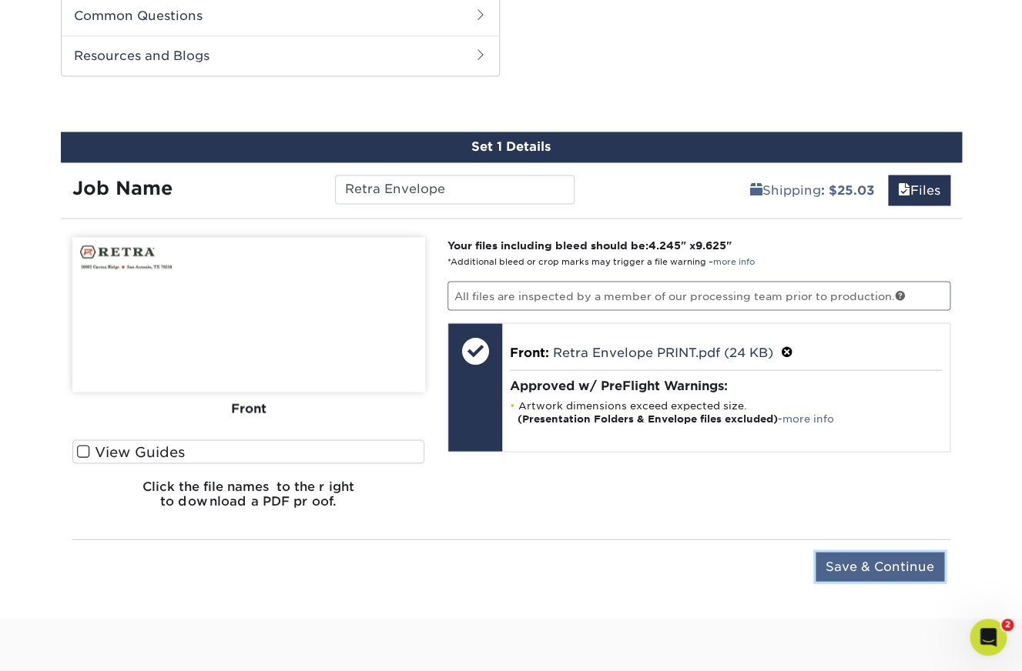
click at [881, 566] on input "Save & Continue" at bounding box center [879, 566] width 129 height 29
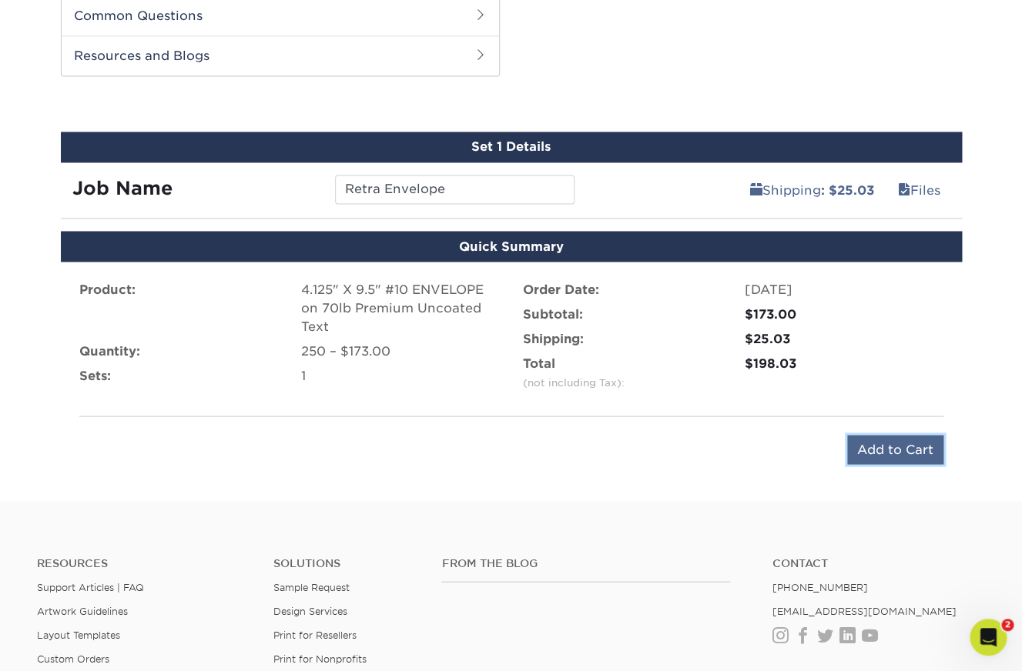
click at [885, 452] on input "Add to Cart" at bounding box center [895, 449] width 96 height 29
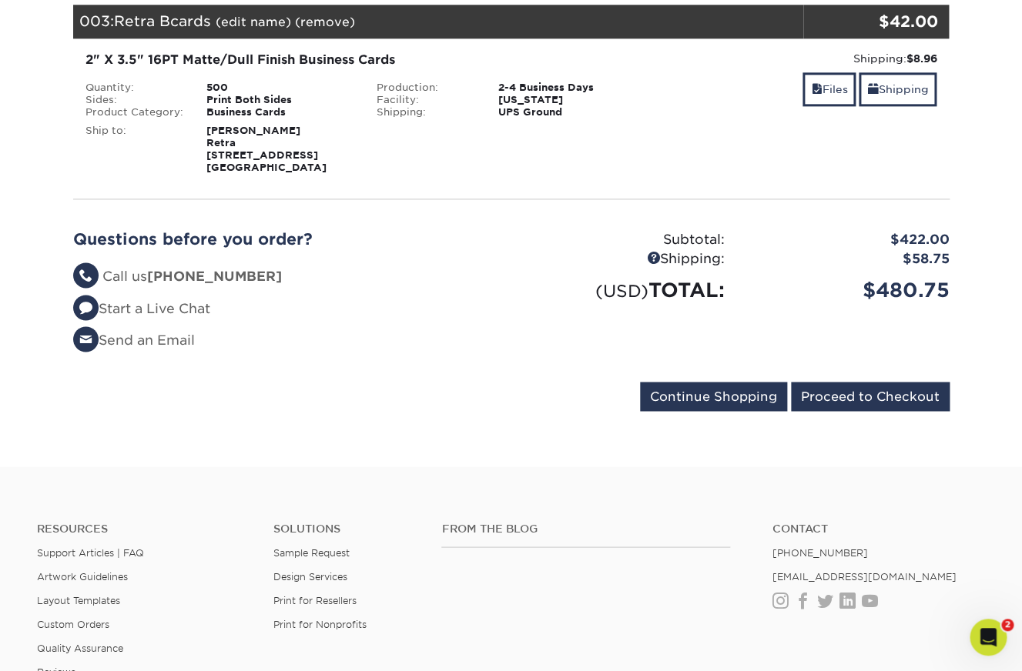
scroll to position [678, 0]
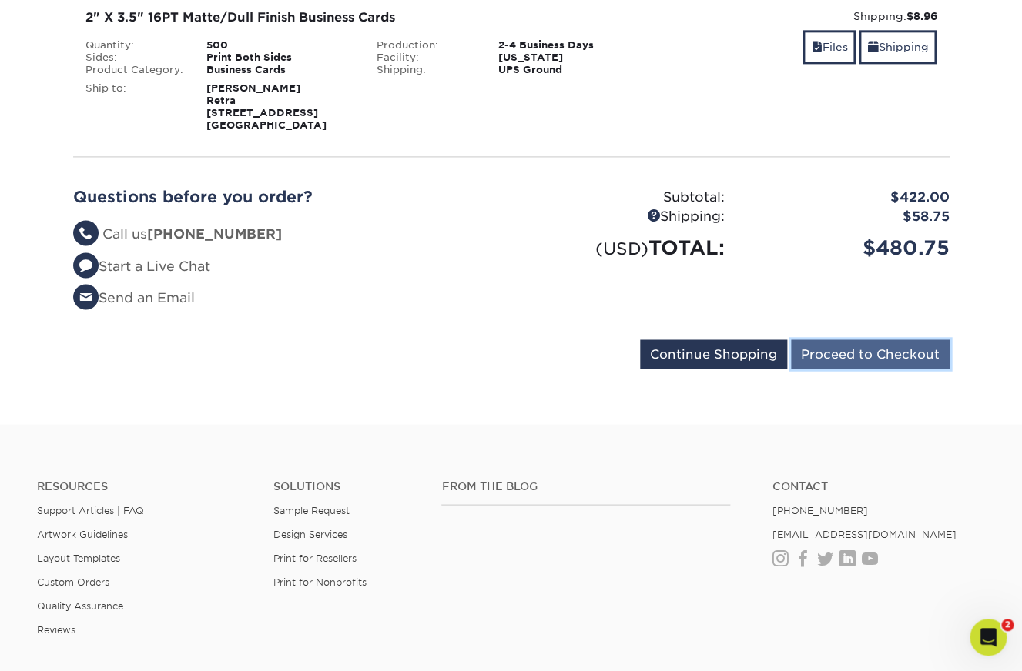
click at [849, 350] on input "Proceed to Checkout" at bounding box center [870, 354] width 159 height 29
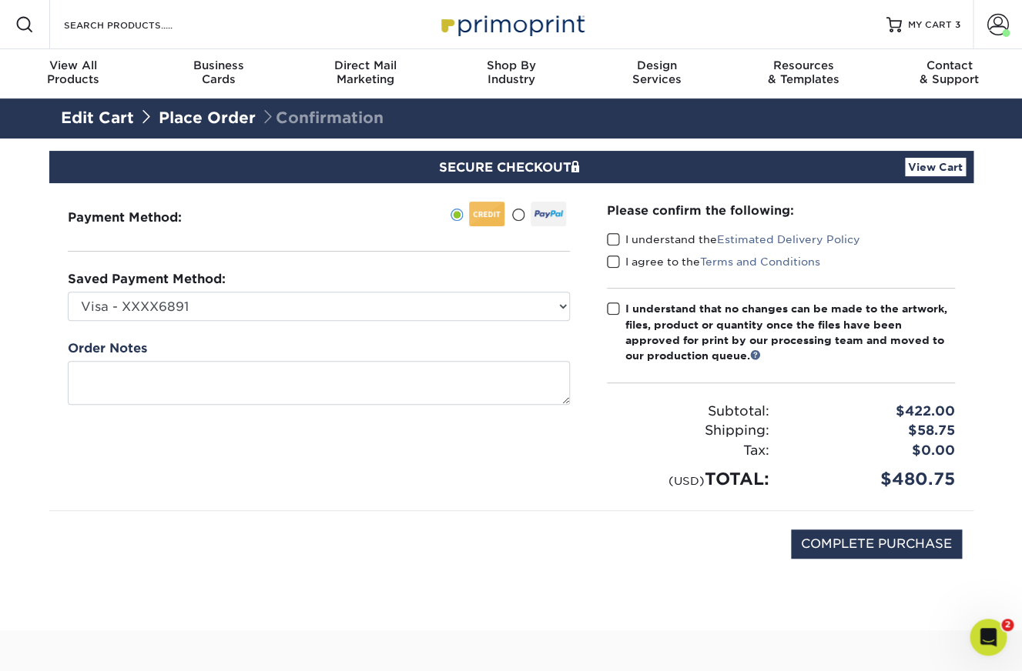
click at [610, 239] on span at bounding box center [613, 240] width 13 height 15
click at [0, 0] on input "I understand the Estimated Delivery Policy" at bounding box center [0, 0] width 0 height 0
click at [615, 260] on span at bounding box center [613, 262] width 13 height 15
click at [0, 0] on input "I agree to the Terms and Conditions" at bounding box center [0, 0] width 0 height 0
click at [610, 305] on span at bounding box center [613, 309] width 13 height 15
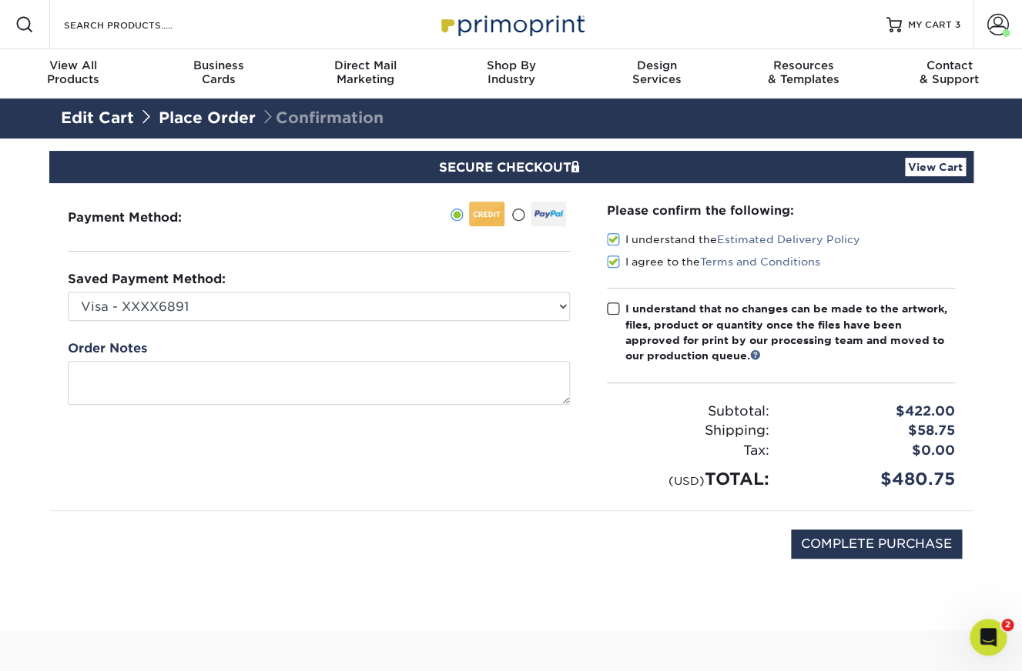
click at [0, 0] on input "I understand that no changes can be made to the artwork, files, product or quan…" at bounding box center [0, 0] width 0 height 0
click at [889, 544] on input "COMPLETE PURCHASE" at bounding box center [876, 544] width 171 height 29
type input "PROCESSING, PLEASE WAIT..."
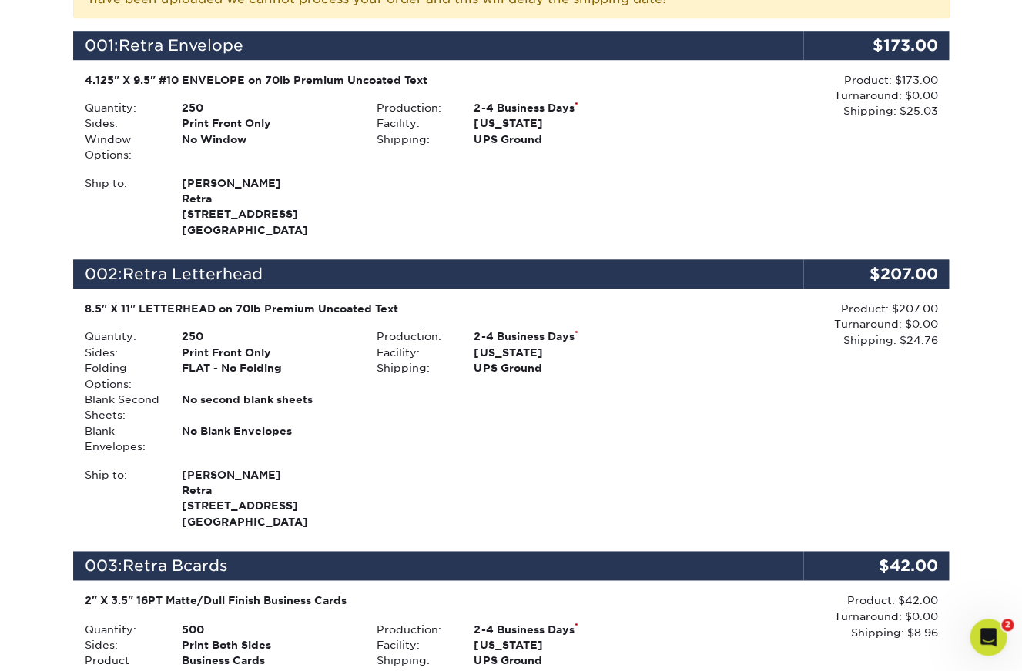
scroll to position [413, 0]
